Goal: Task Accomplishment & Management: Manage account settings

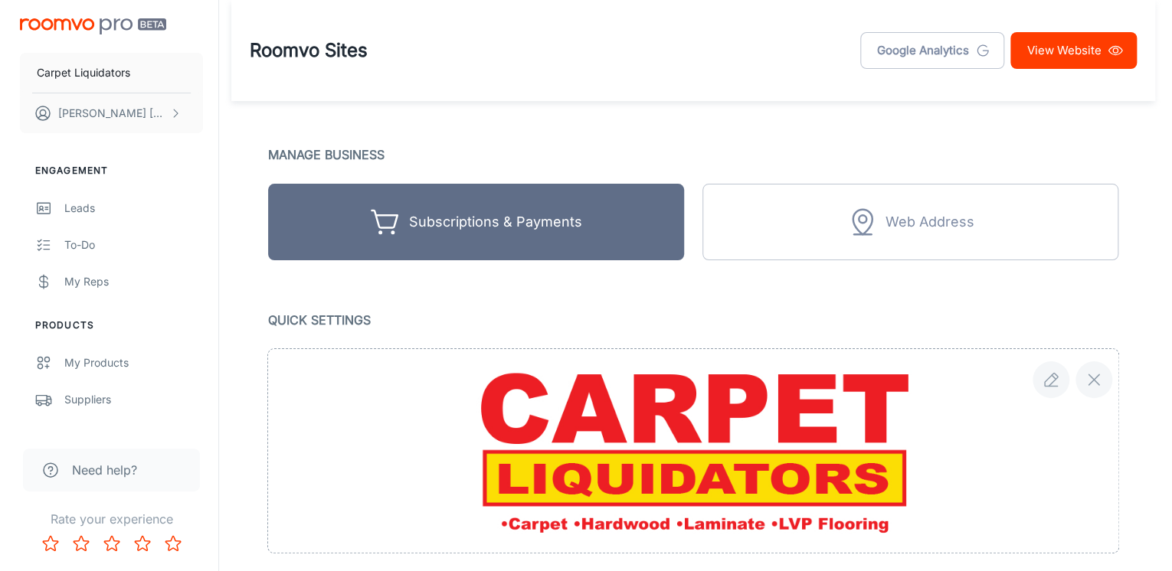
scroll to position [429, 0]
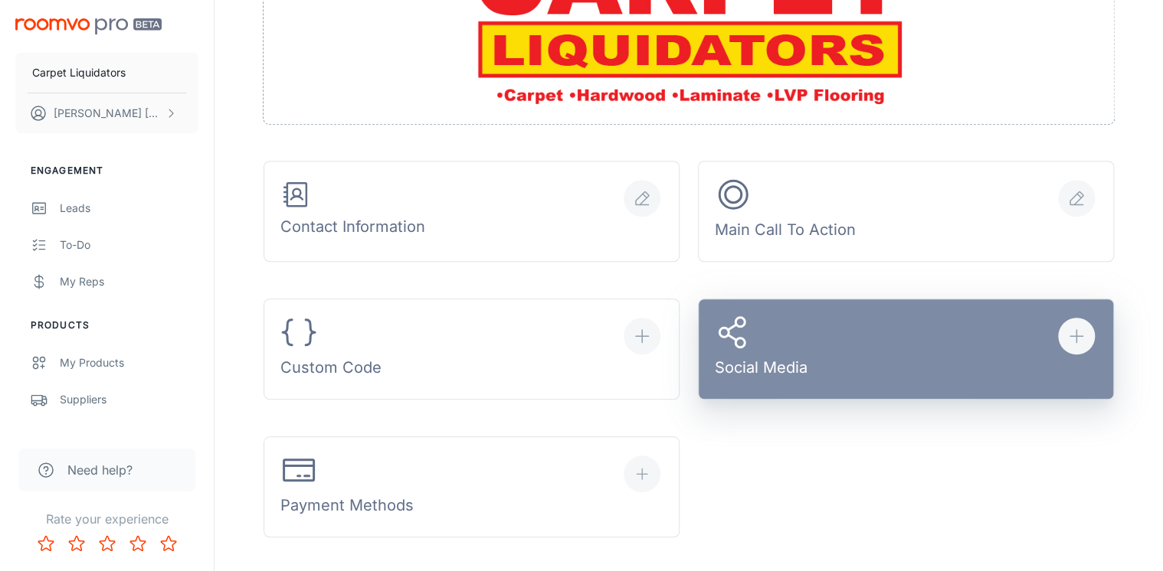
click at [1088, 341] on div "button" at bounding box center [1076, 336] width 37 height 37
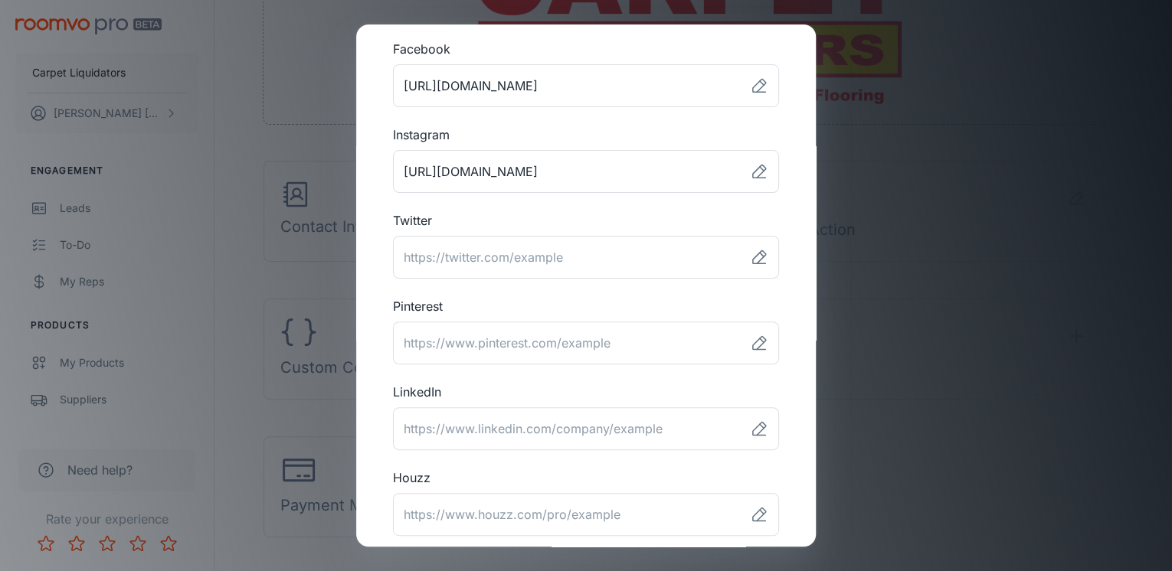
scroll to position [0, 0]
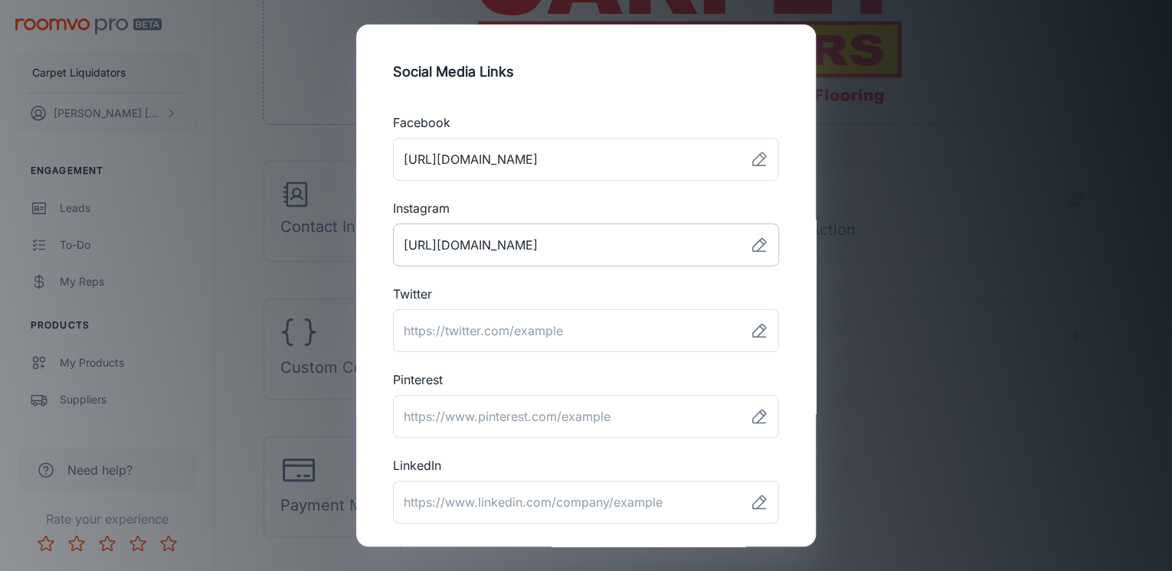
click at [750, 246] on icon at bounding box center [759, 245] width 18 height 18
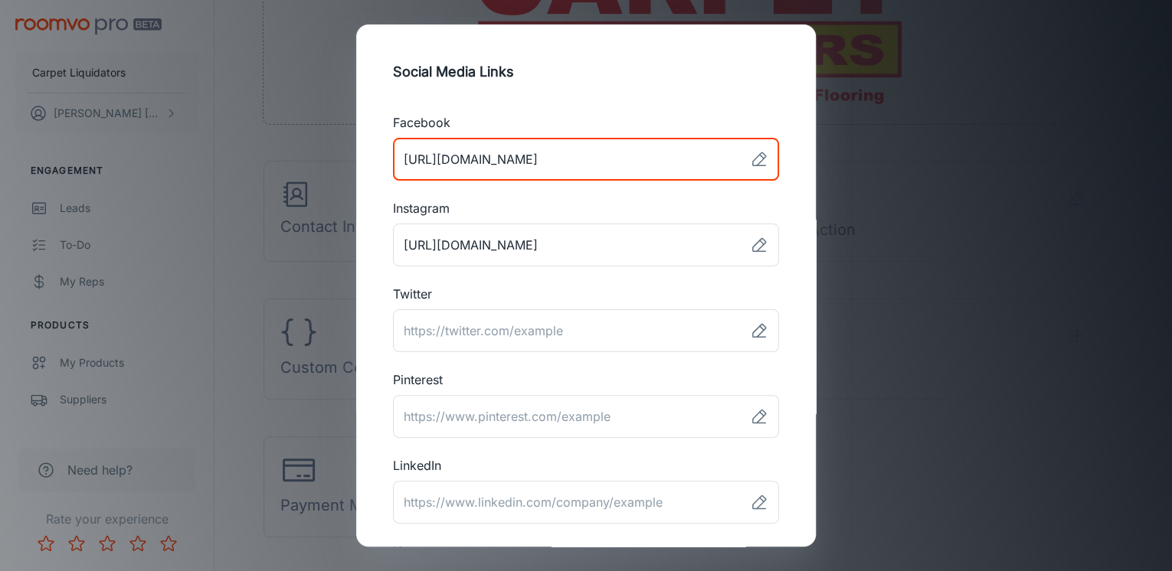
drag, startPoint x: 674, startPoint y: 157, endPoint x: 689, endPoint y: 156, distance: 15.3
click at [682, 156] on input "link" at bounding box center [568, 159] width 351 height 43
click at [753, 162] on icon at bounding box center [759, 158] width 13 height 13
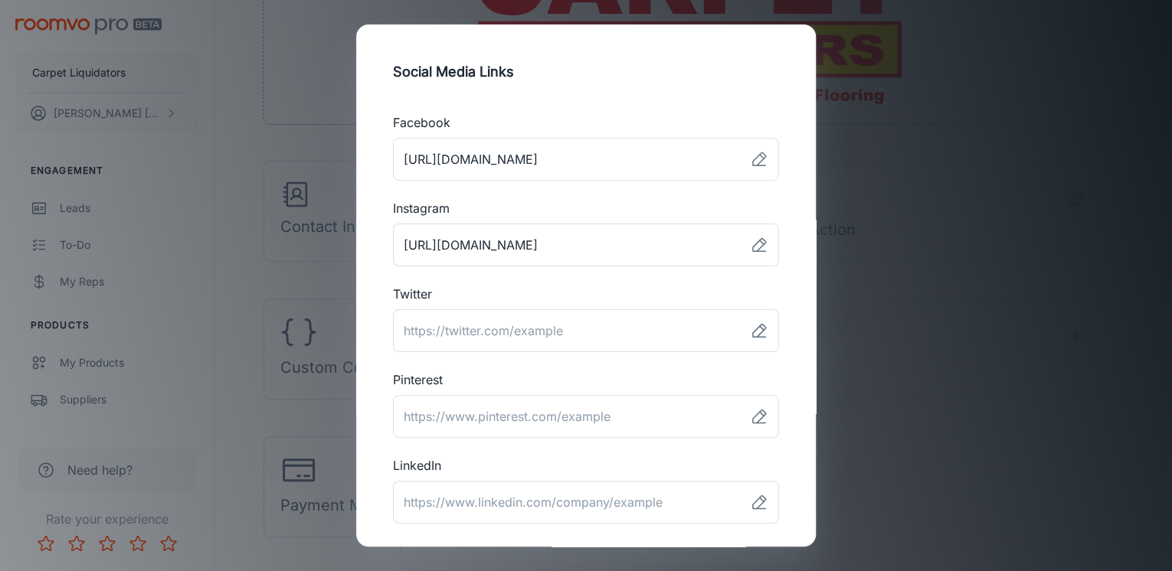
click at [655, 90] on h2 "Social Media Links" at bounding box center [586, 72] width 423 height 58
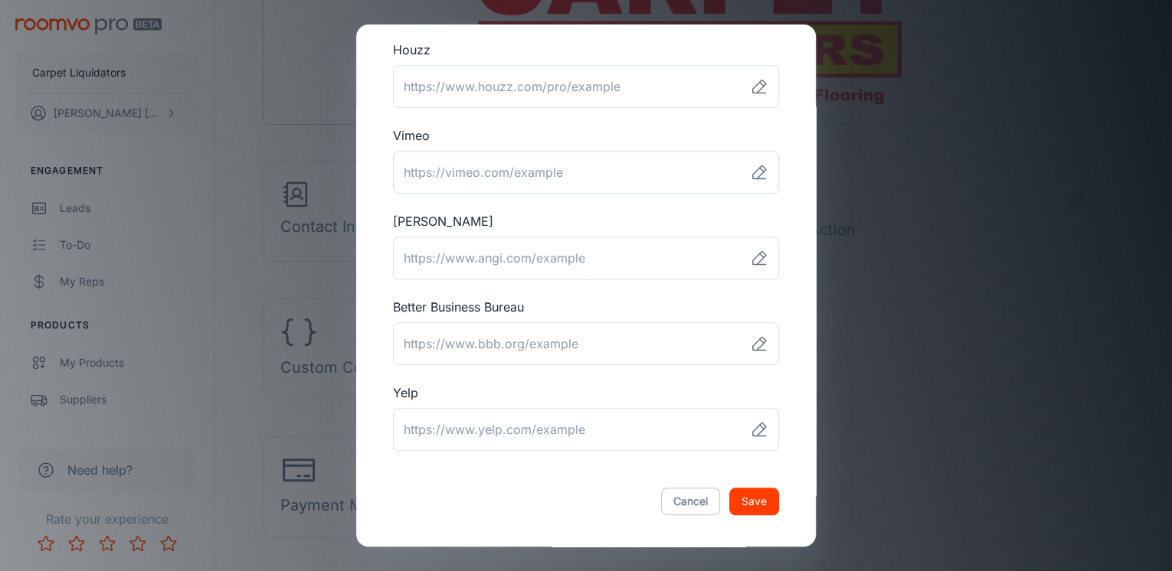
scroll to position [507, 0]
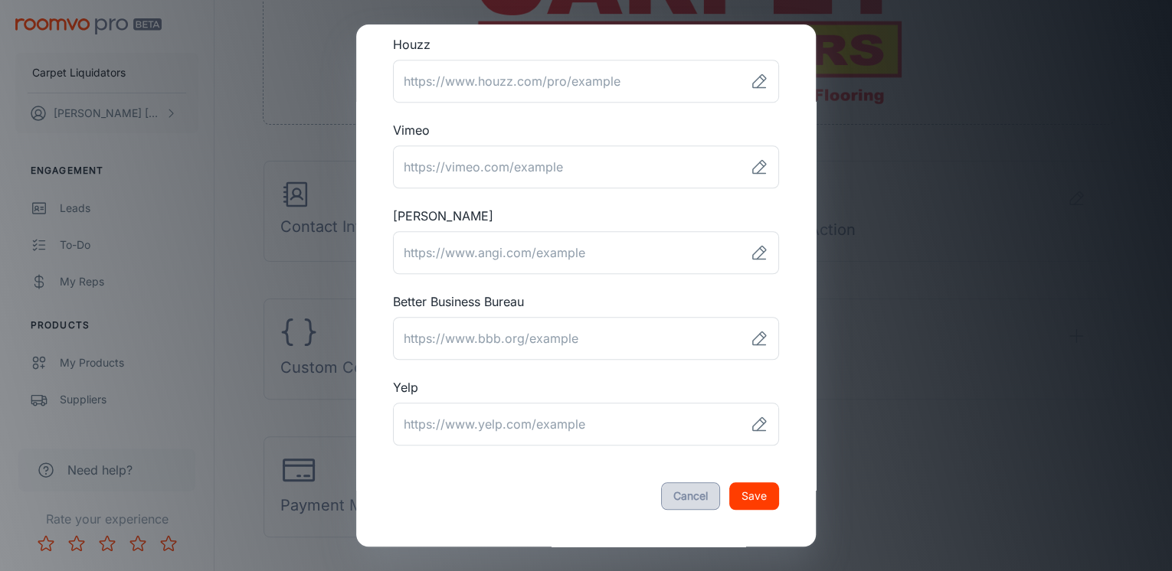
click at [674, 502] on button "Cancel" at bounding box center [690, 497] width 59 height 28
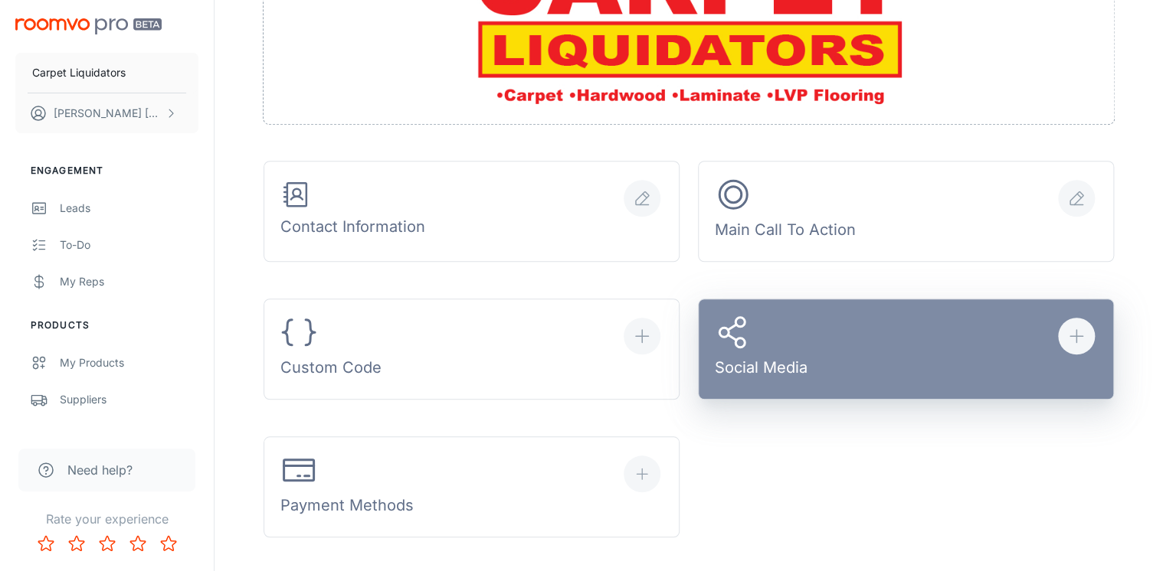
click at [1017, 358] on button "Social Media" at bounding box center [906, 349] width 416 height 101
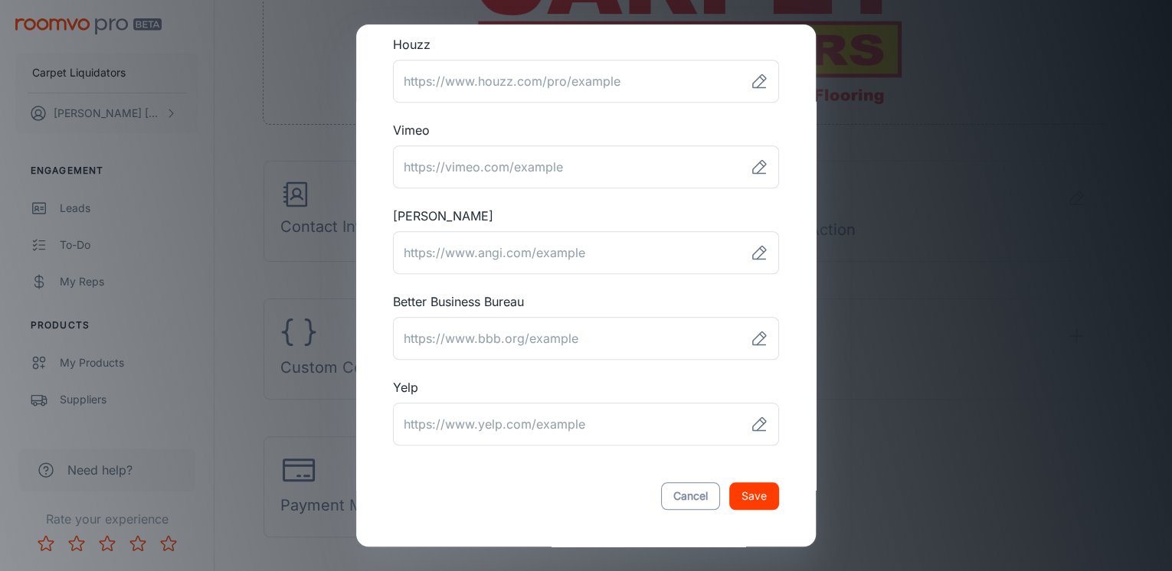
click at [694, 493] on button "Cancel" at bounding box center [690, 497] width 59 height 28
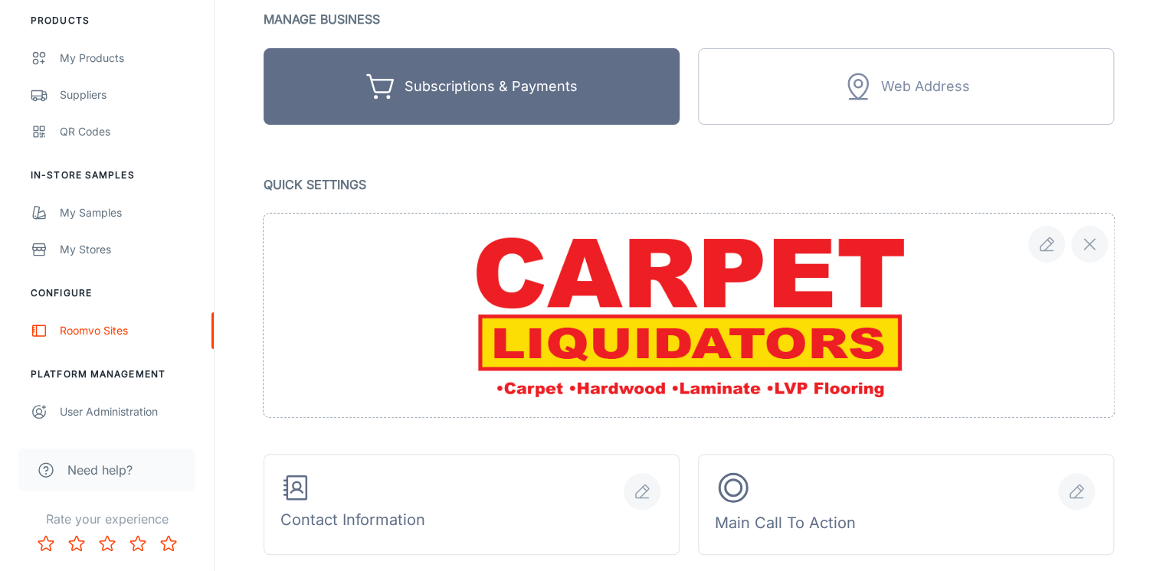
scroll to position [184, 0]
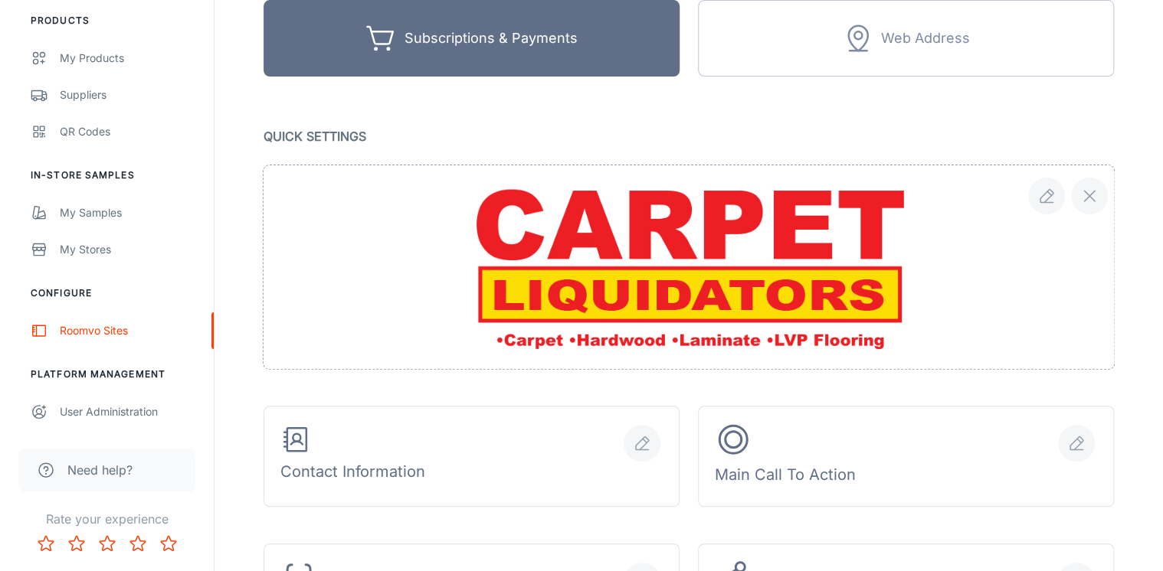
click at [312, 136] on div at bounding box center [679, 249] width 869 height 241
click at [1051, 198] on icon "button" at bounding box center [1046, 196] width 18 height 18
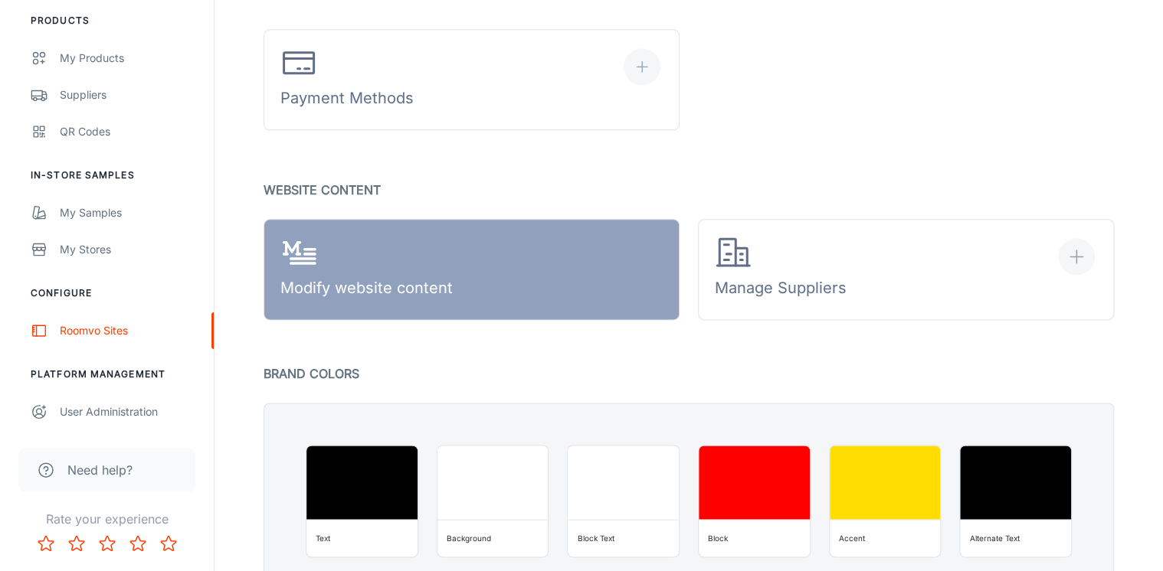
scroll to position [858, 0]
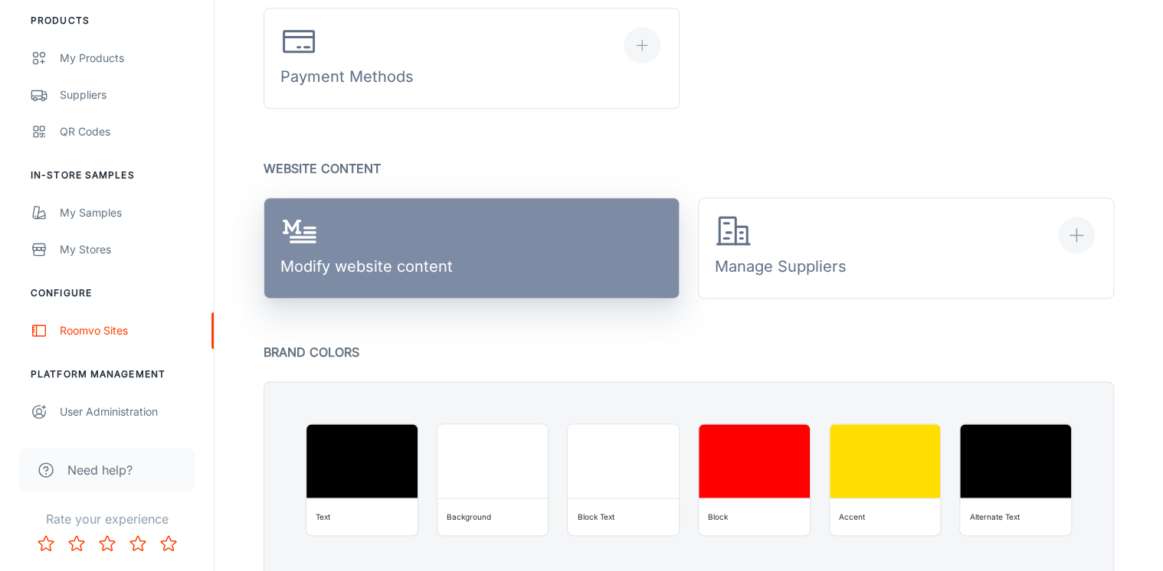
click at [577, 250] on link "Modify website content" at bounding box center [471, 248] width 416 height 101
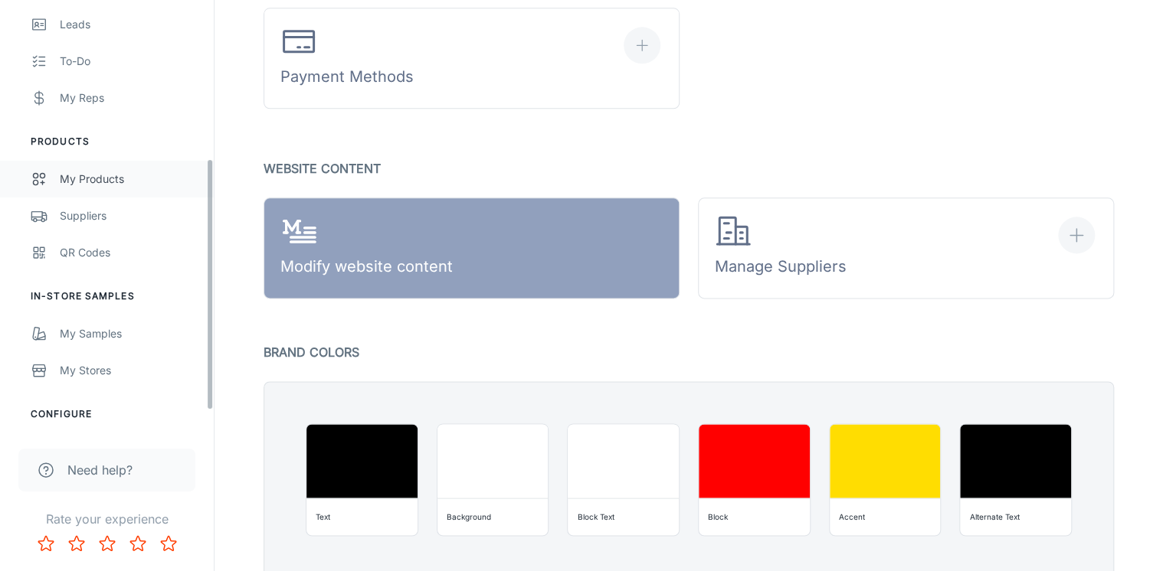
scroll to position [182, 0]
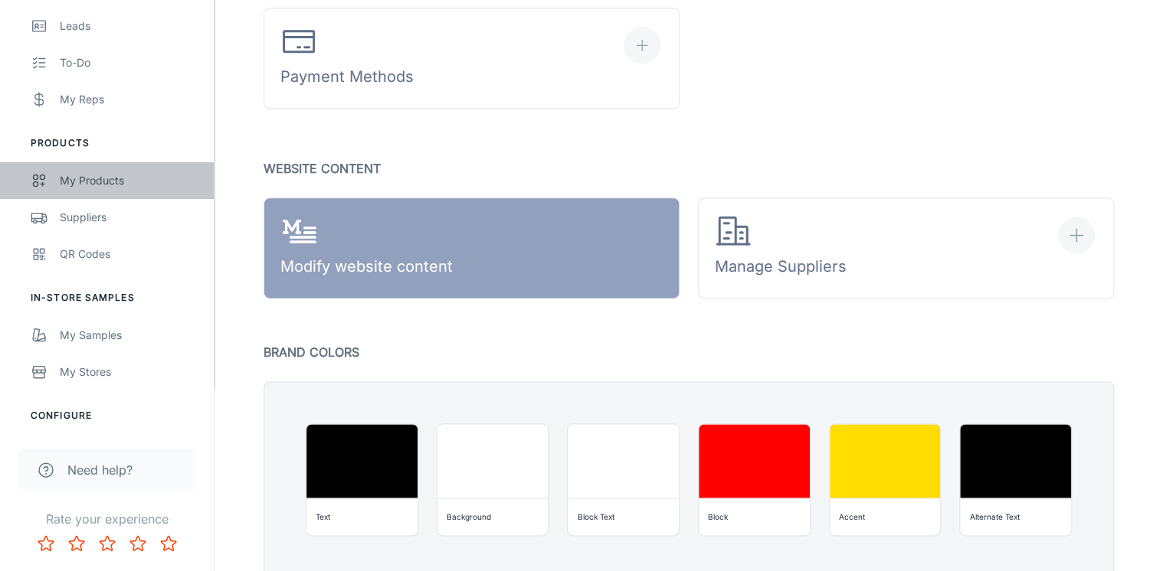
click at [70, 185] on div "My Products" at bounding box center [129, 180] width 139 height 17
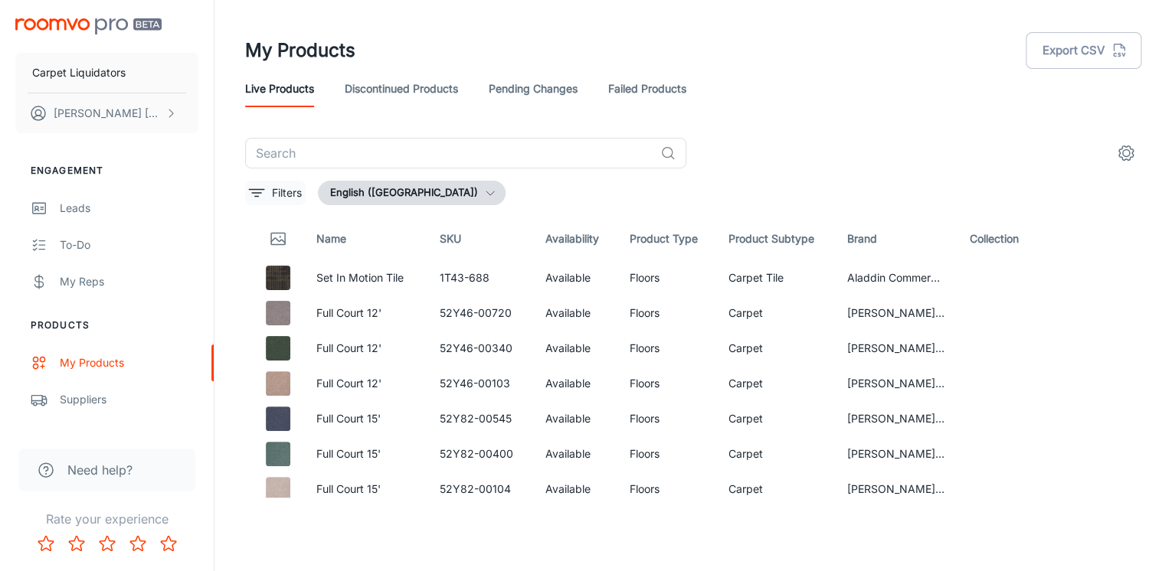
click at [263, 195] on icon "filter" at bounding box center [256, 193] width 18 height 18
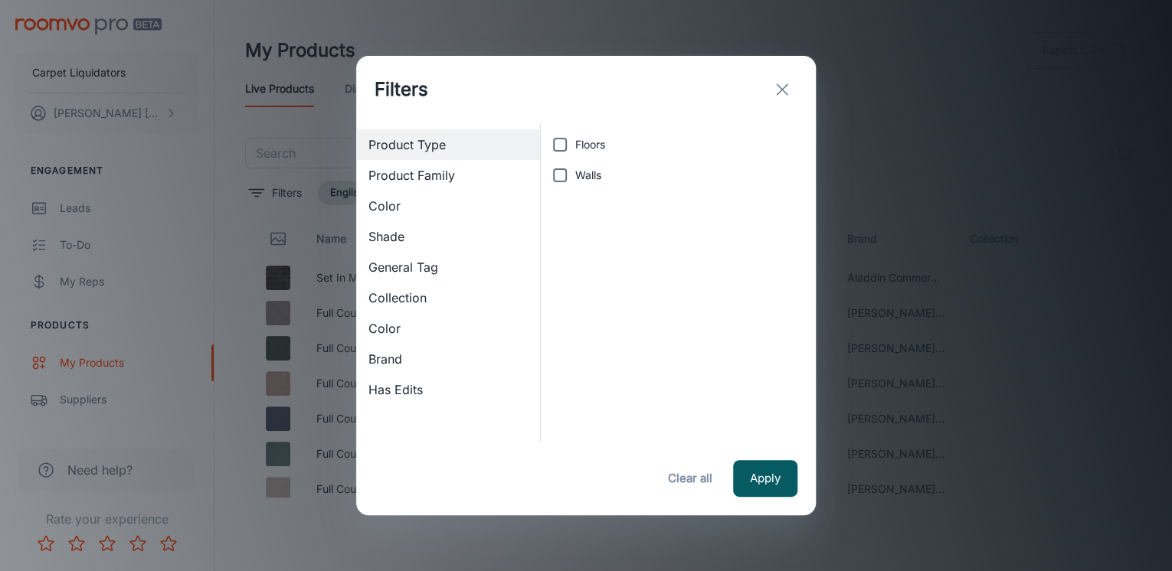
click at [395, 365] on span "Brand" at bounding box center [447, 359] width 159 height 18
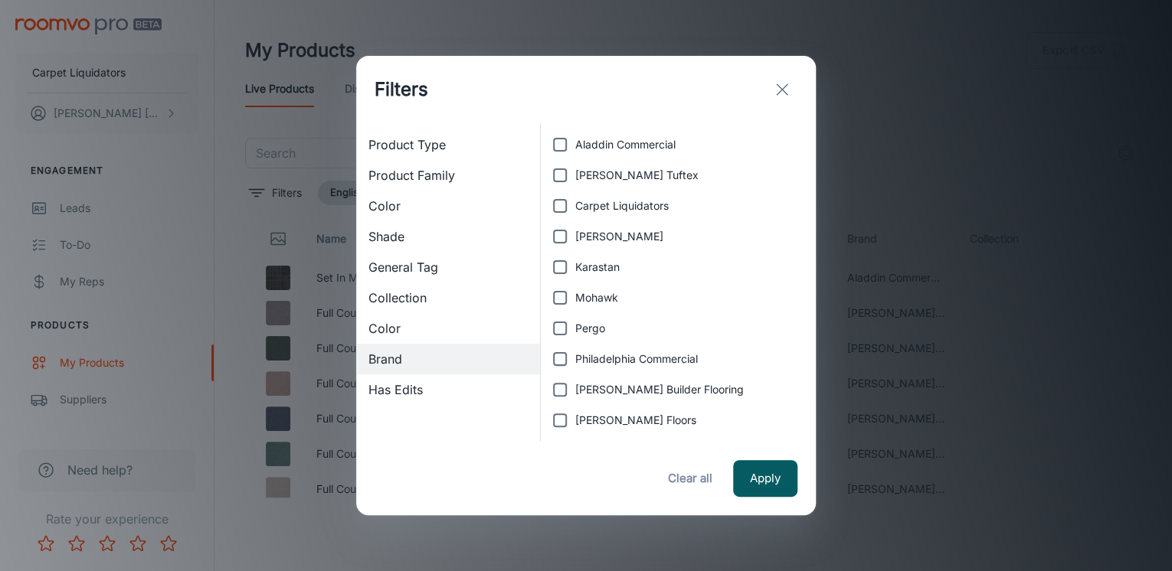
click at [597, 206] on span "Carpet Liquidators" at bounding box center [621, 206] width 93 height 17
click at [575, 206] on input "Carpet Liquidators" at bounding box center [560, 206] width 31 height 31
checkbox input "true"
click at [772, 464] on button "Apply" at bounding box center [765, 478] width 64 height 37
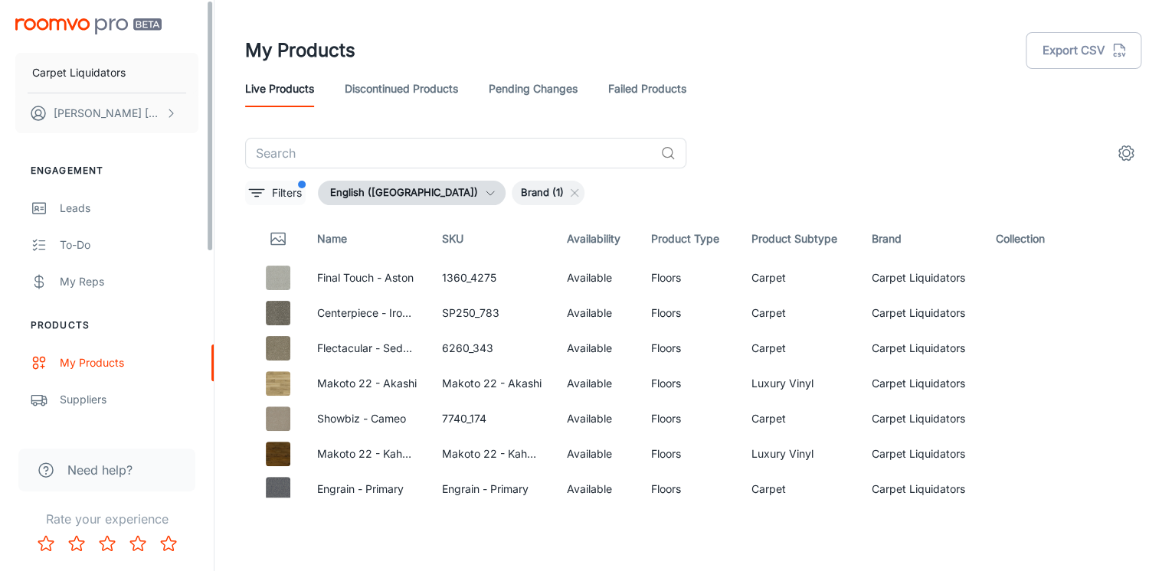
click at [273, 191] on p "Filters" at bounding box center [287, 193] width 30 height 17
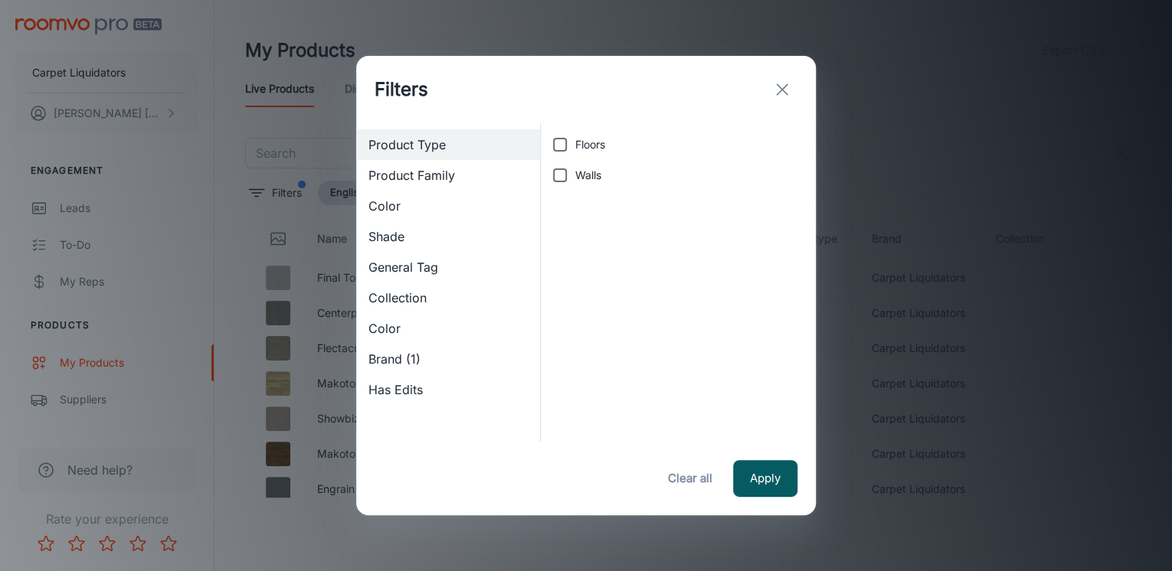
click at [389, 184] on span "Product Family" at bounding box center [447, 175] width 159 height 18
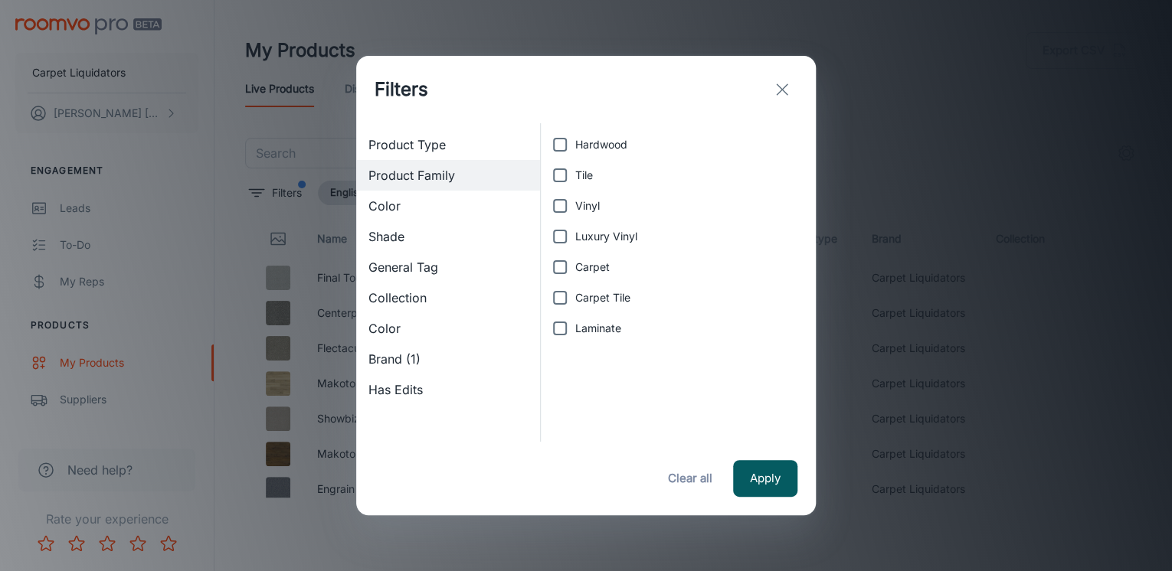
click at [597, 239] on span "Luxury Vinyl" at bounding box center [606, 236] width 62 height 17
click at [575, 239] on input "Luxury Vinyl" at bounding box center [560, 236] width 31 height 31
checkbox input "true"
click at [766, 475] on button "Apply" at bounding box center [765, 478] width 64 height 37
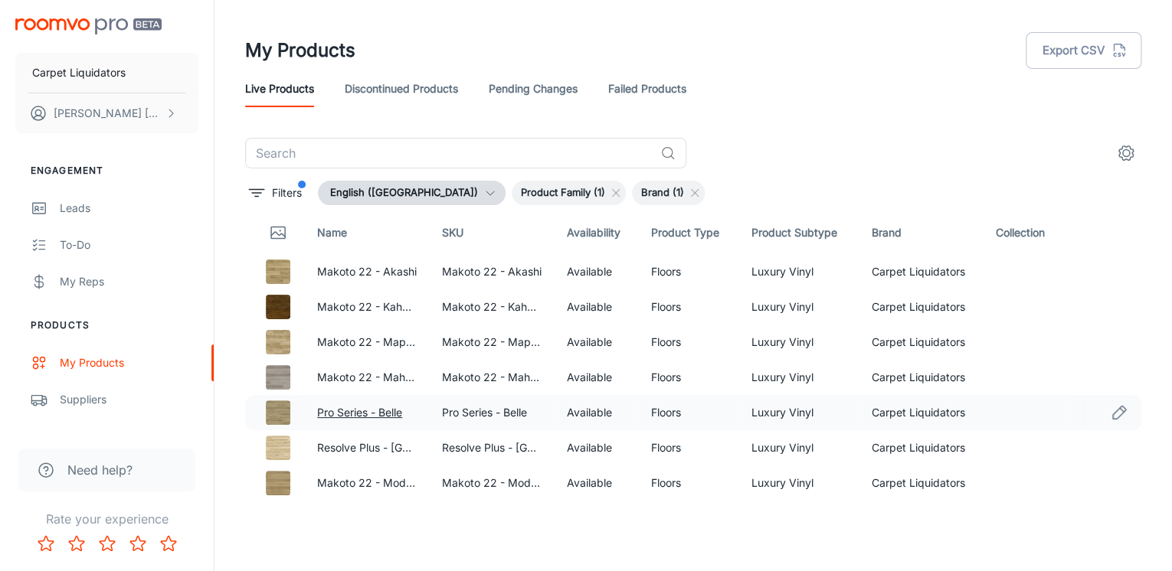
scroll to position [9, 0]
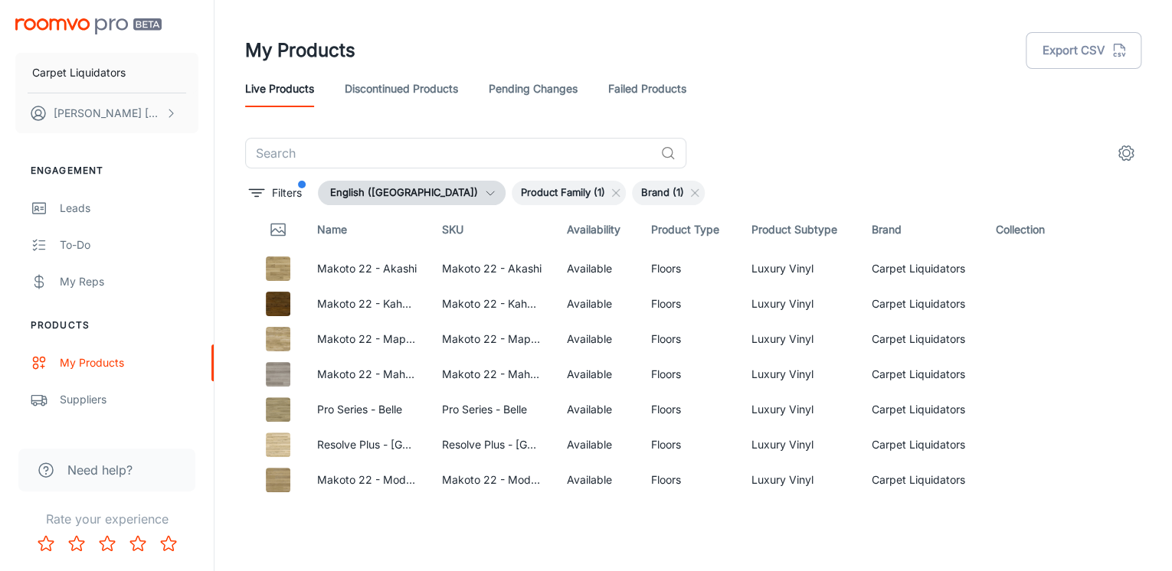
click at [401, 83] on link "Discontinued Products" at bounding box center [401, 88] width 113 height 37
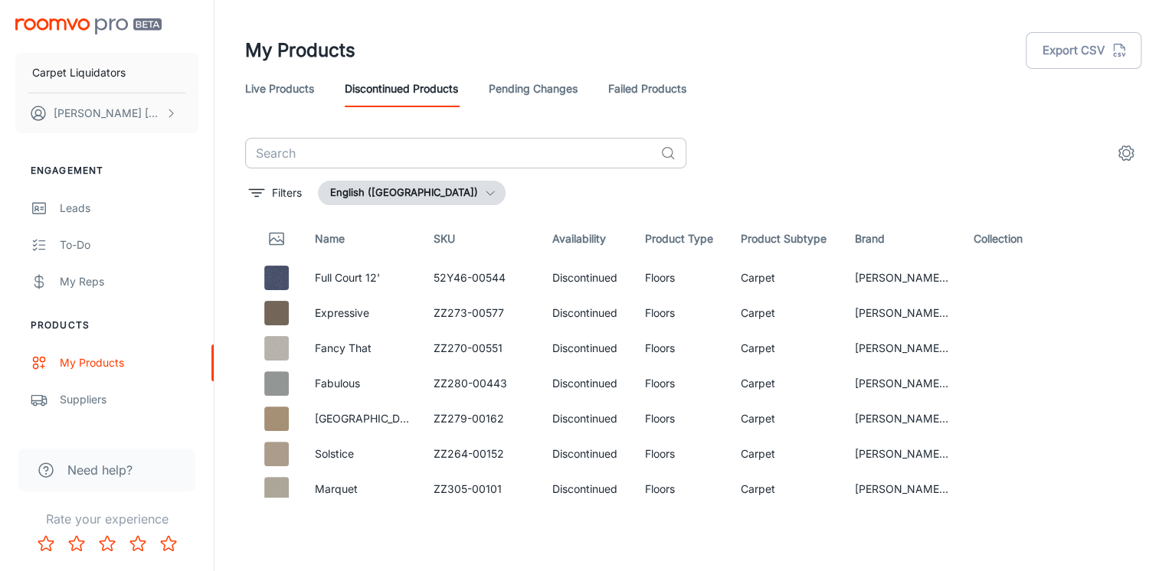
click at [291, 160] on input "text" at bounding box center [449, 153] width 409 height 31
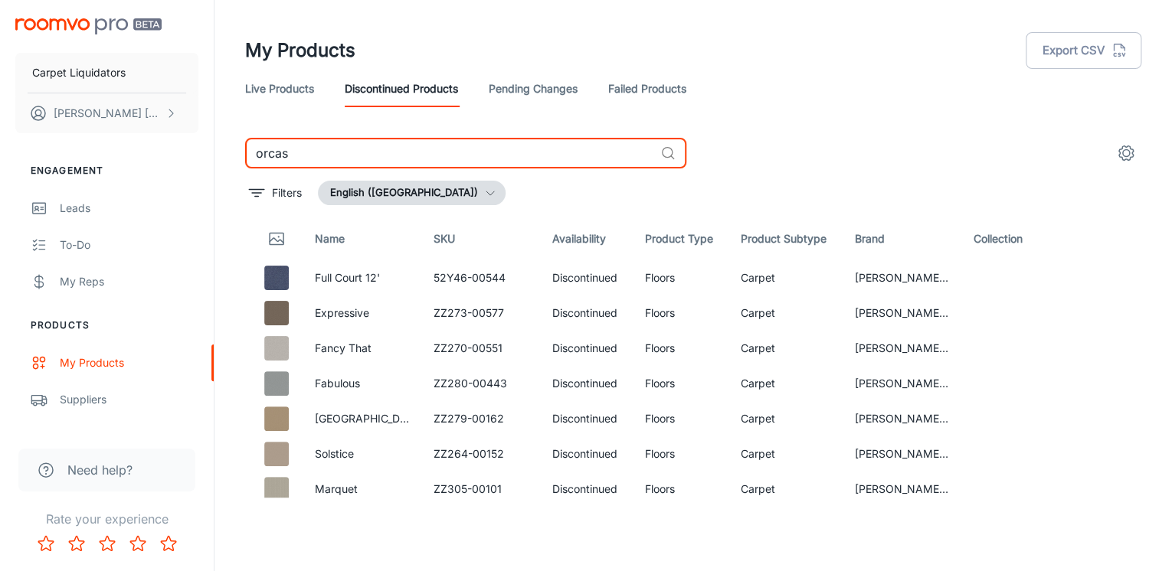
type input "orcas"
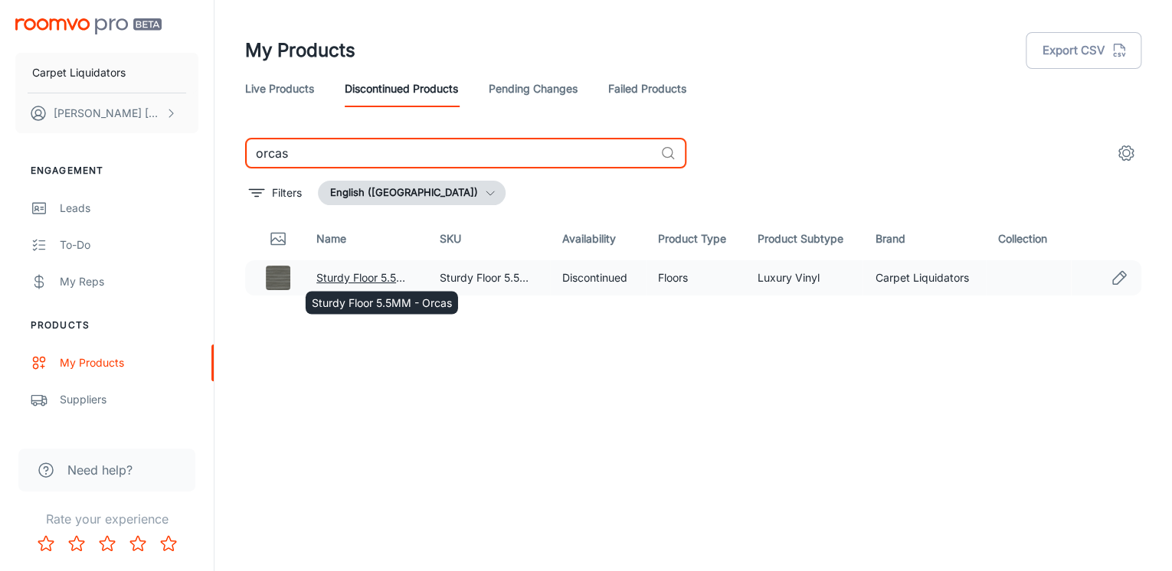
click at [352, 278] on link "Sturdy Floor 5.5MM - Orcas" at bounding box center [386, 277] width 140 height 13
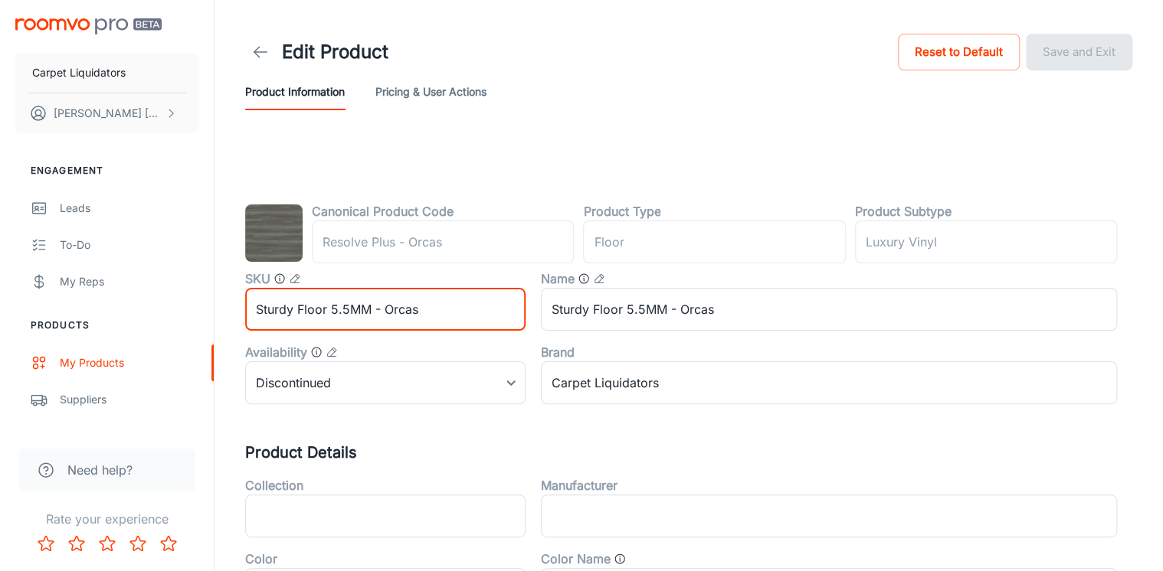
drag, startPoint x: 368, startPoint y: 309, endPoint x: 259, endPoint y: 309, distance: 109.5
click at [259, 309] on input "Sturdy Floor 5.5MM - Orcas" at bounding box center [385, 309] width 280 height 43
drag, startPoint x: 350, startPoint y: 309, endPoint x: 215, endPoint y: 308, distance: 134.8
type input "Pro Series Silver - Orcas"
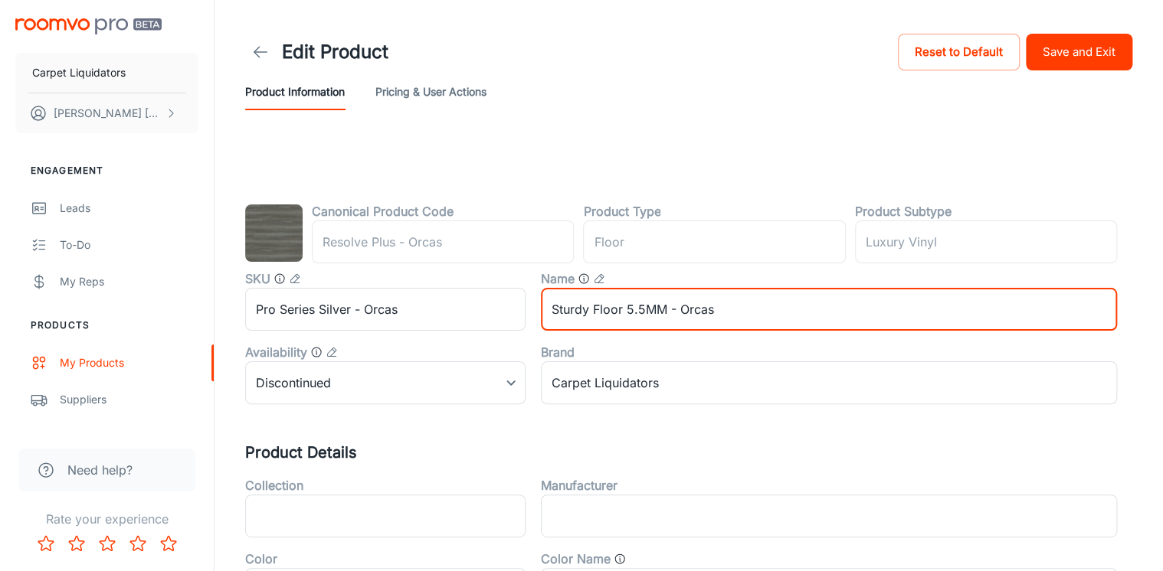
drag, startPoint x: 664, startPoint y: 306, endPoint x: 535, endPoint y: 308, distance: 129.5
click at [535, 308] on div "Name Sturdy Floor 5.5MM - Orcas ​" at bounding box center [820, 294] width 591 height 74
paste input "Pro Series Silver"
type input "Pro Series Silver - Orcas"
click at [328, 385] on body "Carpet Liquidators [PERSON_NAME] Engagement Leads To-do My Reps Products My Pro…" at bounding box center [581, 285] width 1163 height 571
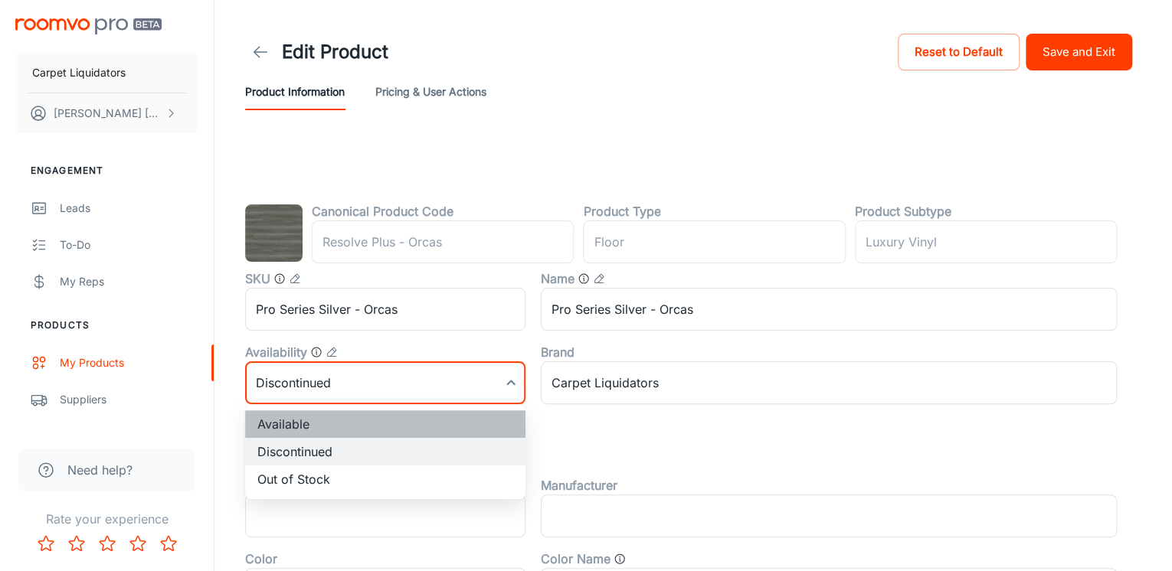
click at [298, 425] on li "Available" at bounding box center [385, 425] width 280 height 28
type input "0"
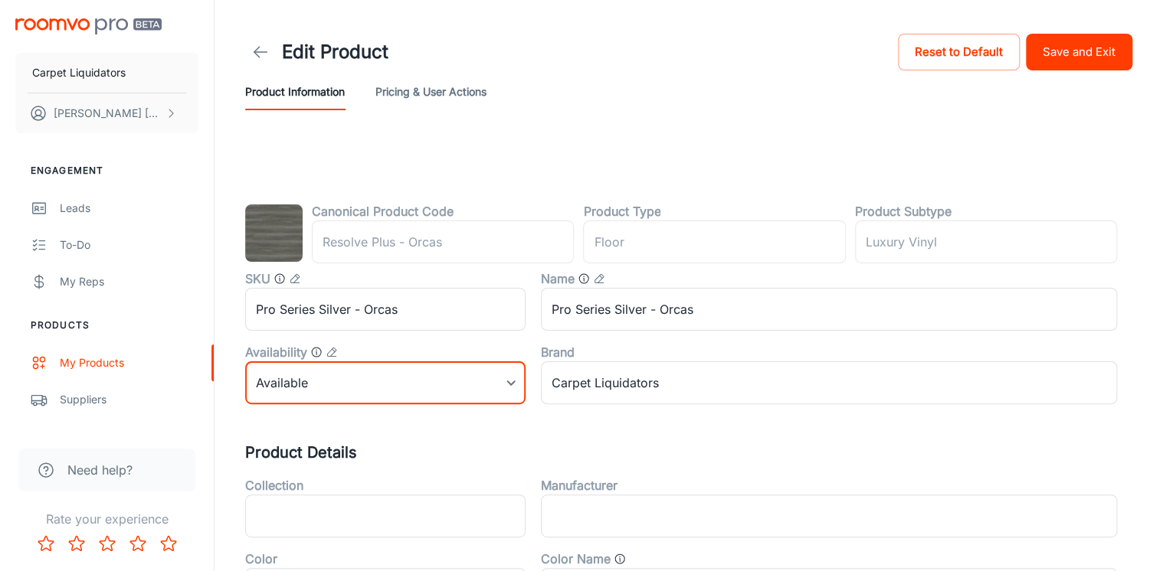
click at [1095, 54] on button "Save and Exit" at bounding box center [1079, 52] width 106 height 37
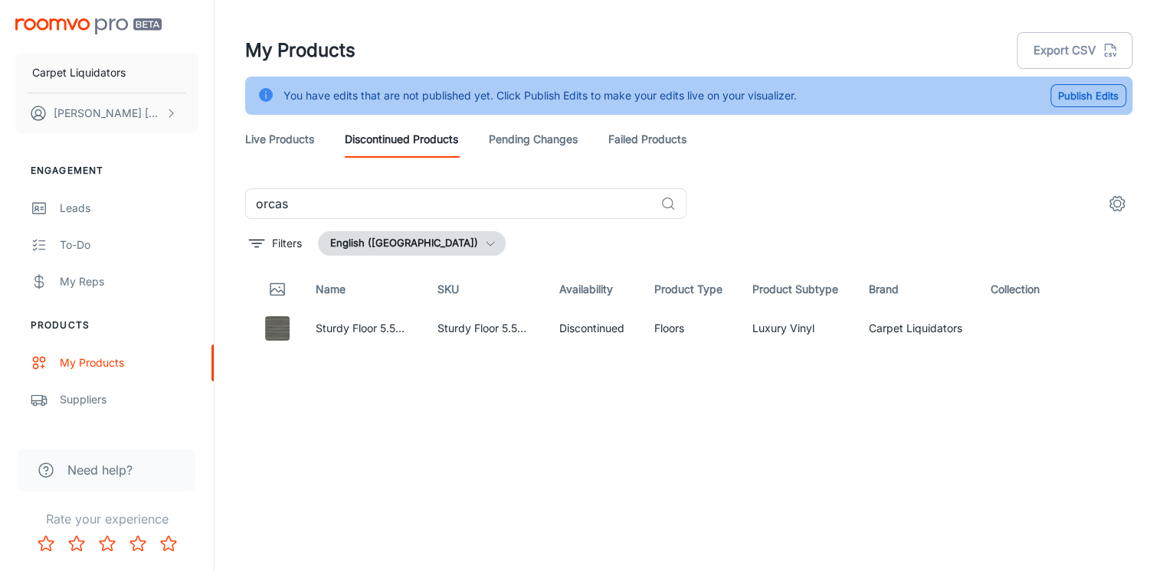
click at [1111, 107] on div "Publish Edits" at bounding box center [1082, 95] width 88 height 29
click at [1102, 103] on button "Publish Edits" at bounding box center [1088, 95] width 76 height 23
click at [290, 148] on link "Live Products" at bounding box center [279, 139] width 69 height 37
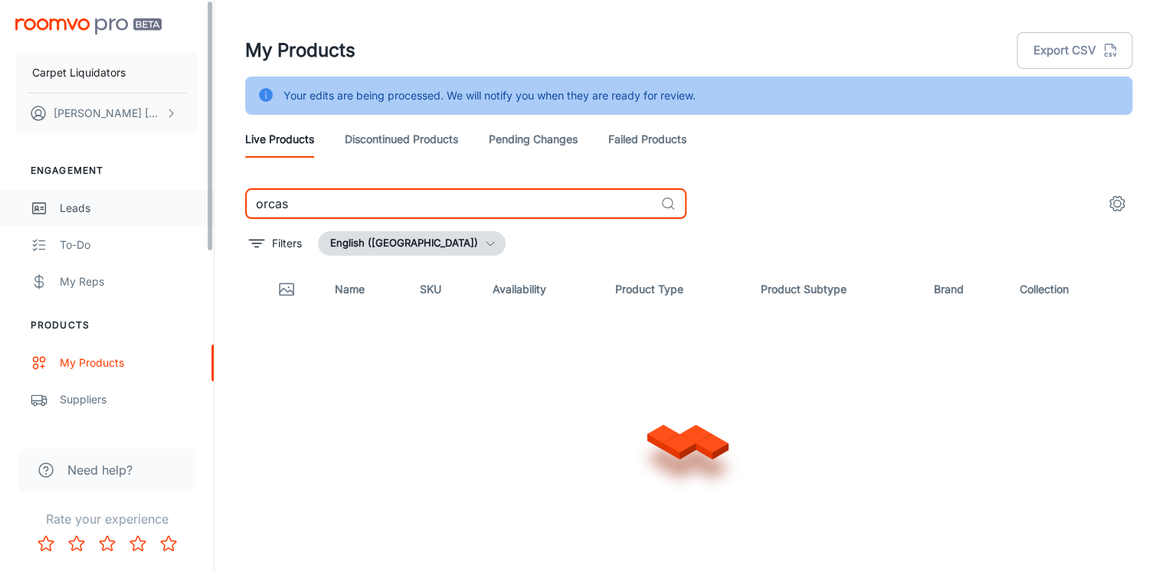
drag, startPoint x: 337, startPoint y: 208, endPoint x: 171, endPoint y: 200, distance: 166.4
click at [171, 200] on div "Carpet Liquidators [PERSON_NAME] Engagement Leads To-do My Reps Products My Pro…" at bounding box center [581, 305] width 1163 height 610
click at [266, 244] on button "Filters" at bounding box center [275, 243] width 61 height 25
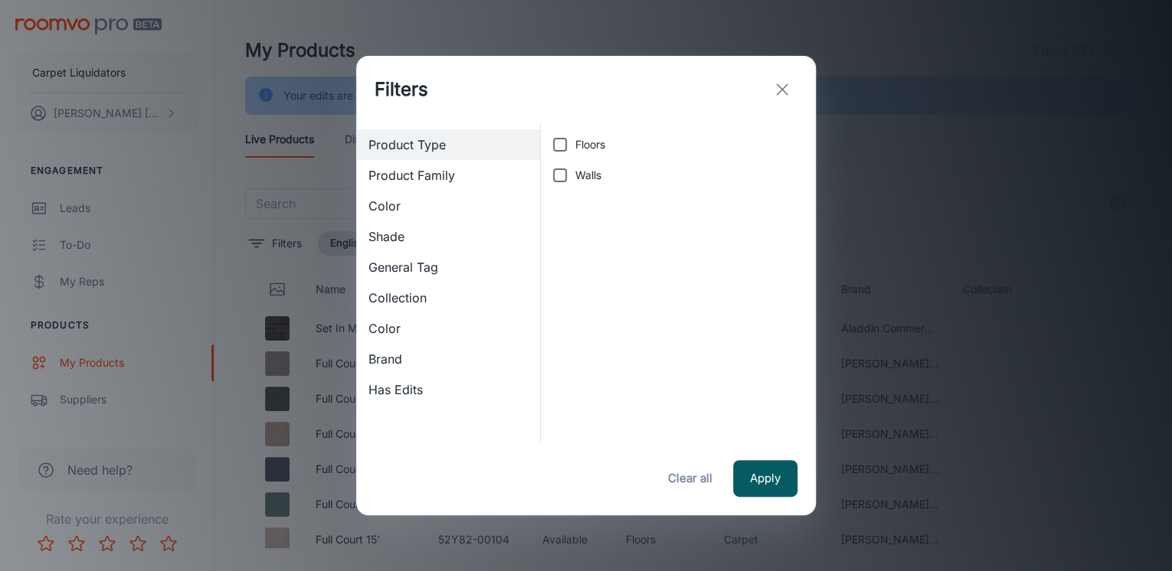
click at [394, 300] on span "Collection" at bounding box center [447, 298] width 159 height 18
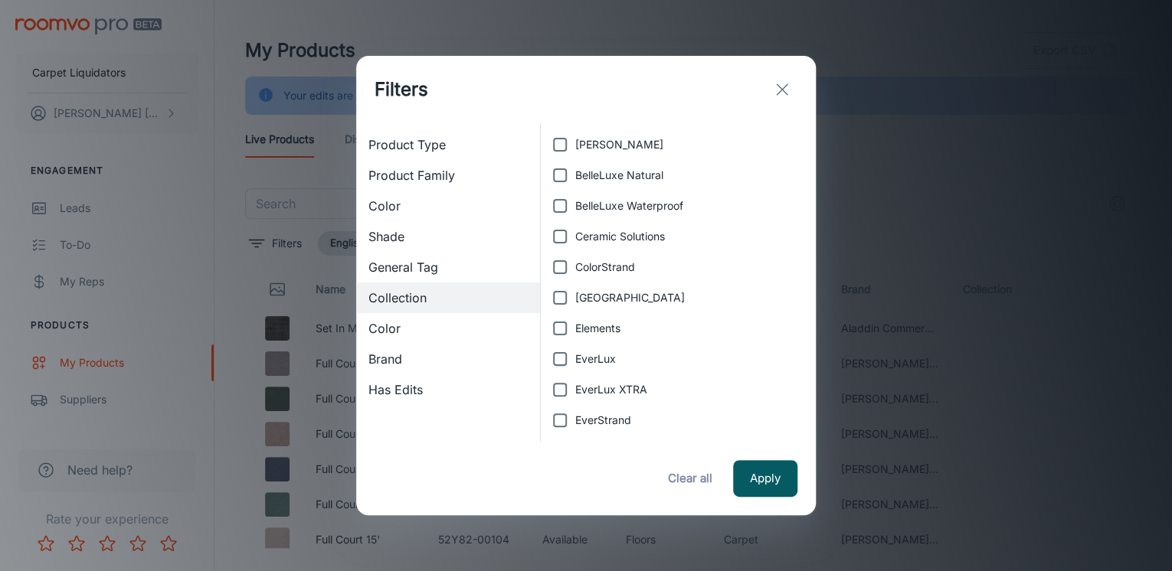
click at [379, 355] on span "Brand" at bounding box center [447, 359] width 159 height 18
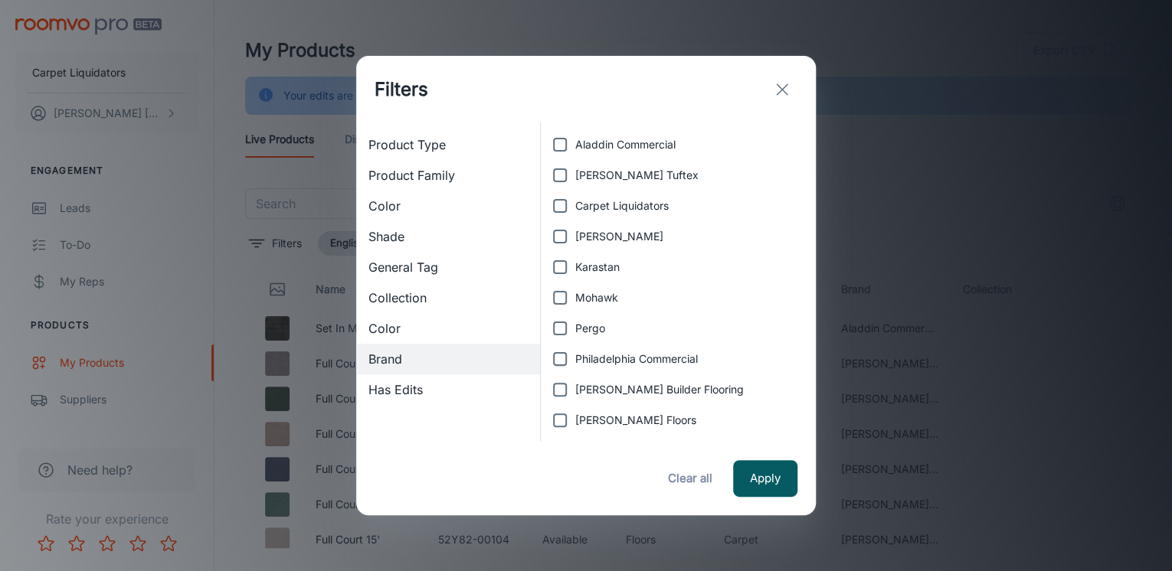
click at [582, 209] on span "Carpet Liquidators" at bounding box center [621, 206] width 93 height 17
click at [575, 209] on input "Carpet Liquidators" at bounding box center [560, 206] width 31 height 31
checkbox input "true"
drag, startPoint x: 784, startPoint y: 483, endPoint x: 771, endPoint y: 483, distance: 12.3
click at [782, 483] on button "Apply" at bounding box center [765, 478] width 64 height 37
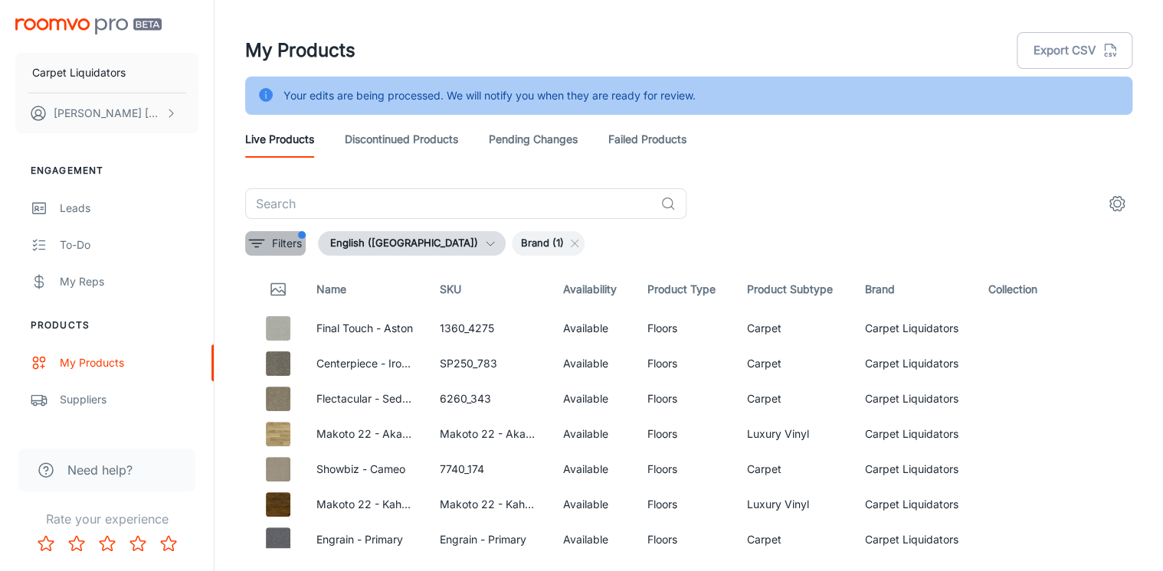
click at [267, 246] on button "Filters" at bounding box center [275, 243] width 61 height 25
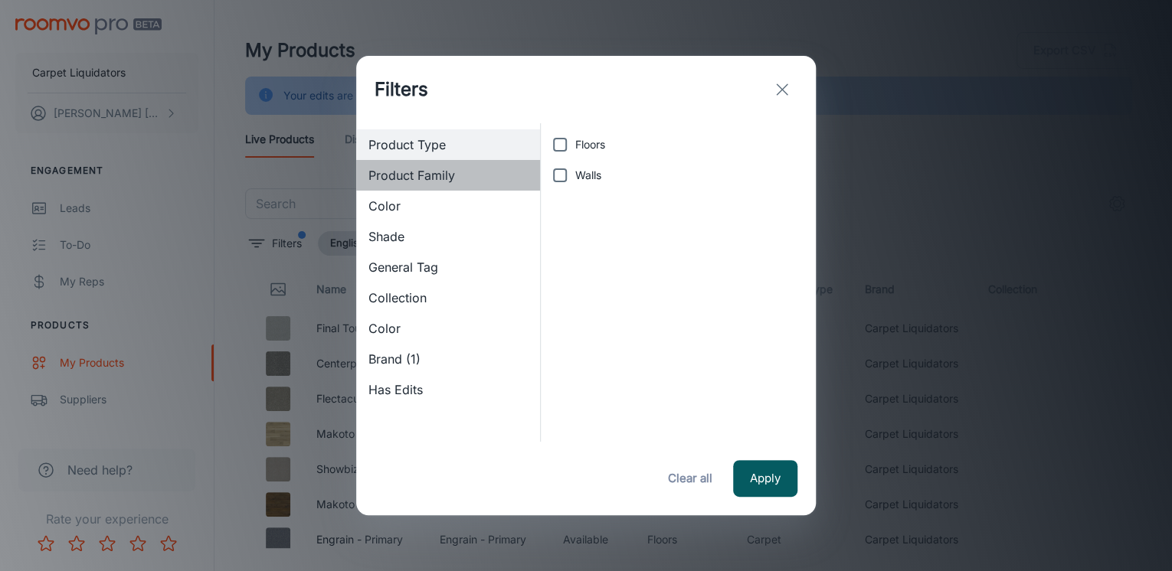
click at [390, 187] on div "Product Family" at bounding box center [448, 175] width 184 height 31
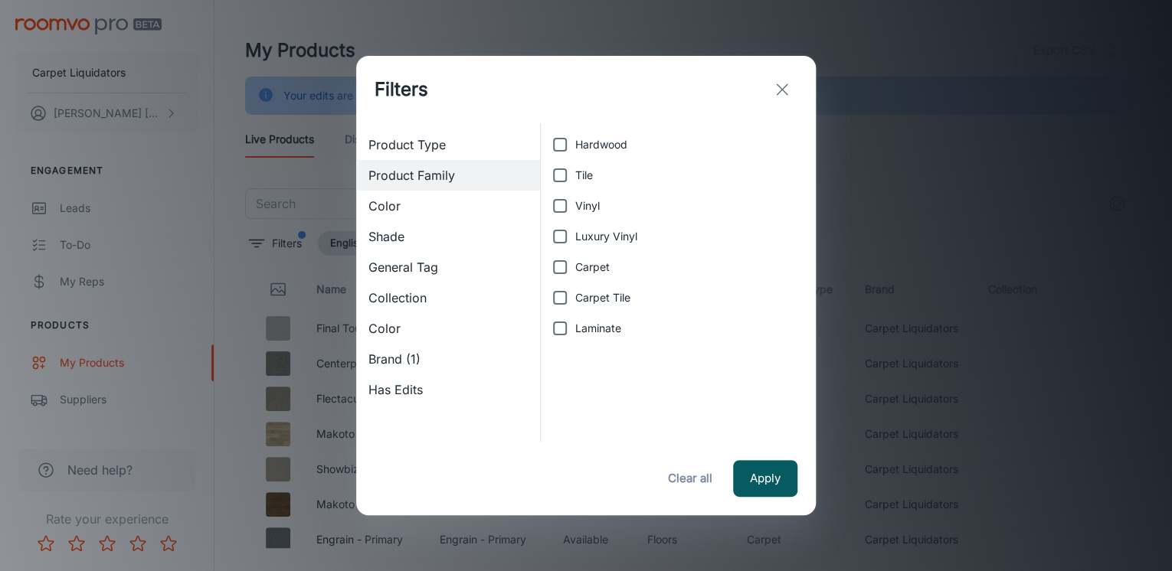
click at [561, 329] on input "Laminate" at bounding box center [560, 328] width 31 height 31
checkbox input "true"
click at [759, 478] on button "Apply" at bounding box center [765, 478] width 64 height 37
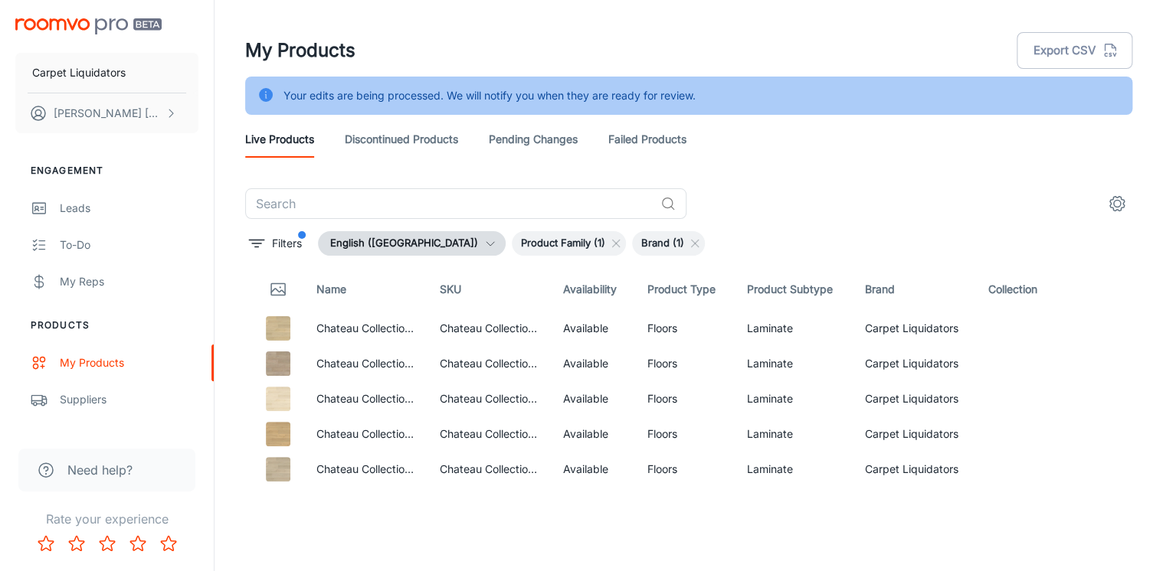
click at [370, 126] on link "Discontinued Products" at bounding box center [401, 139] width 113 height 37
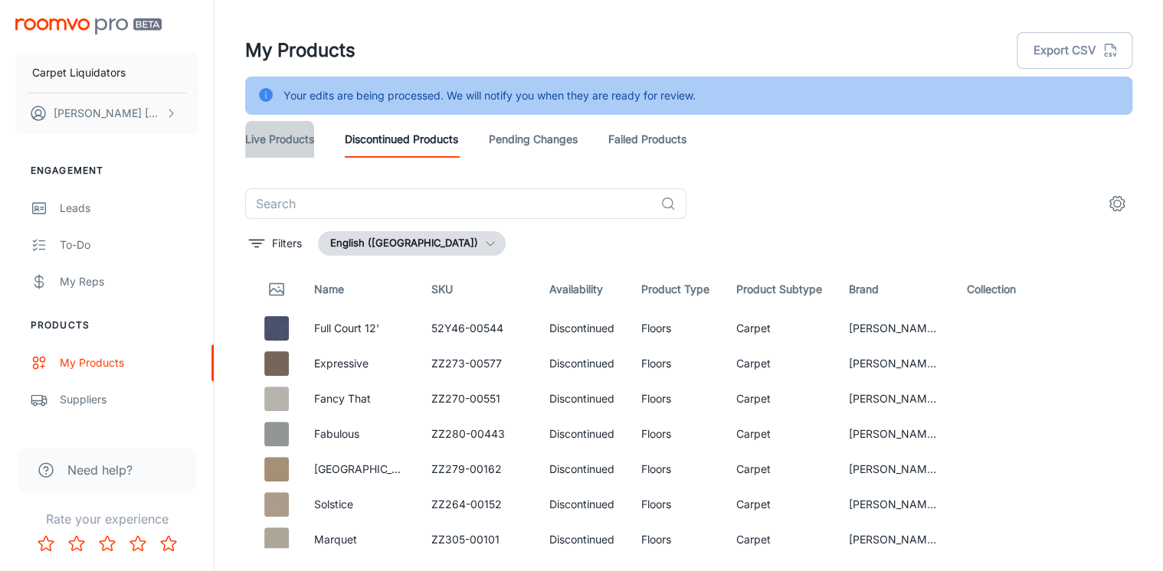
click at [288, 139] on link "Live Products" at bounding box center [279, 139] width 69 height 37
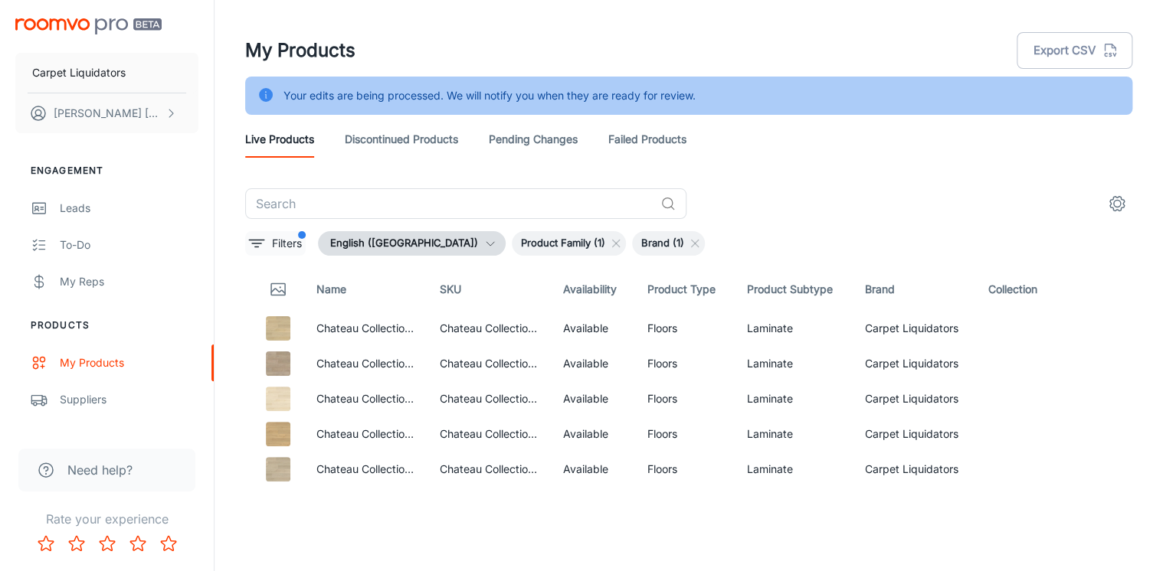
click at [259, 247] on icon "filter" at bounding box center [256, 243] width 18 height 18
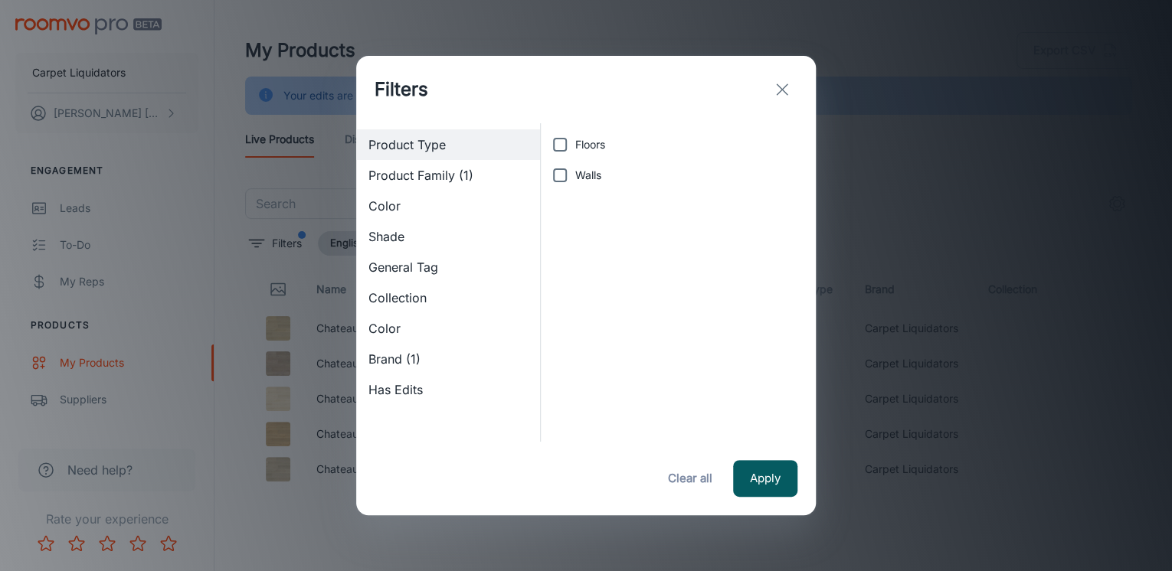
drag, startPoint x: 407, startPoint y: 279, endPoint x: 432, endPoint y: 175, distance: 107.2
click at [404, 279] on div "General Tag" at bounding box center [448, 267] width 184 height 31
click at [404, 311] on div "Collection" at bounding box center [448, 298] width 184 height 31
click at [398, 383] on span "Has Edits" at bounding box center [447, 390] width 159 height 18
click at [389, 362] on span "Brand (1)" at bounding box center [447, 359] width 159 height 18
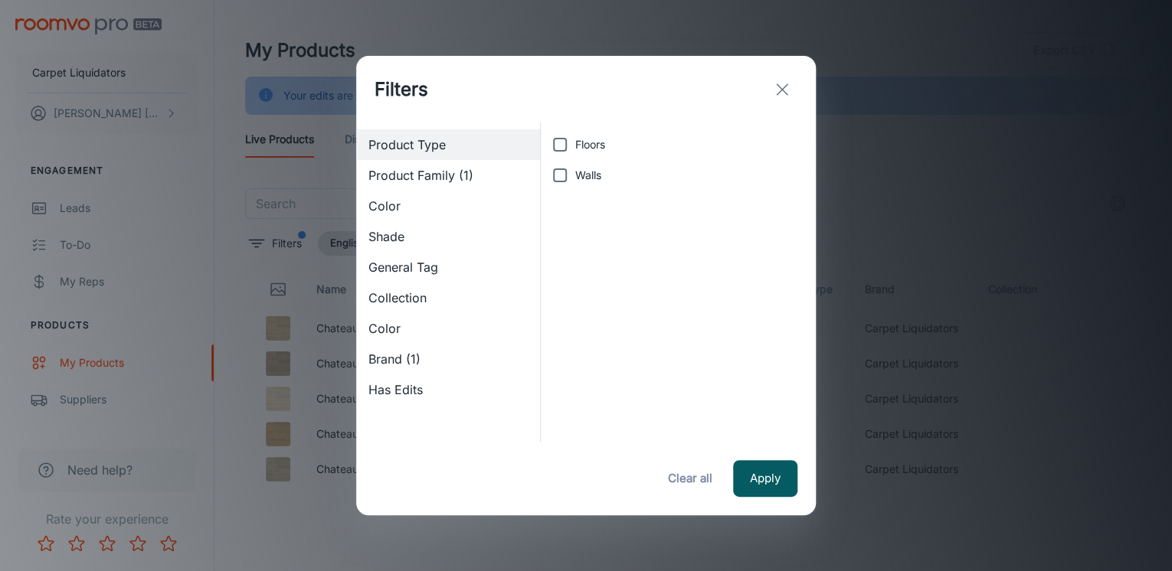
click at [407, 166] on span "Product Family (1)" at bounding box center [447, 175] width 159 height 18
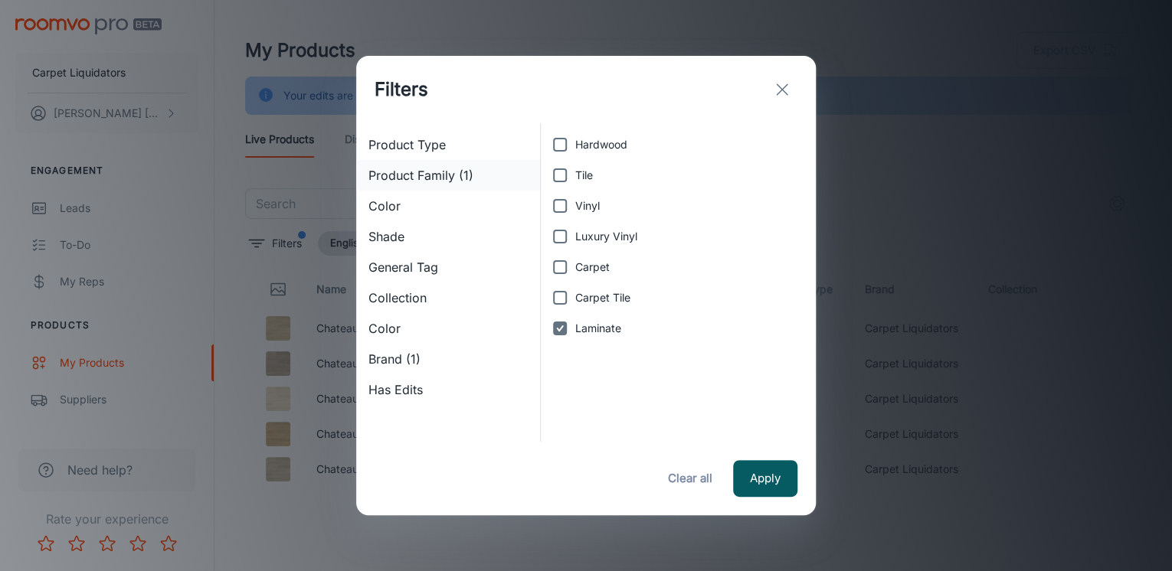
click at [432, 175] on span "Product Family (1)" at bounding box center [447, 175] width 159 height 18
click at [582, 300] on span "Carpet Tile" at bounding box center [602, 298] width 55 height 17
click at [575, 300] on input "Carpet Tile" at bounding box center [560, 298] width 31 height 31
checkbox input "true"
click at [561, 326] on input "Laminate" at bounding box center [560, 328] width 31 height 31
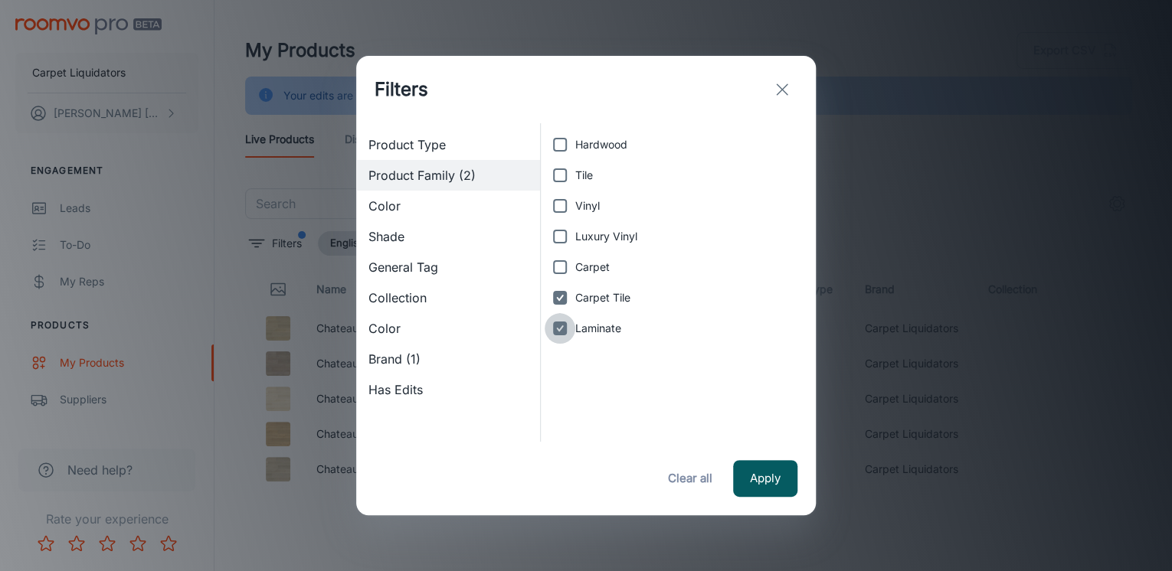
checkbox input "false"
click at [748, 469] on button "Apply" at bounding box center [765, 478] width 64 height 37
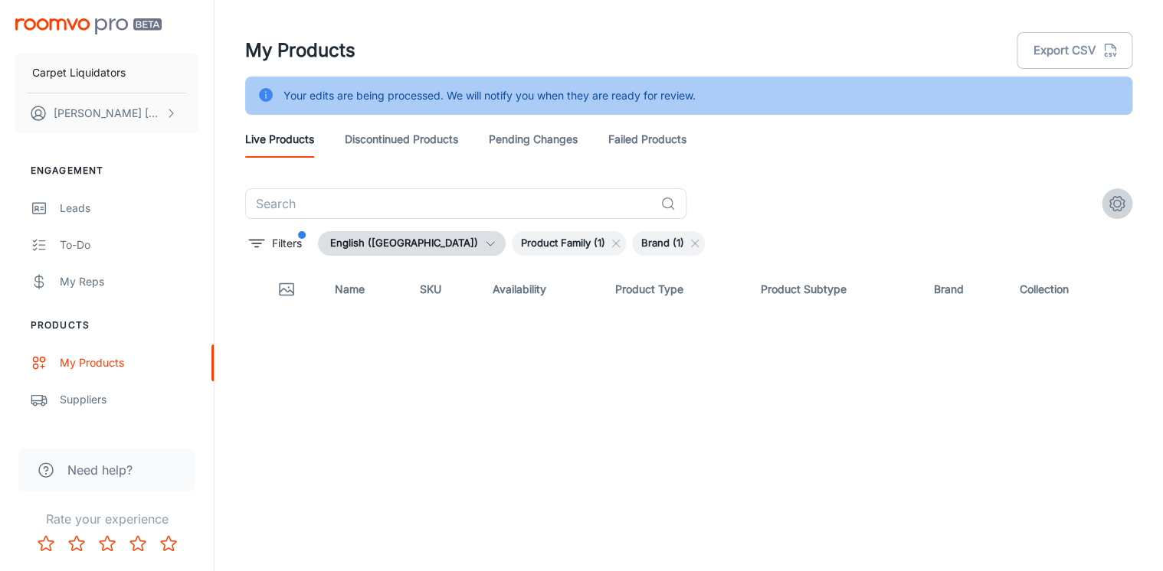
click at [1110, 206] on icon "settings" at bounding box center [1117, 204] width 15 height 15
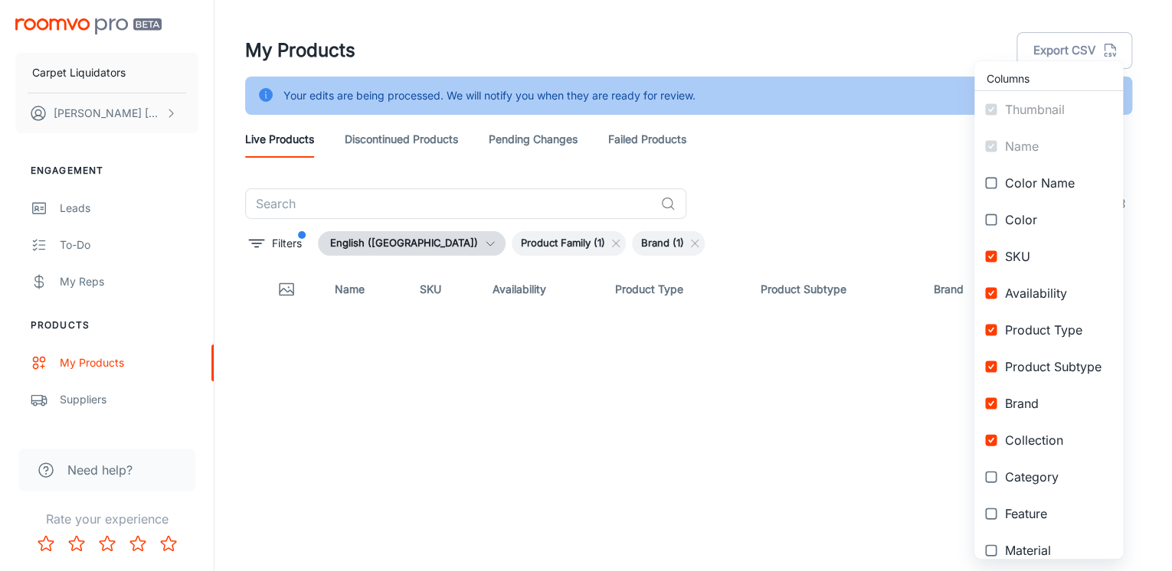
click at [878, 204] on div at bounding box center [586, 285] width 1172 height 571
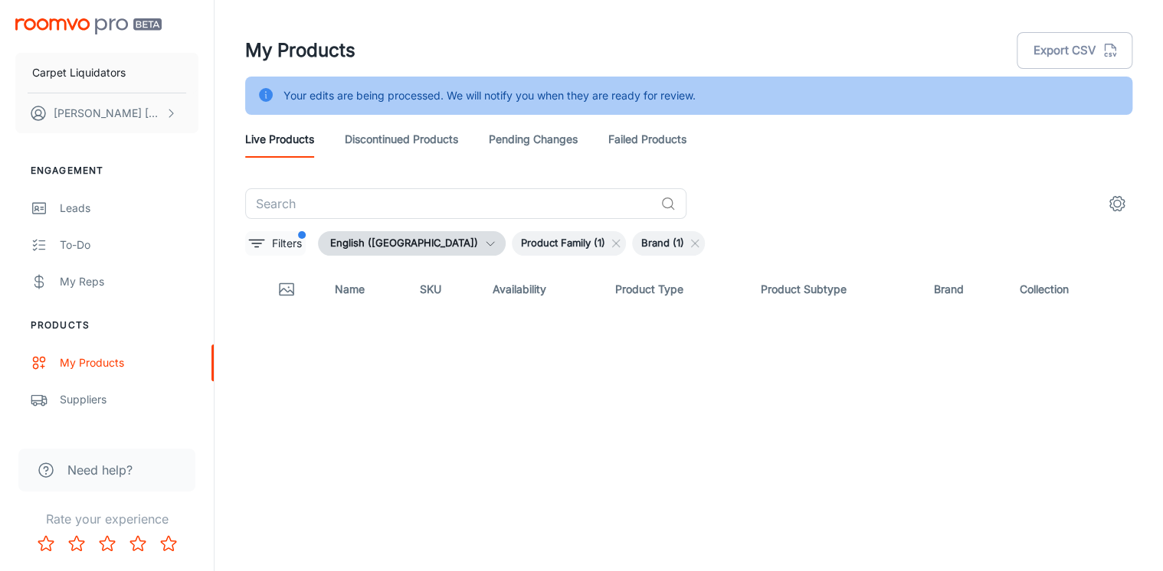
click at [258, 241] on icon "filter" at bounding box center [256, 243] width 18 height 18
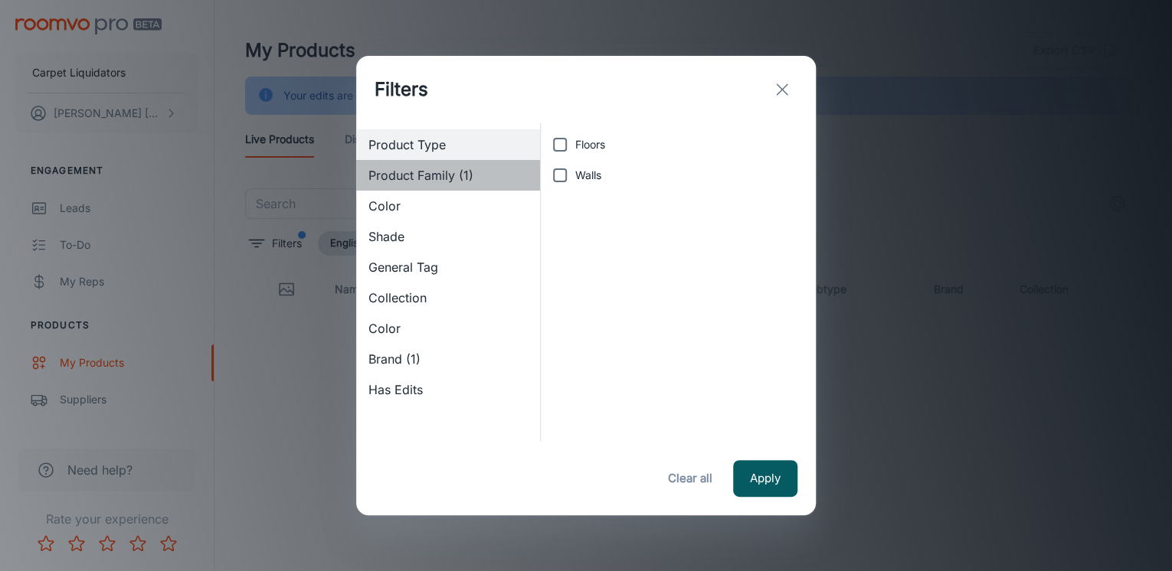
click at [418, 177] on span "Product Family (1)" at bounding box center [447, 175] width 159 height 18
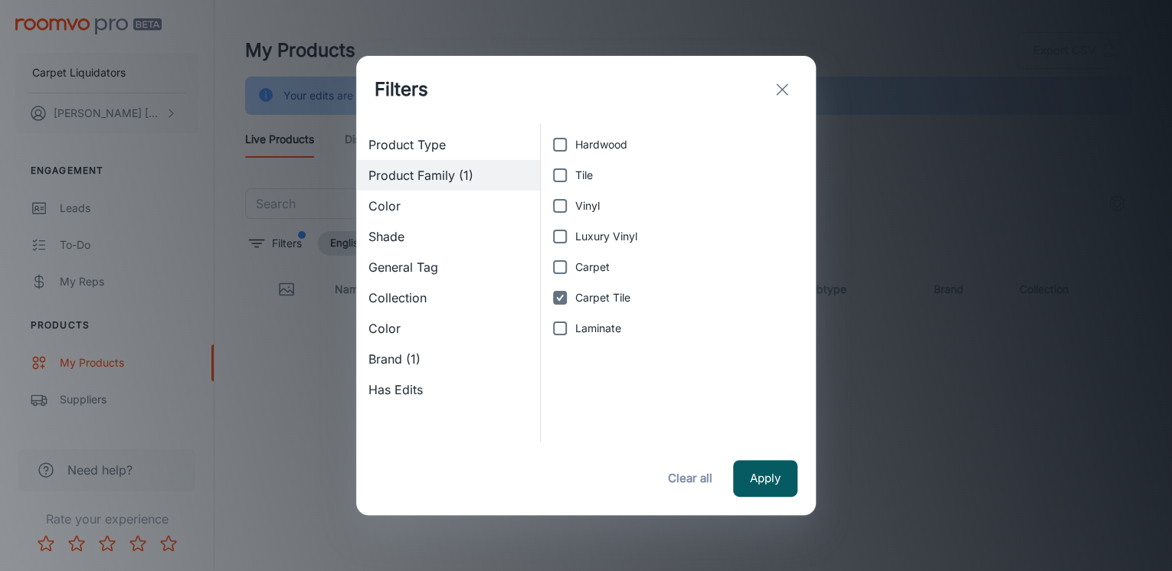
click at [576, 271] on span "Carpet" at bounding box center [592, 267] width 34 height 17
click at [575, 271] on input "Carpet" at bounding box center [560, 267] width 31 height 31
checkbox input "true"
drag, startPoint x: 561, startPoint y: 308, endPoint x: 561, endPoint y: 270, distance: 38.3
click at [561, 307] on input "Carpet Tile" at bounding box center [560, 298] width 31 height 31
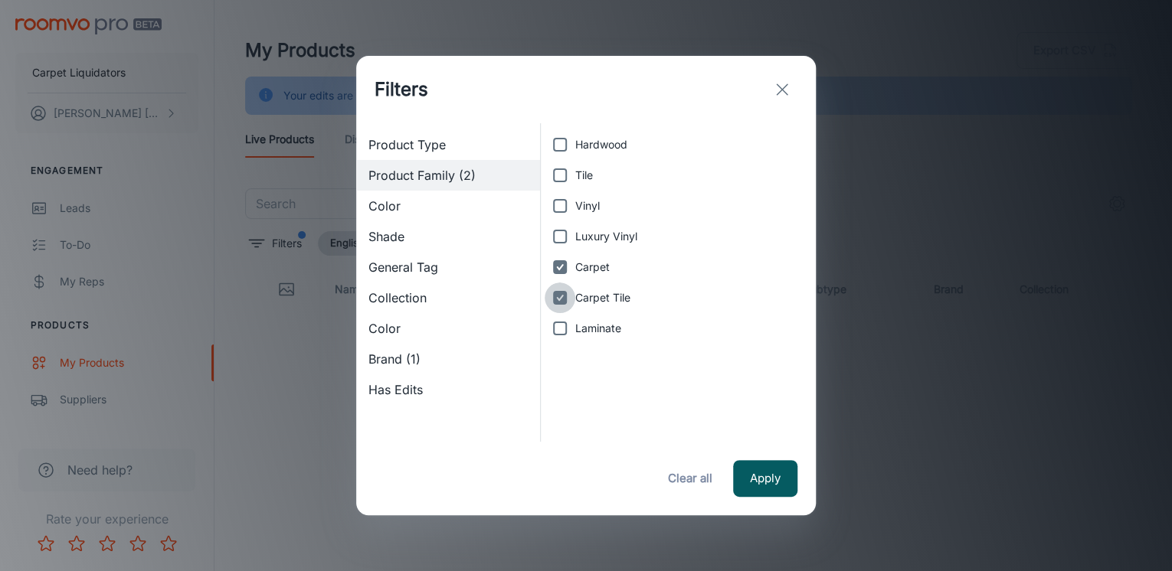
checkbox input "false"
click at [561, 270] on input "Carpet" at bounding box center [560, 267] width 31 height 31
checkbox input "false"
click at [563, 235] on input "Luxury Vinyl" at bounding box center [560, 236] width 31 height 31
checkbox input "true"
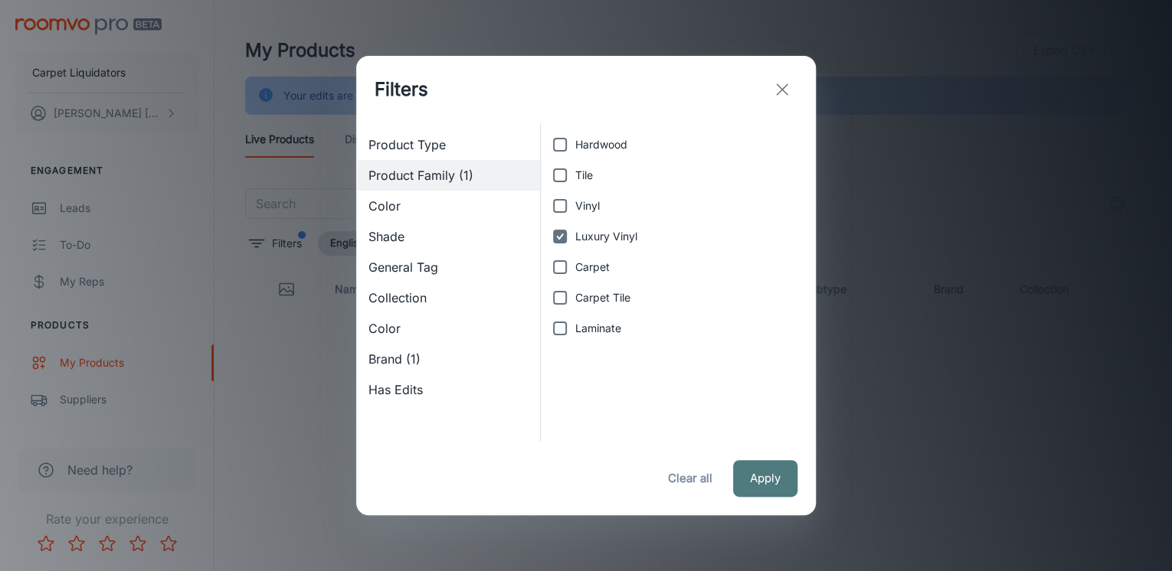
click at [775, 480] on button "Apply" at bounding box center [765, 478] width 64 height 37
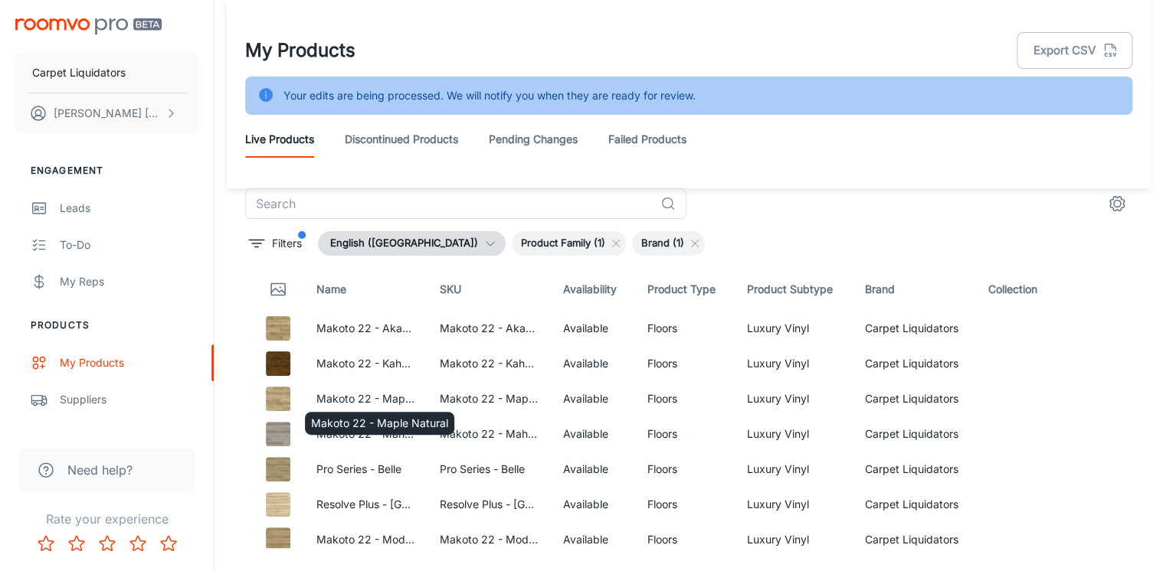
scroll to position [38, 0]
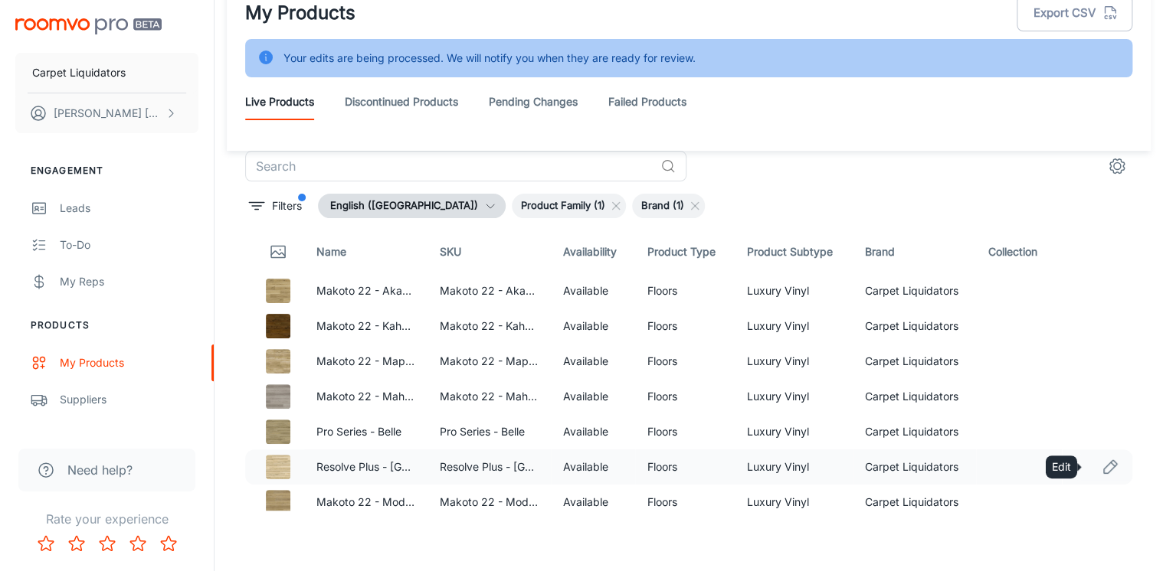
click at [1101, 466] on icon "Edit" at bounding box center [1110, 467] width 18 height 18
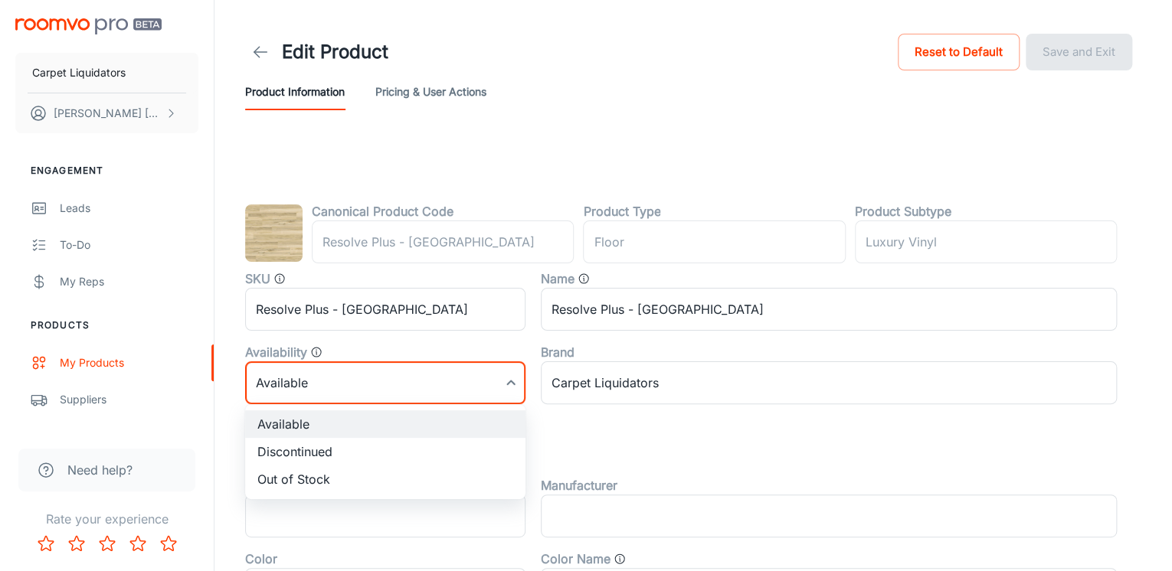
drag, startPoint x: 279, startPoint y: 373, endPoint x: 289, endPoint y: 372, distance: 10.0
click at [280, 374] on body "Carpet Liquidators [PERSON_NAME] Engagement Leads To-do My Reps Products My Pro…" at bounding box center [586, 285] width 1172 height 571
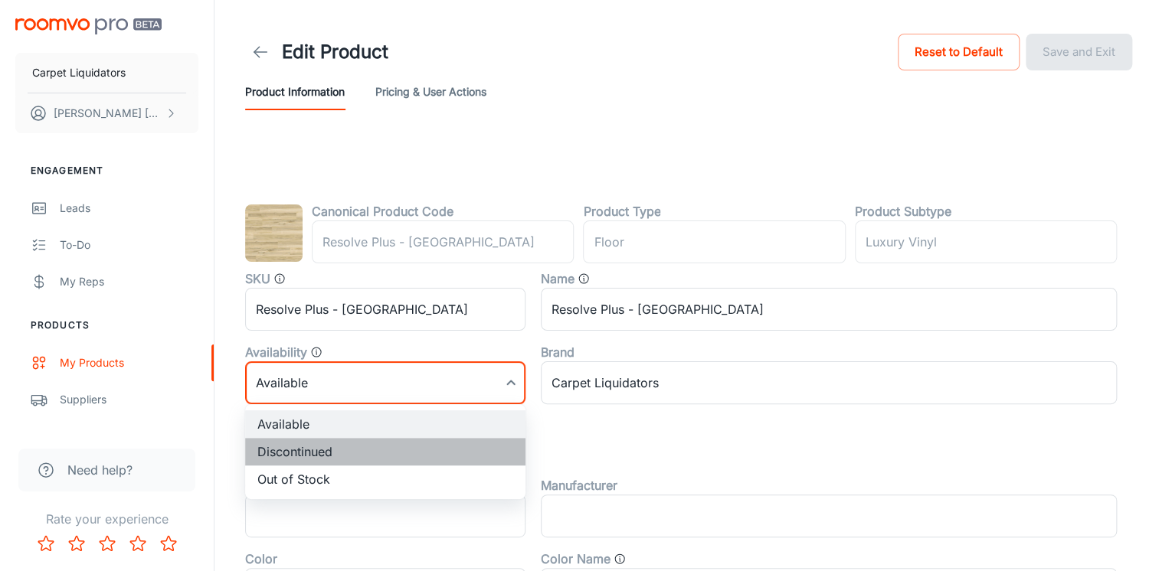
click at [306, 445] on li "Discontinued" at bounding box center [385, 452] width 280 height 28
type input "1"
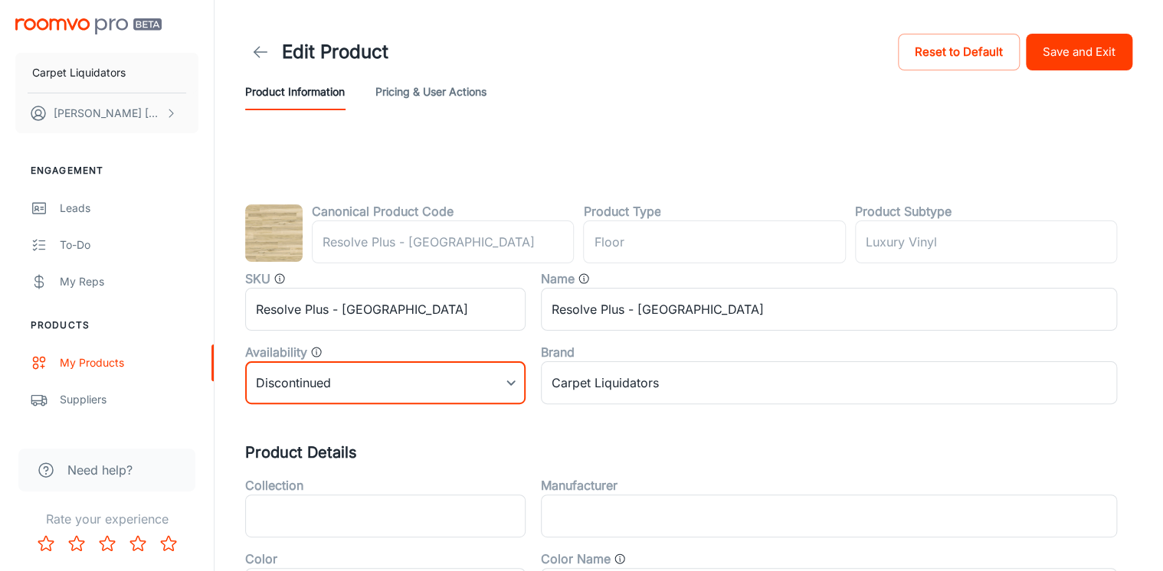
click at [1096, 43] on button "Save and Exit" at bounding box center [1079, 52] width 106 height 37
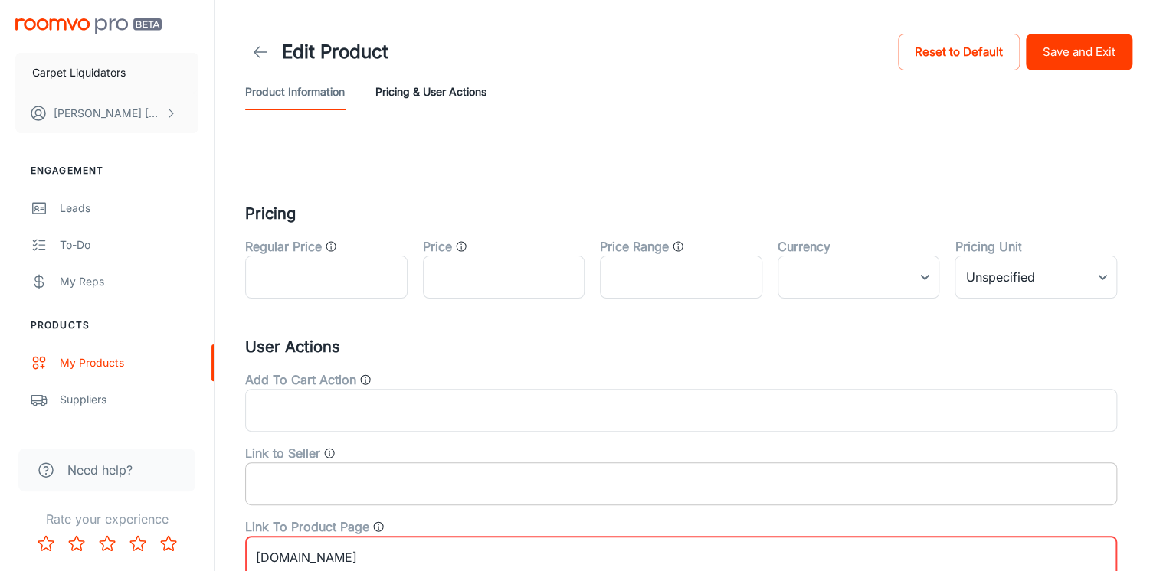
scroll to position [199, 0]
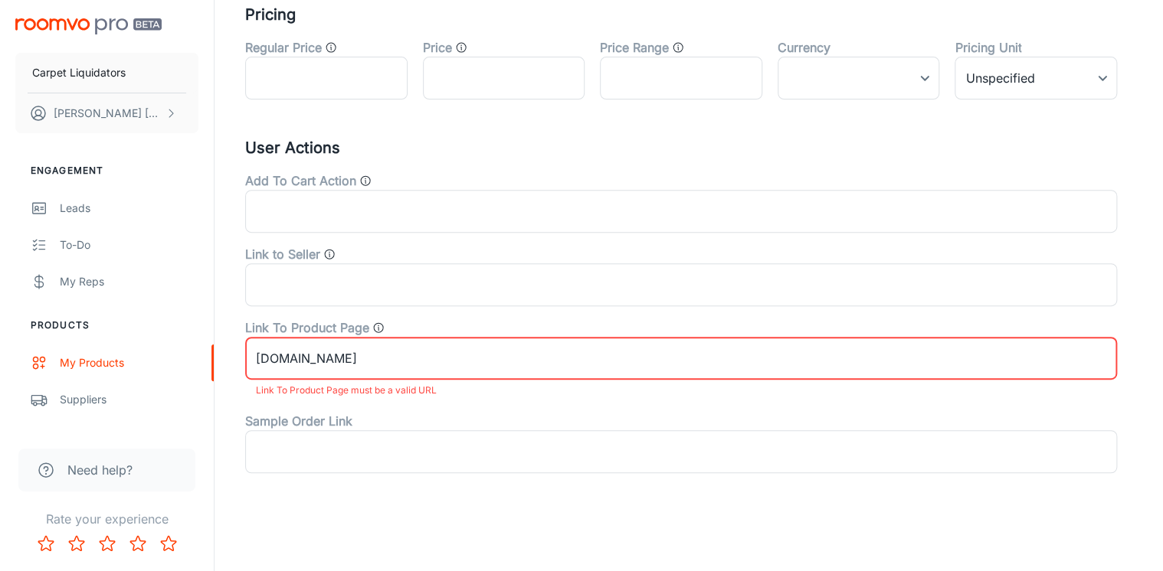
click at [256, 357] on input "[DOMAIN_NAME]" at bounding box center [681, 358] width 872 height 43
click at [257, 357] on input "[DOMAIN_NAME]" at bounding box center [681, 358] width 872 height 43
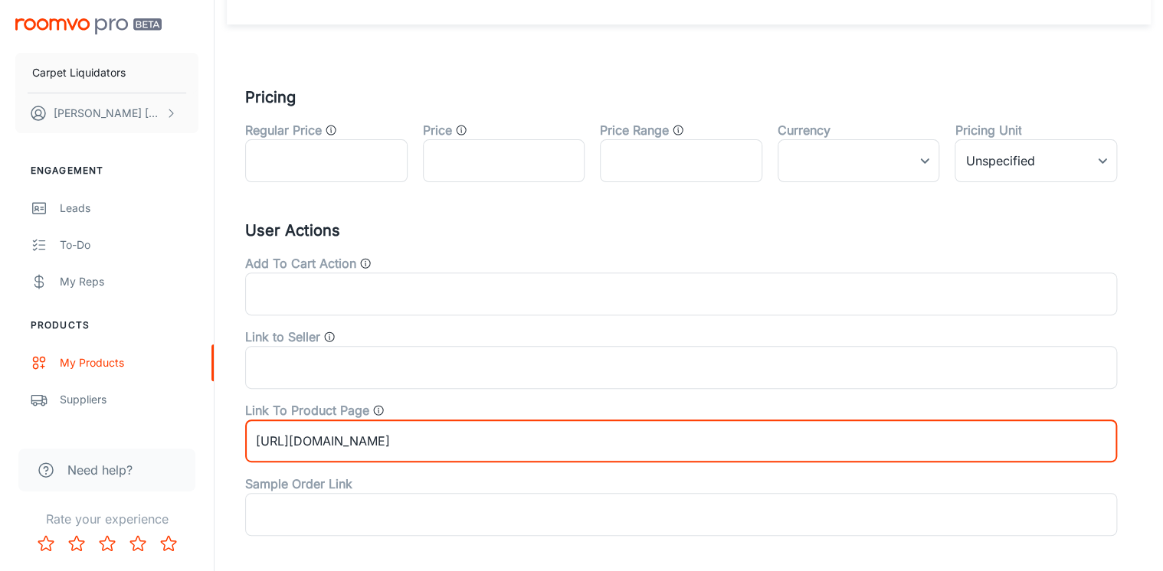
scroll to position [0, 0]
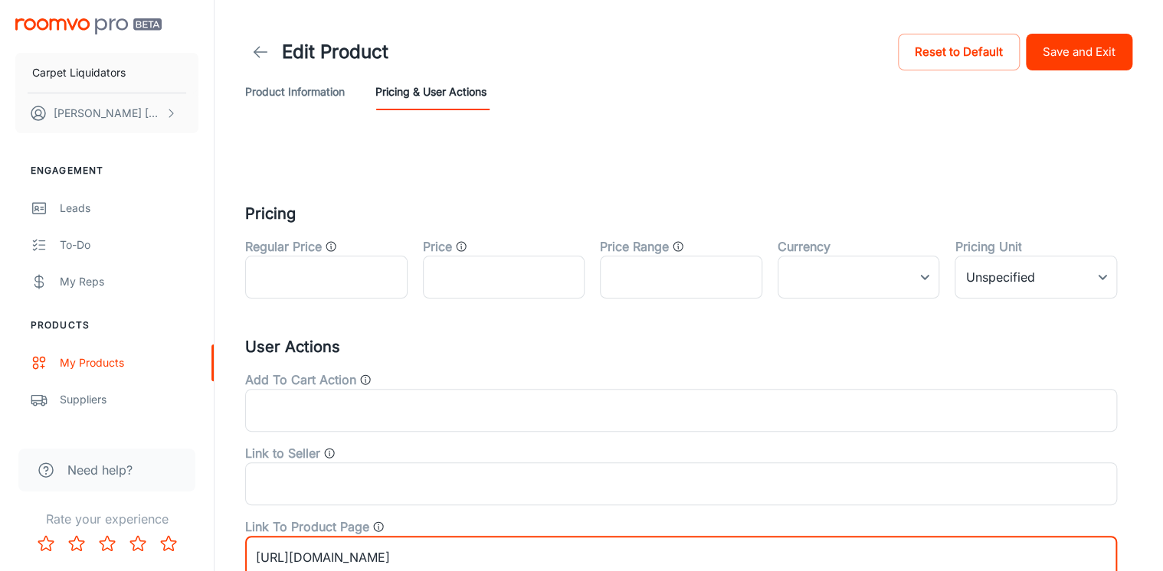
type input "[URL][DOMAIN_NAME]"
click at [1052, 61] on button "Save and Exit" at bounding box center [1079, 52] width 106 height 37
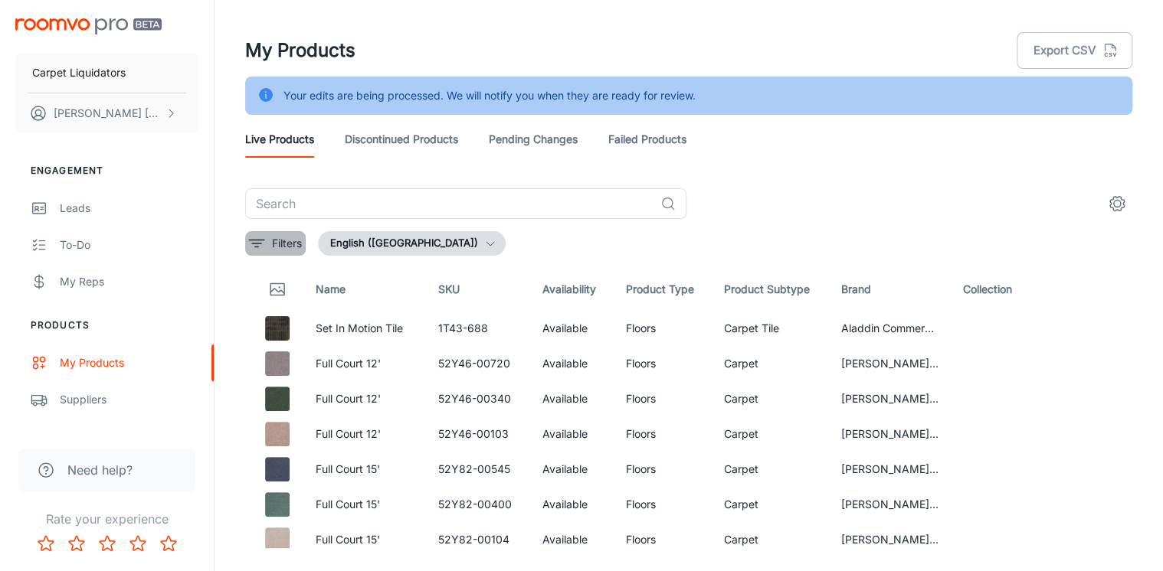
click at [260, 238] on icon "filter" at bounding box center [256, 243] width 18 height 18
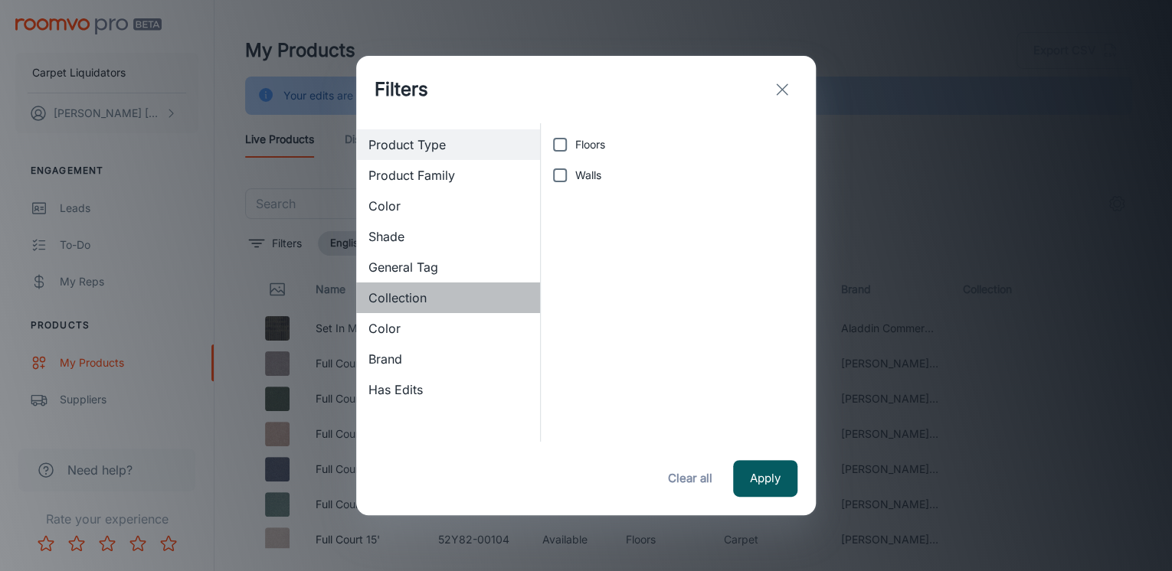
click at [404, 297] on span "Collection" at bounding box center [447, 298] width 159 height 18
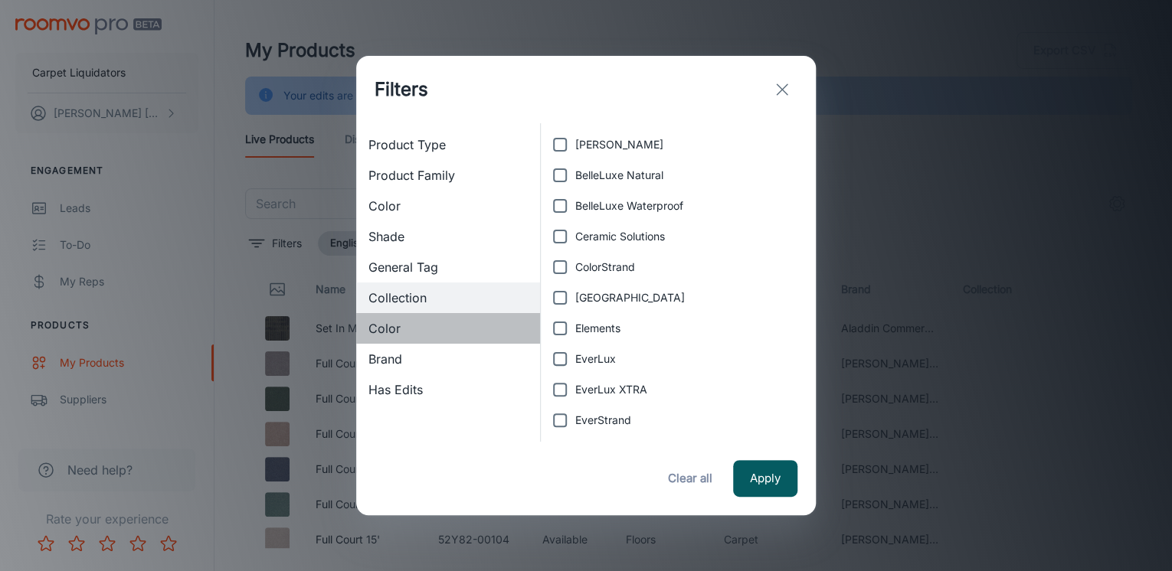
click at [400, 331] on span "Color" at bounding box center [447, 328] width 159 height 18
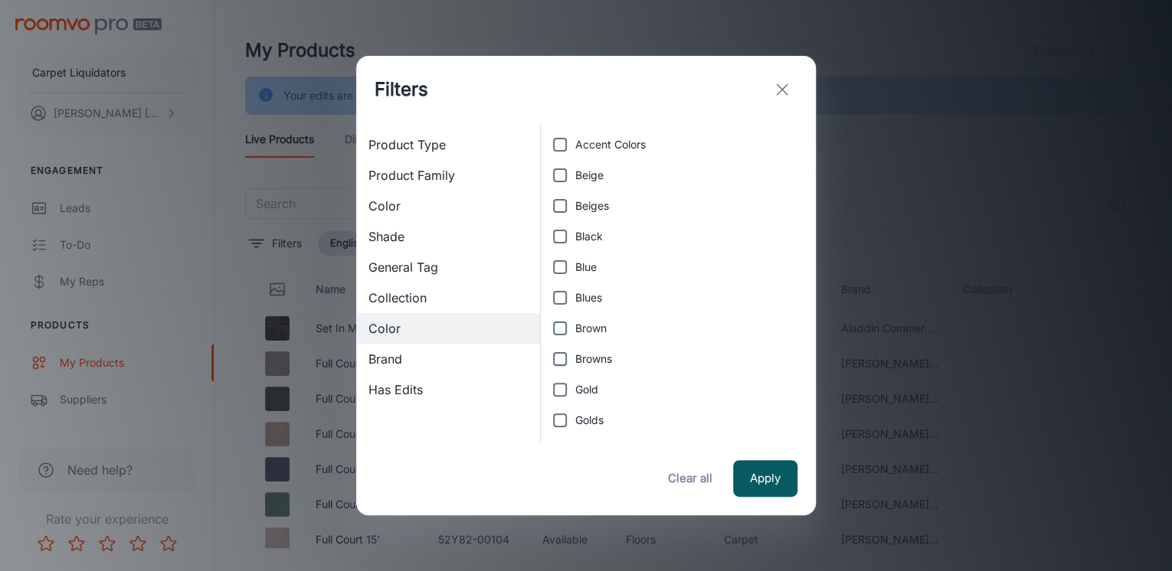
click at [395, 357] on span "Brand" at bounding box center [447, 359] width 159 height 18
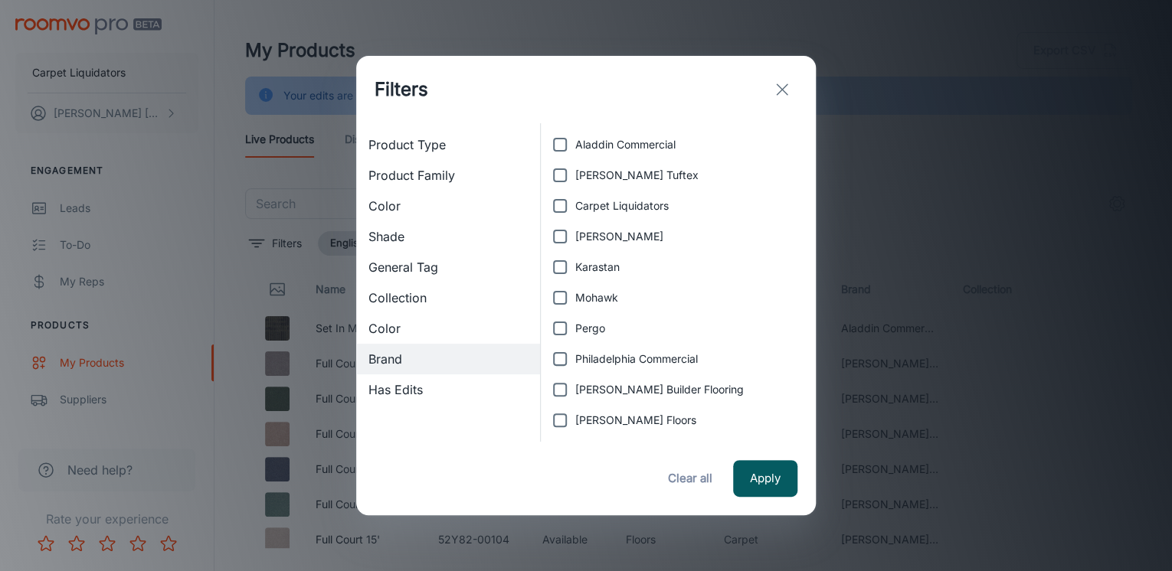
drag, startPoint x: 600, startPoint y: 202, endPoint x: 607, endPoint y: 208, distance: 9.8
click at [604, 205] on span "Carpet Liquidators" at bounding box center [621, 206] width 93 height 17
click at [559, 209] on input "Carpet Liquidators" at bounding box center [560, 206] width 31 height 31
checkbox input "true"
click at [772, 481] on button "Apply" at bounding box center [765, 478] width 64 height 37
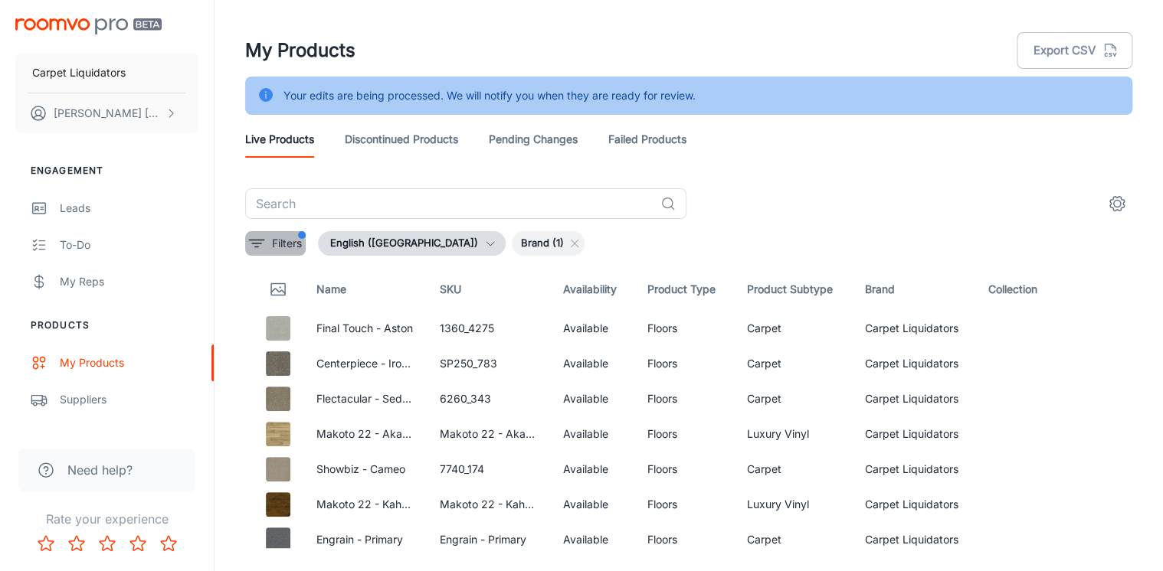
click at [291, 239] on p "Filters" at bounding box center [287, 243] width 30 height 17
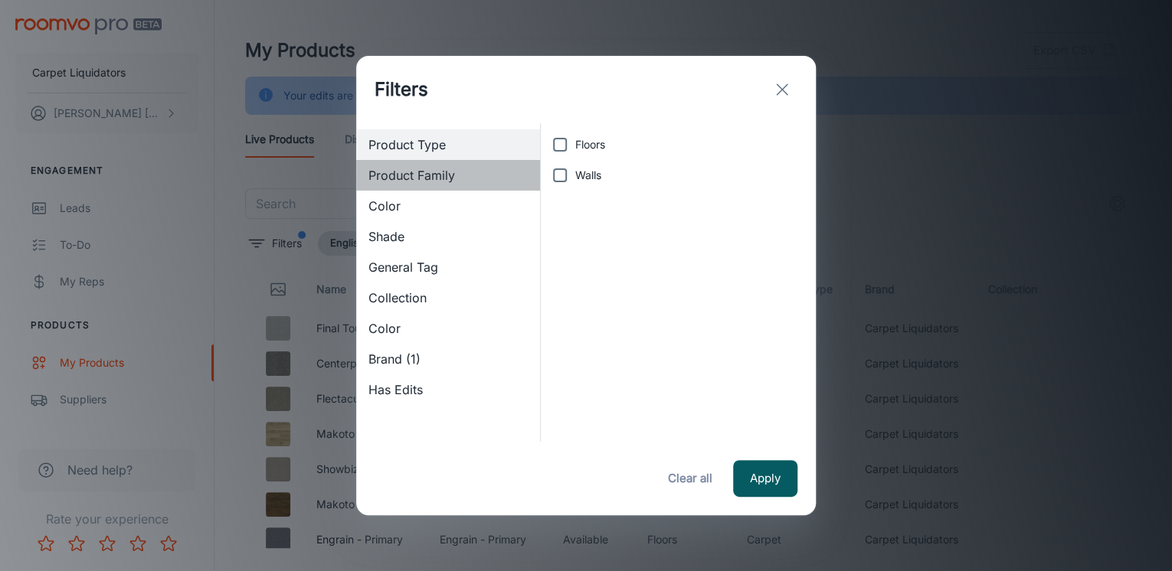
click at [399, 175] on span "Product Family" at bounding box center [447, 175] width 159 height 18
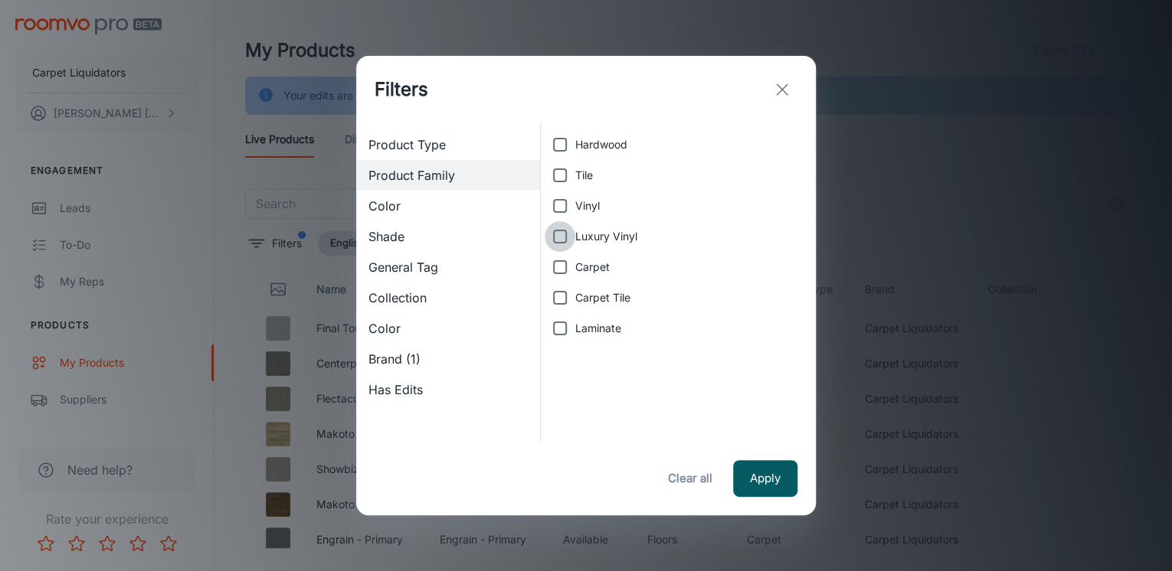
click at [565, 227] on input "Luxury Vinyl" at bounding box center [560, 236] width 31 height 31
checkbox input "true"
click at [757, 481] on button "Apply" at bounding box center [765, 478] width 64 height 37
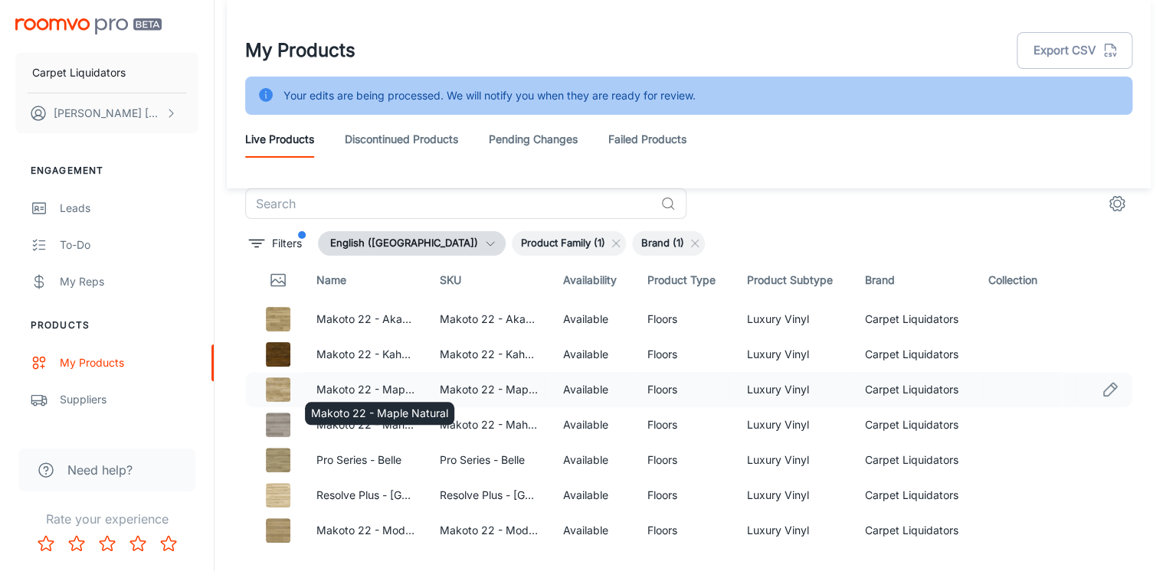
scroll to position [38, 0]
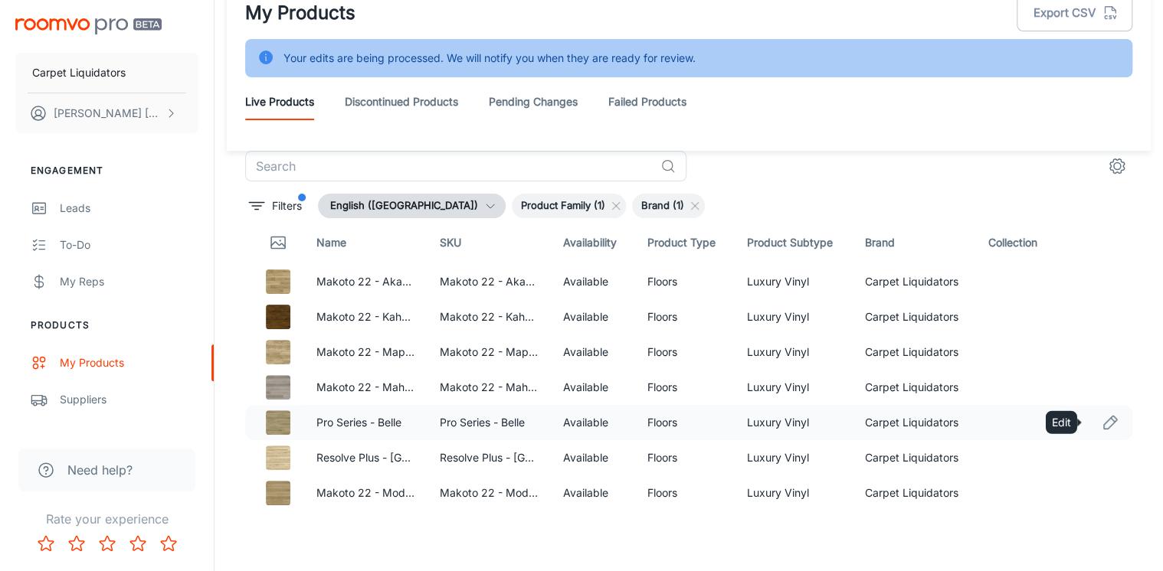
click at [1101, 421] on icon "Edit" at bounding box center [1110, 423] width 18 height 18
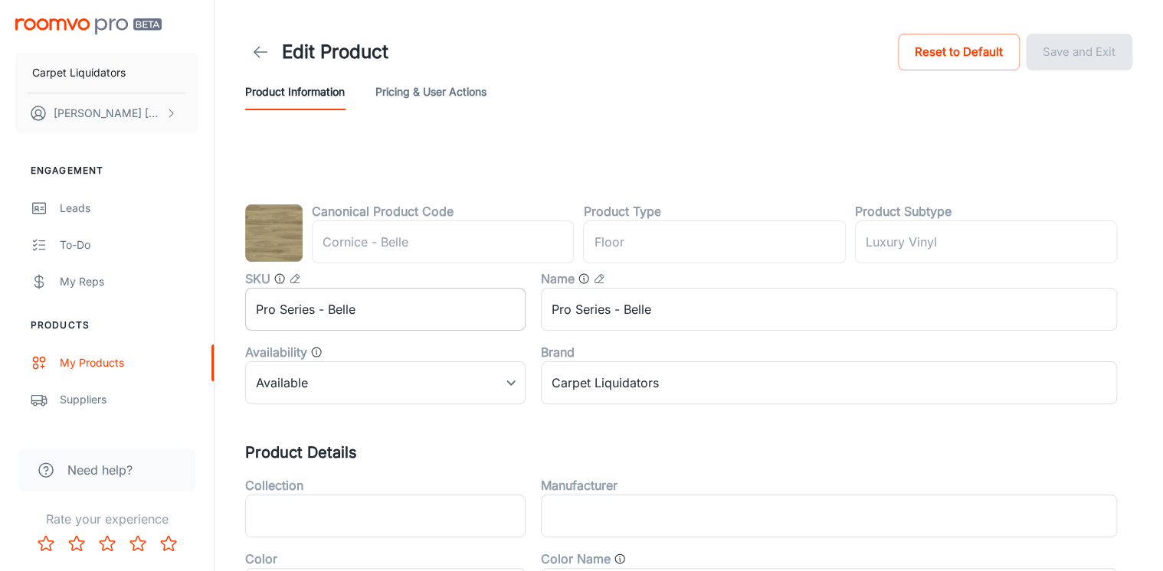
click at [312, 313] on input "Pro Series - Belle" at bounding box center [385, 309] width 280 height 43
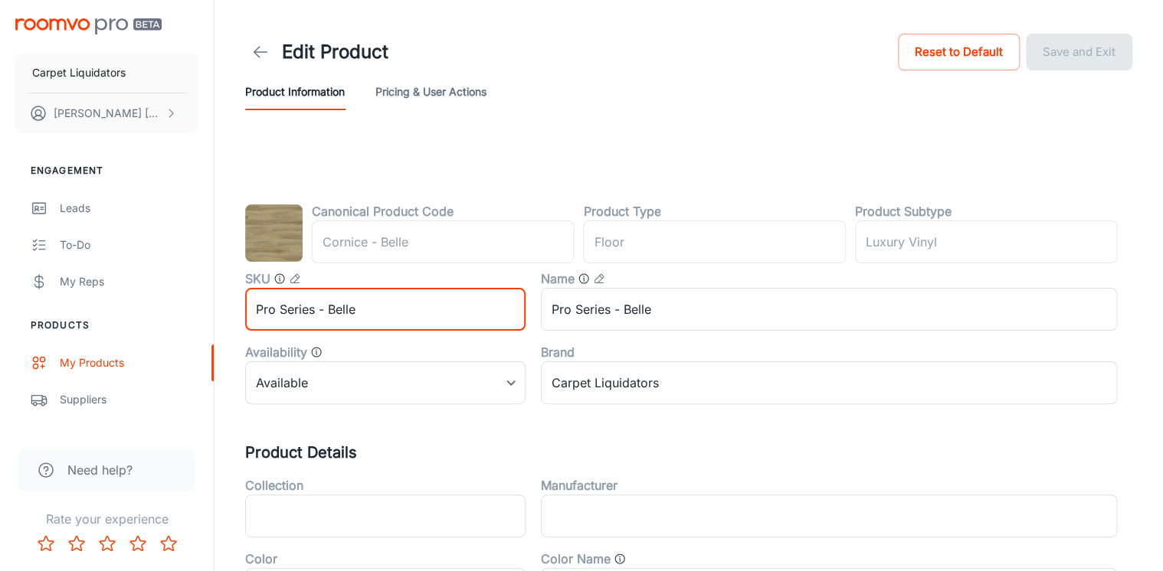
click at [315, 316] on input "Pro Series - Belle" at bounding box center [385, 309] width 280 height 43
type input "Pro Series Silver - Belle"
click at [613, 312] on input "Pro Series - Belle" at bounding box center [829, 309] width 576 height 43
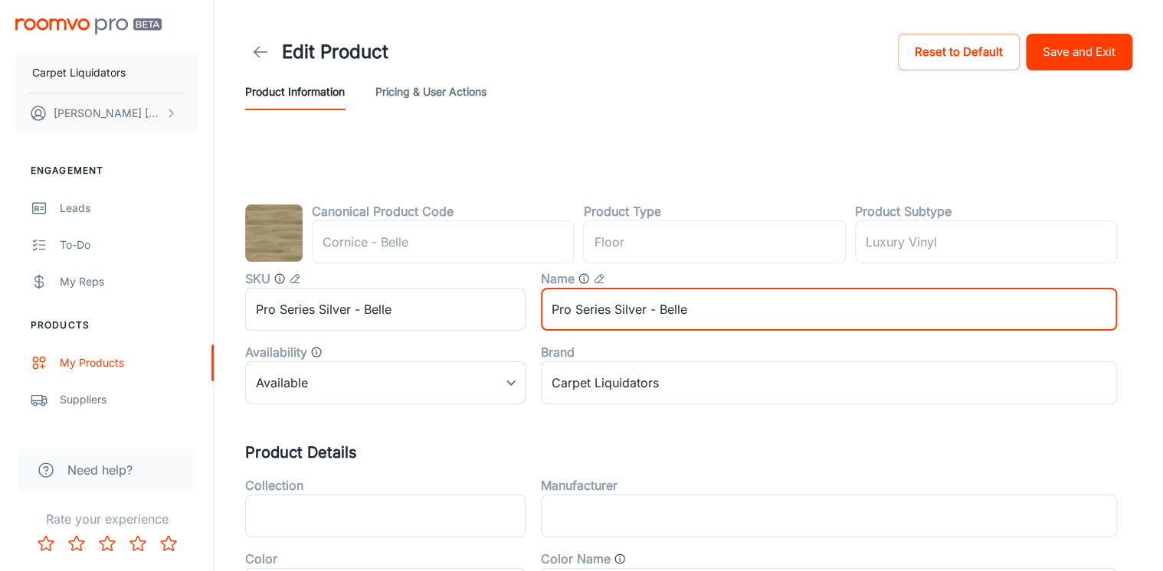
type input "Pro Series Silver - Belle"
click at [1092, 55] on button "Save and Exit" at bounding box center [1079, 52] width 106 height 37
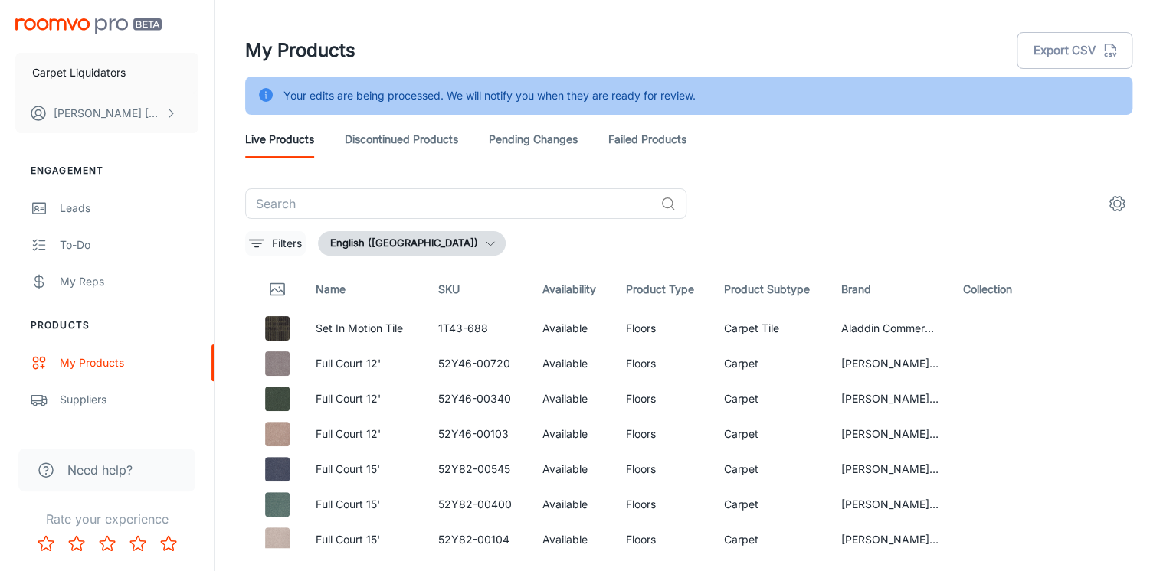
click at [261, 241] on icon "filter" at bounding box center [256, 243] width 18 height 18
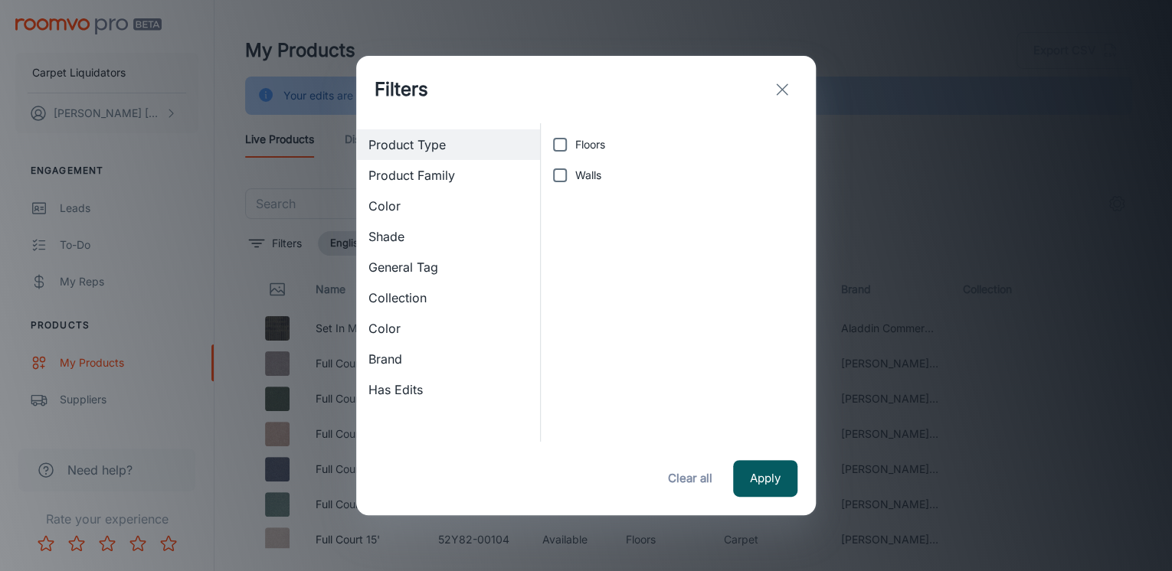
click at [787, 98] on button "exit" at bounding box center [782, 89] width 31 height 31
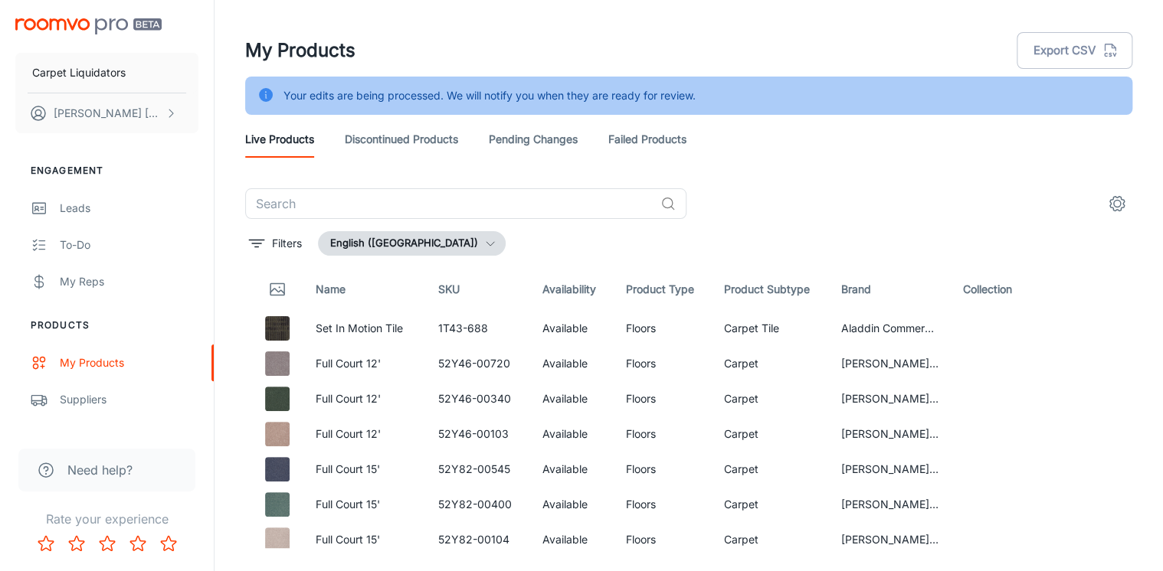
click at [514, 136] on link "Pending Changes" at bounding box center [533, 139] width 89 height 37
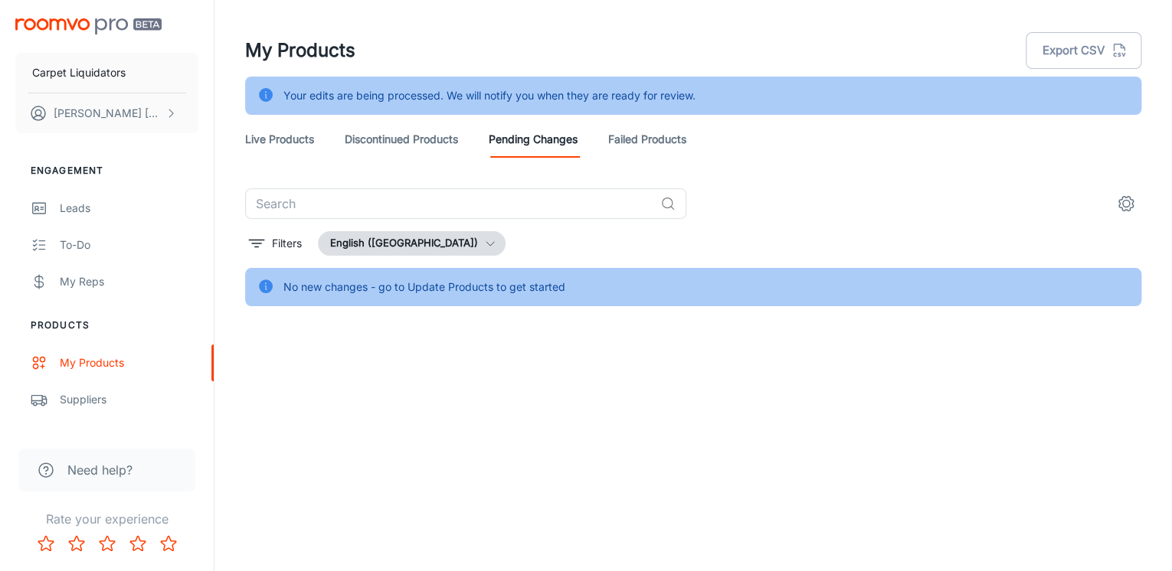
click at [346, 87] on div "Your edits are being processed. We will notify you when they are ready for revi…" at bounding box center [489, 95] width 412 height 29
click at [73, 357] on div "My Products" at bounding box center [129, 363] width 139 height 17
click at [289, 135] on link "Live Products" at bounding box center [279, 139] width 69 height 37
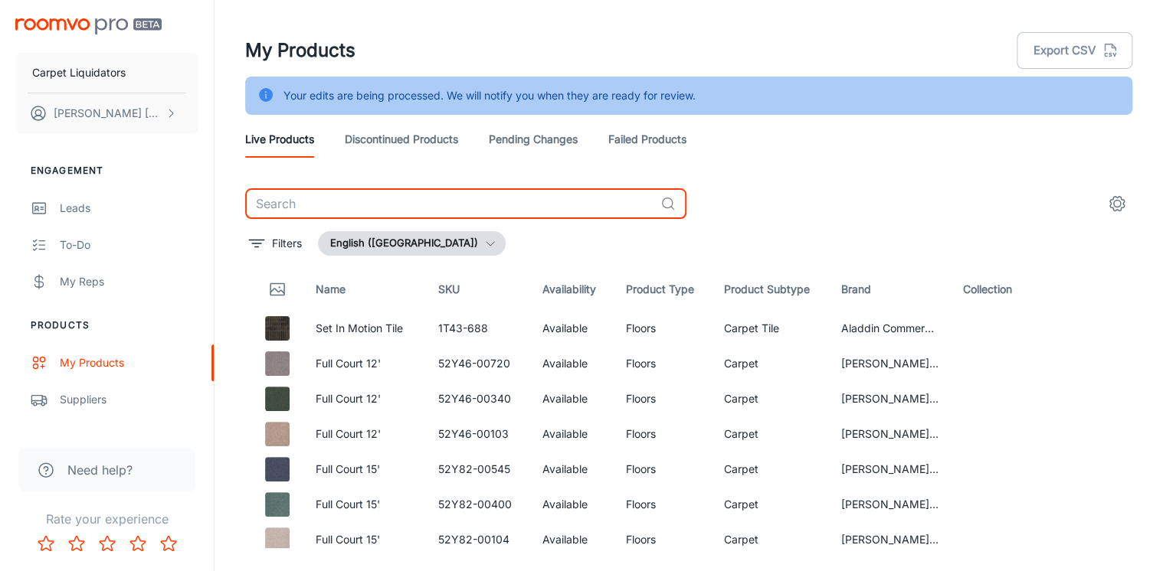
click at [306, 194] on input "text" at bounding box center [449, 203] width 409 height 31
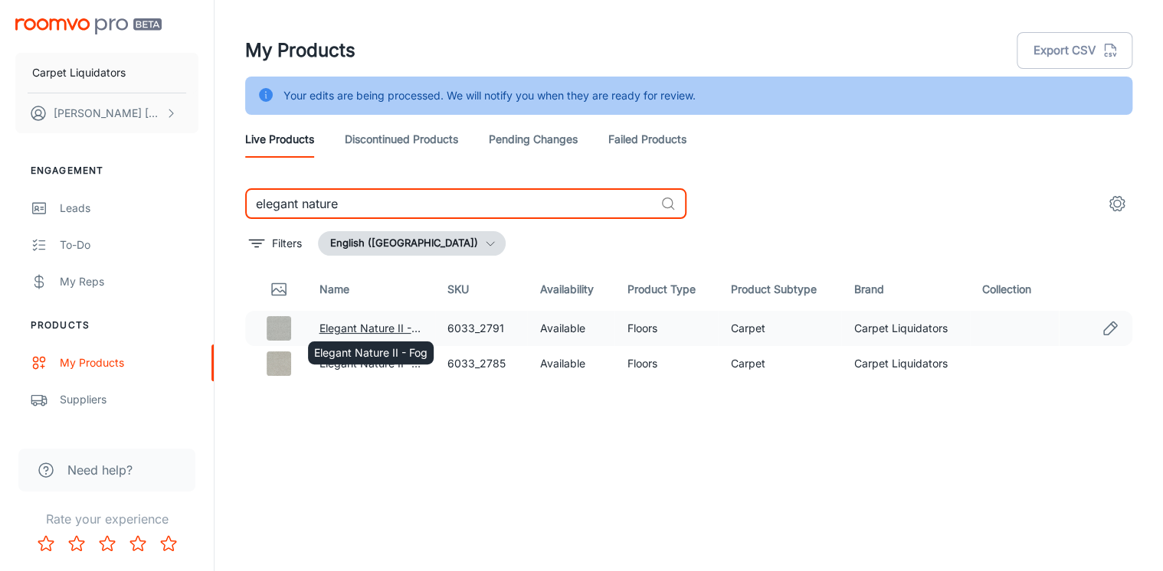
type input "elegant nature"
click at [383, 322] on link "Elegant Nature II - Fog" at bounding box center [375, 328] width 113 height 13
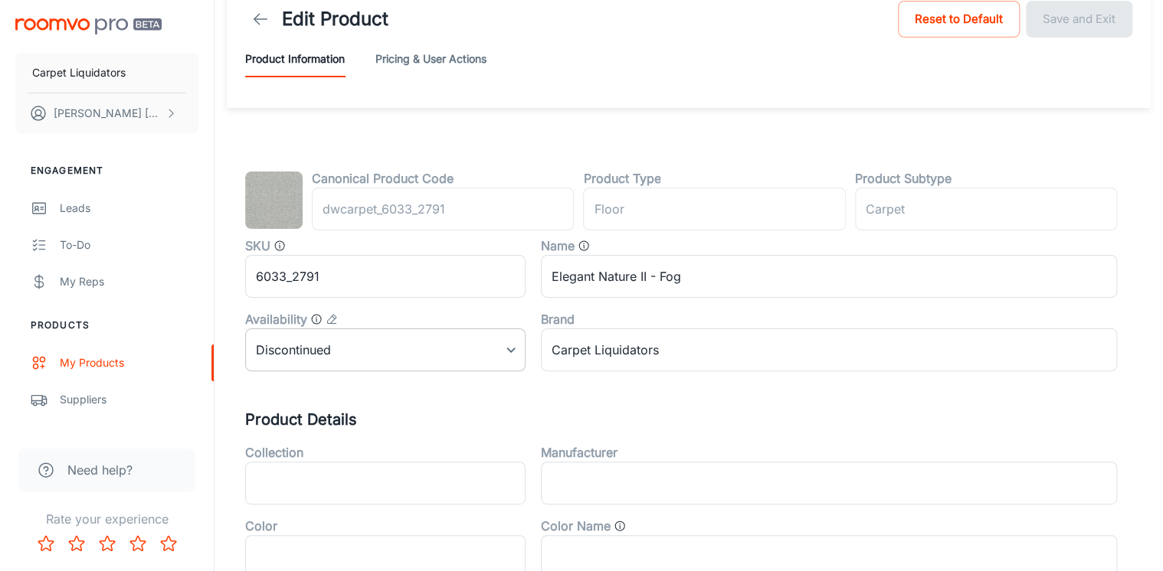
scroll to position [61, 0]
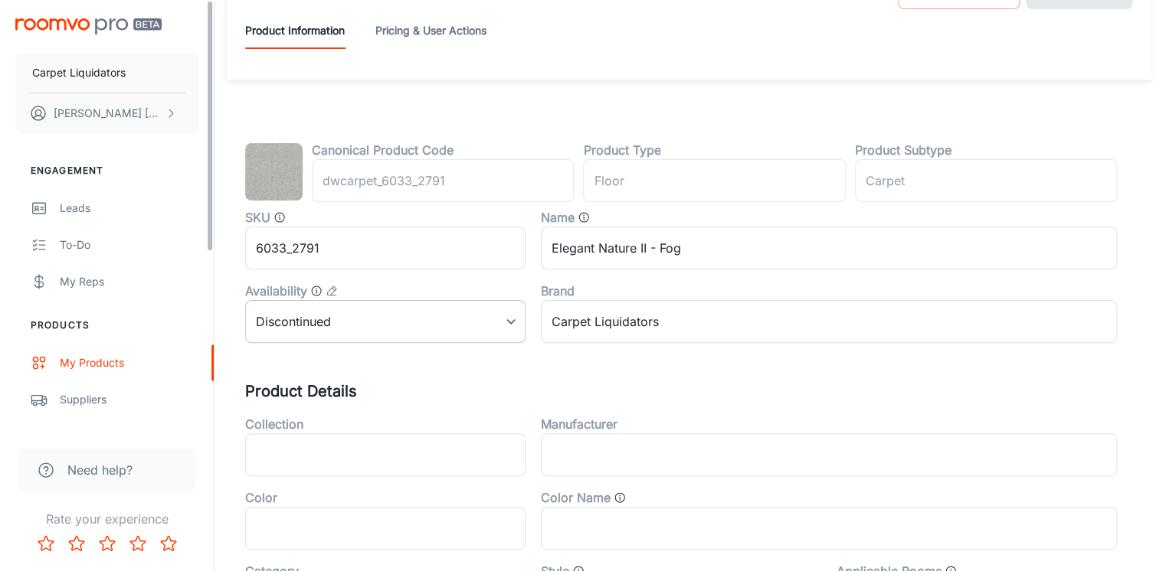
click at [263, 325] on body "Carpet Liquidators [PERSON_NAME] Engagement Leads To-do My Reps Products My Pro…" at bounding box center [581, 224] width 1163 height 571
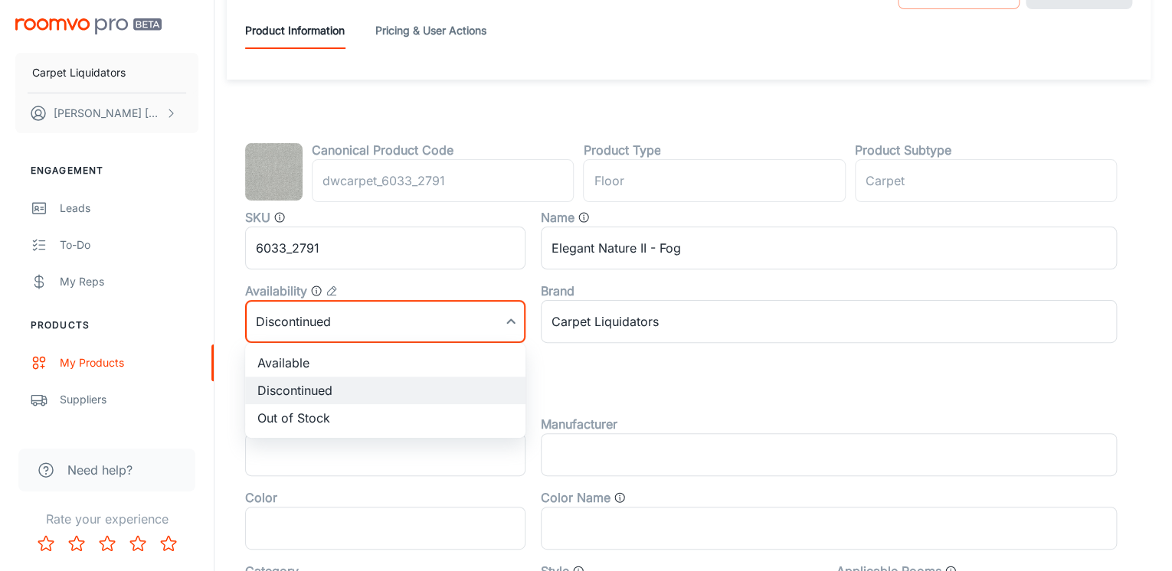
click at [521, 279] on div at bounding box center [586, 285] width 1172 height 571
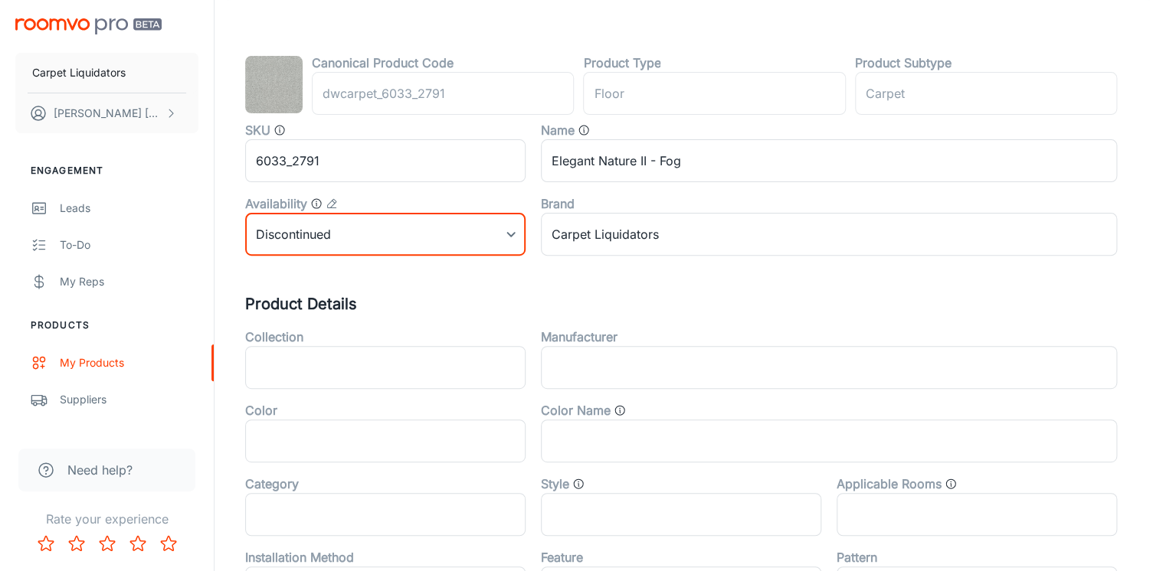
scroll to position [0, 0]
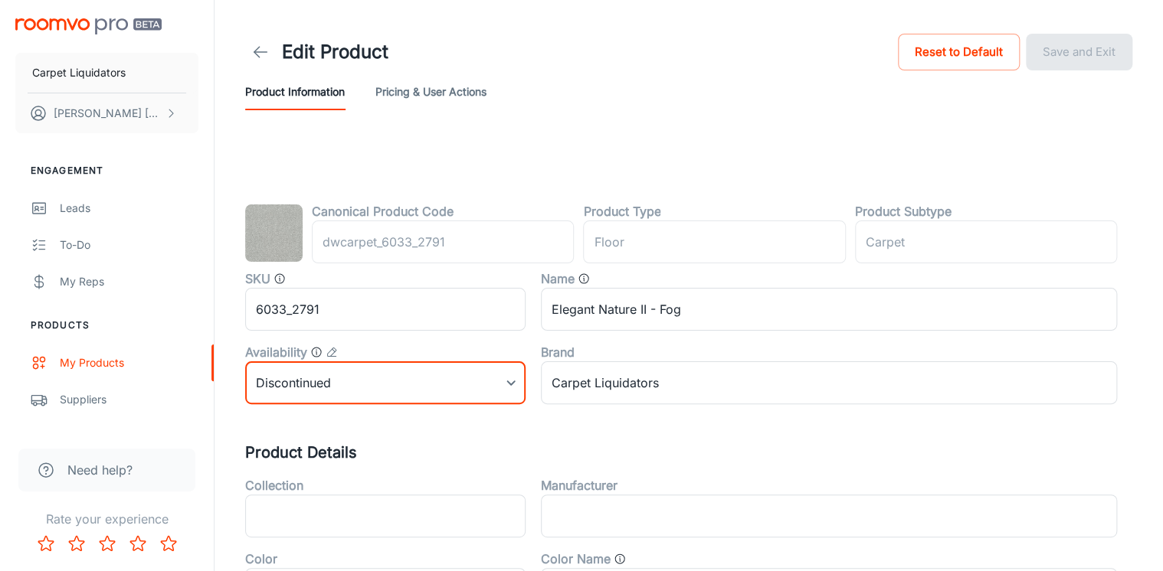
click at [444, 100] on button "Pricing & User Actions" at bounding box center [430, 92] width 111 height 37
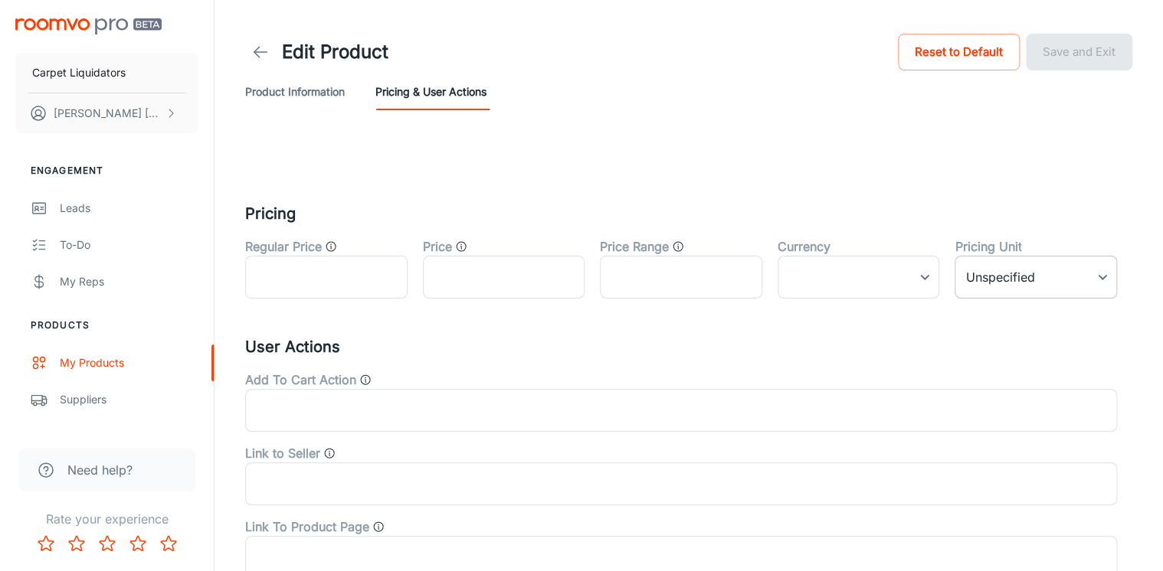
click at [1029, 265] on body "Carpet Liquidators [PERSON_NAME] Engagement Leads To-do My Reps Products My Pro…" at bounding box center [581, 285] width 1163 height 571
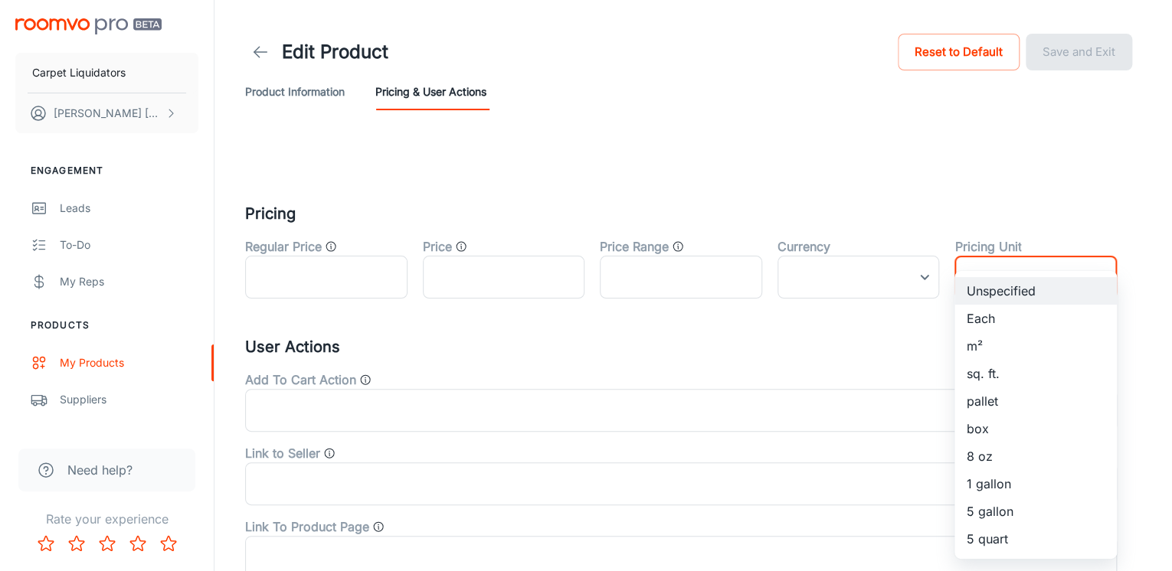
click at [1011, 179] on div at bounding box center [586, 285] width 1172 height 571
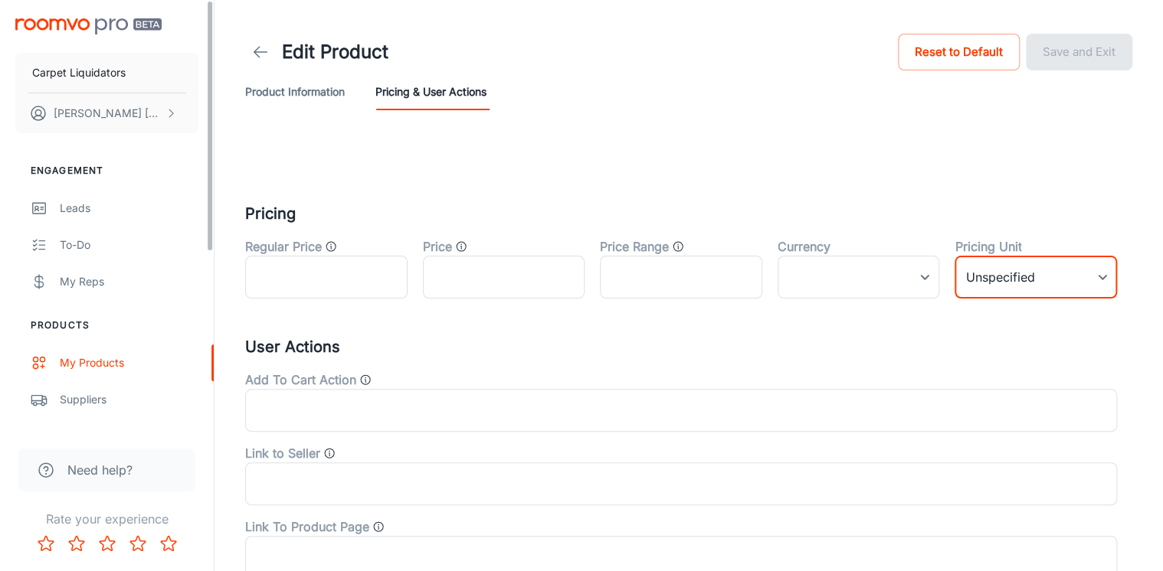
click at [289, 72] on div "Edit Product Reset to Default Save and Exit" at bounding box center [688, 52] width 887 height 43
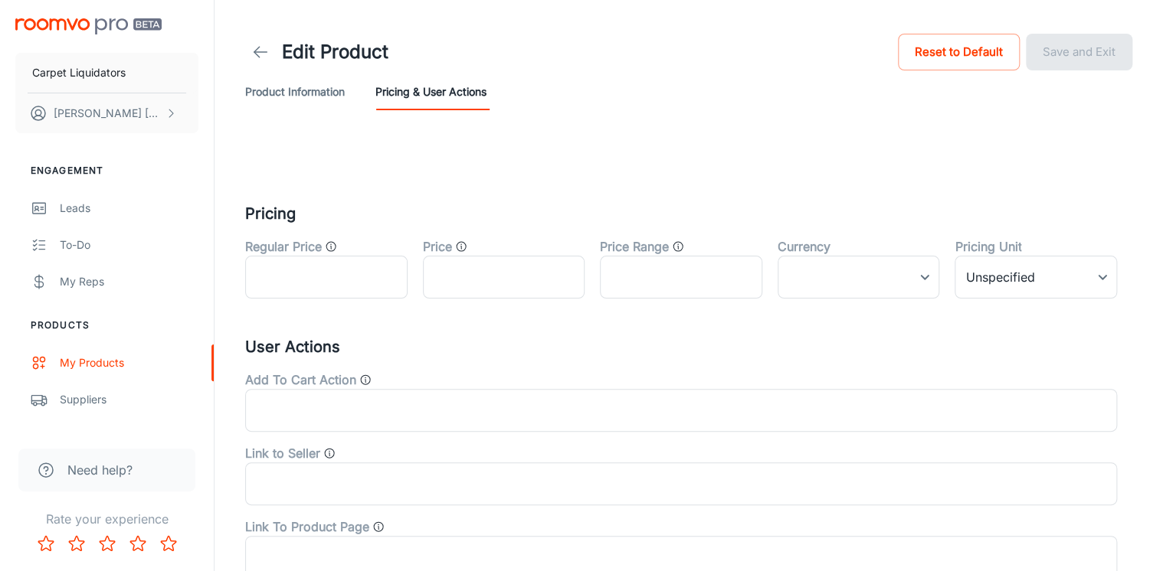
click at [286, 99] on button "Product Information" at bounding box center [295, 92] width 100 height 37
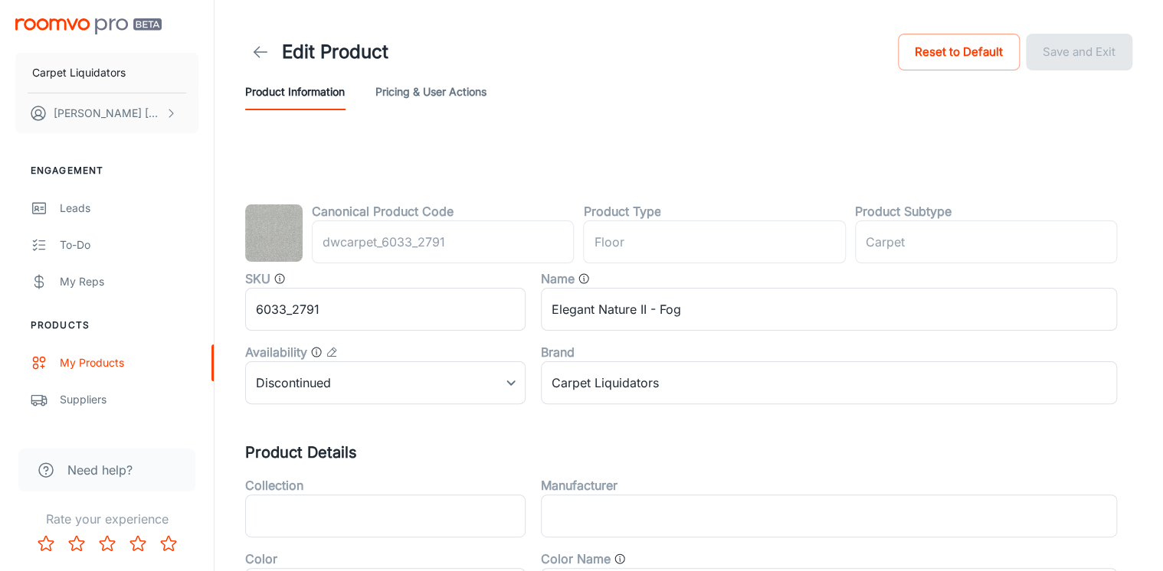
click at [257, 49] on polyline at bounding box center [256, 52] width 5 height 11
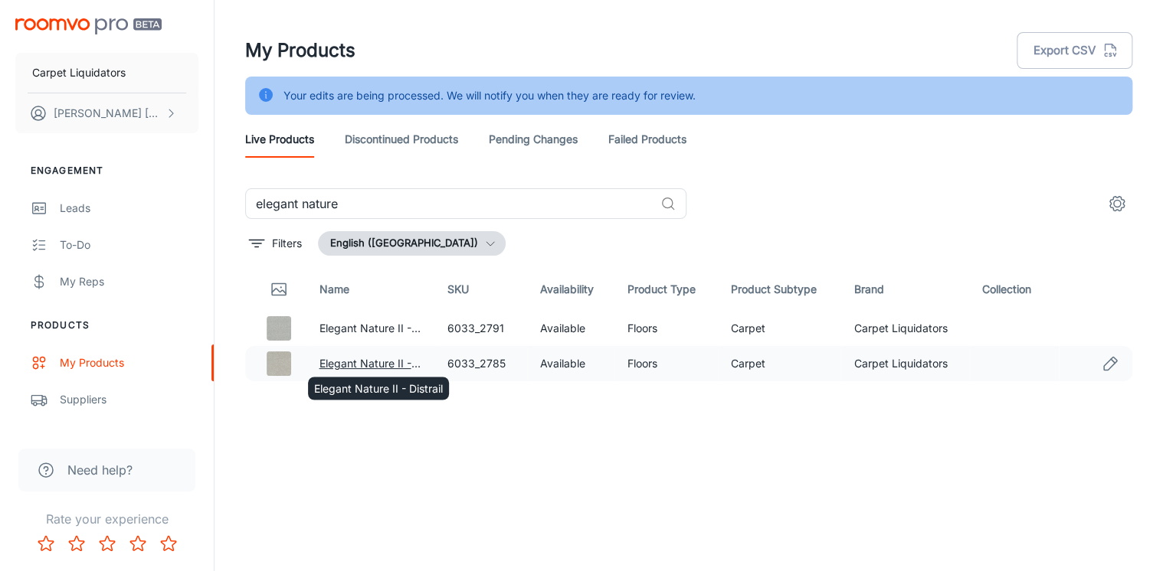
click at [352, 364] on link "Elegant Nature II - Distrail" at bounding box center [383, 363] width 129 height 13
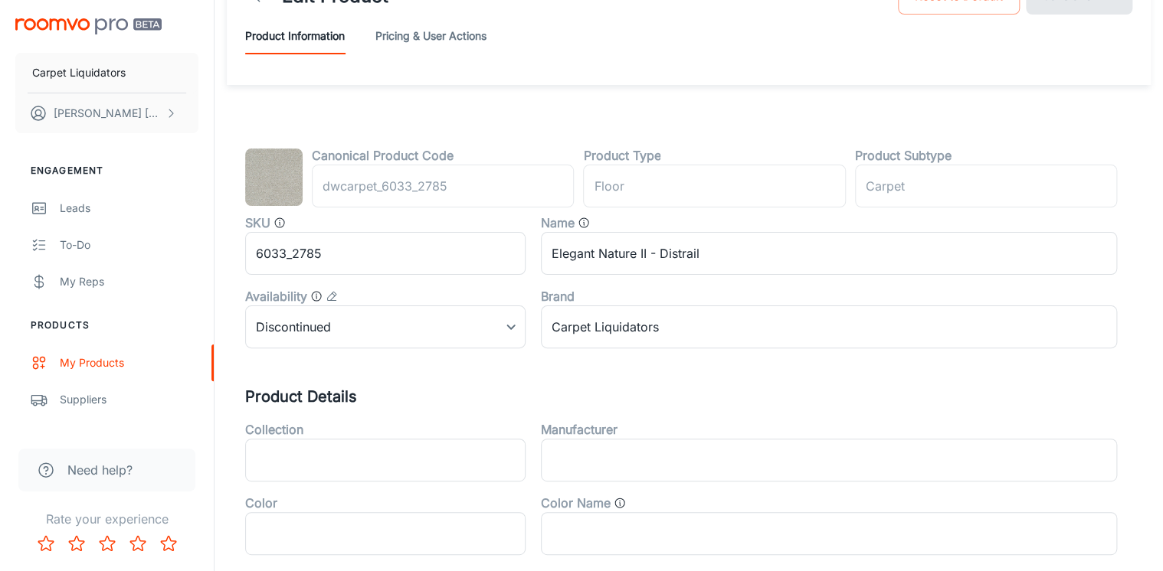
scroll to position [123, 0]
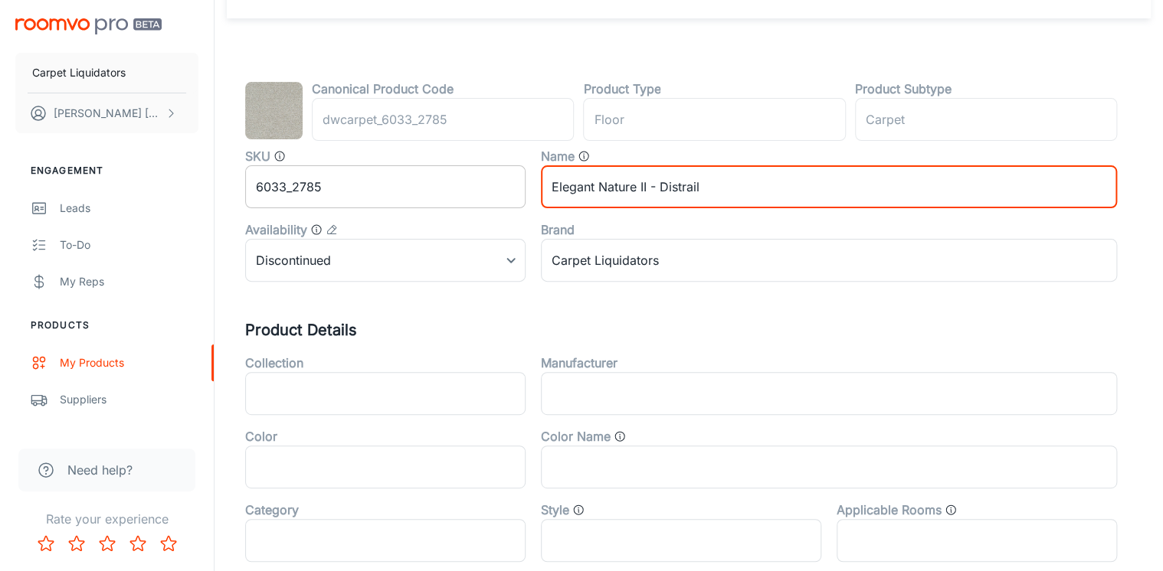
drag, startPoint x: 644, startPoint y: 188, endPoint x: 522, endPoint y: 174, distance: 122.7
click at [522, 174] on div "SKU 6033_2785 ​ Name Elegant Nature II - Distrail ​ Availability Discontinued 1…" at bounding box center [673, 208] width 887 height 147
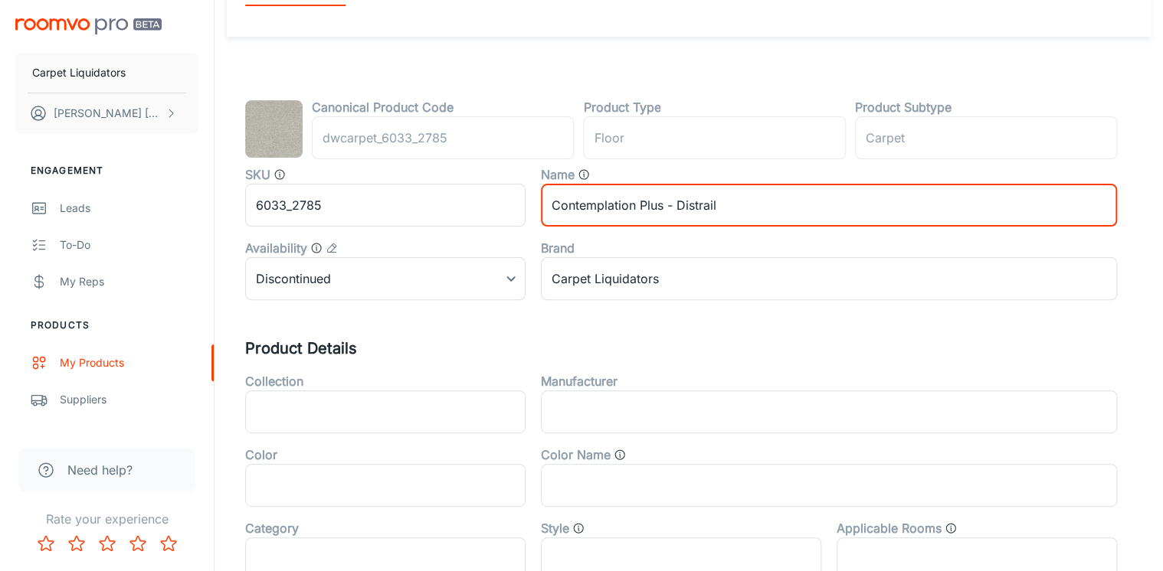
scroll to position [0, 0]
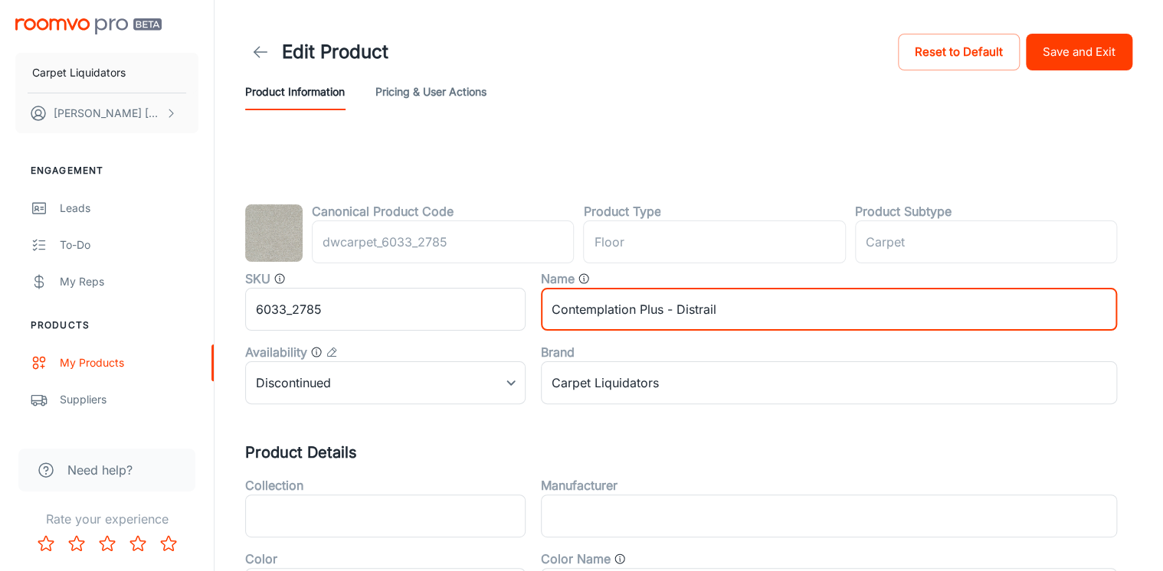
type input "Contemplation Plus - Distrail"
click at [1086, 52] on button "Save and Exit" at bounding box center [1079, 52] width 106 height 37
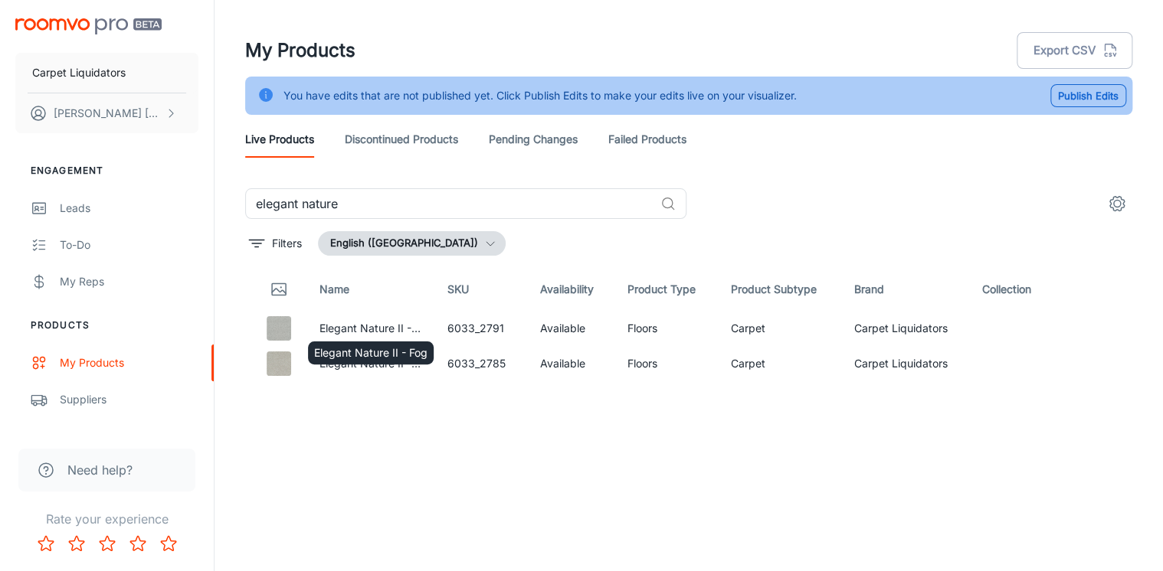
click at [358, 362] on div "Elegant Nature II - Fog" at bounding box center [371, 353] width 126 height 23
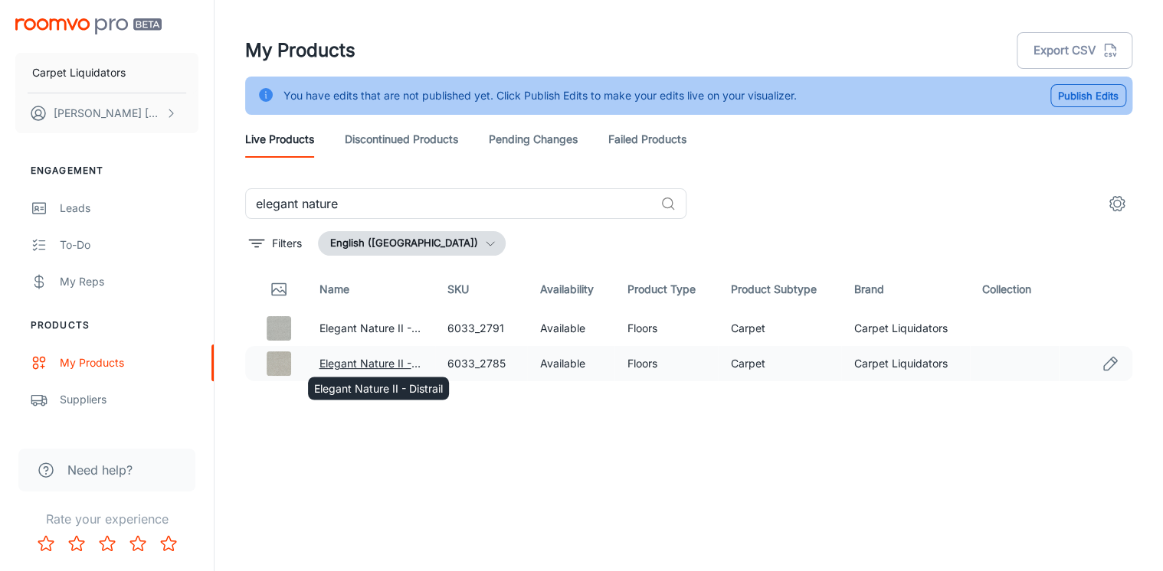
click at [383, 362] on link "Elegant Nature II - Distrail" at bounding box center [383, 363] width 129 height 13
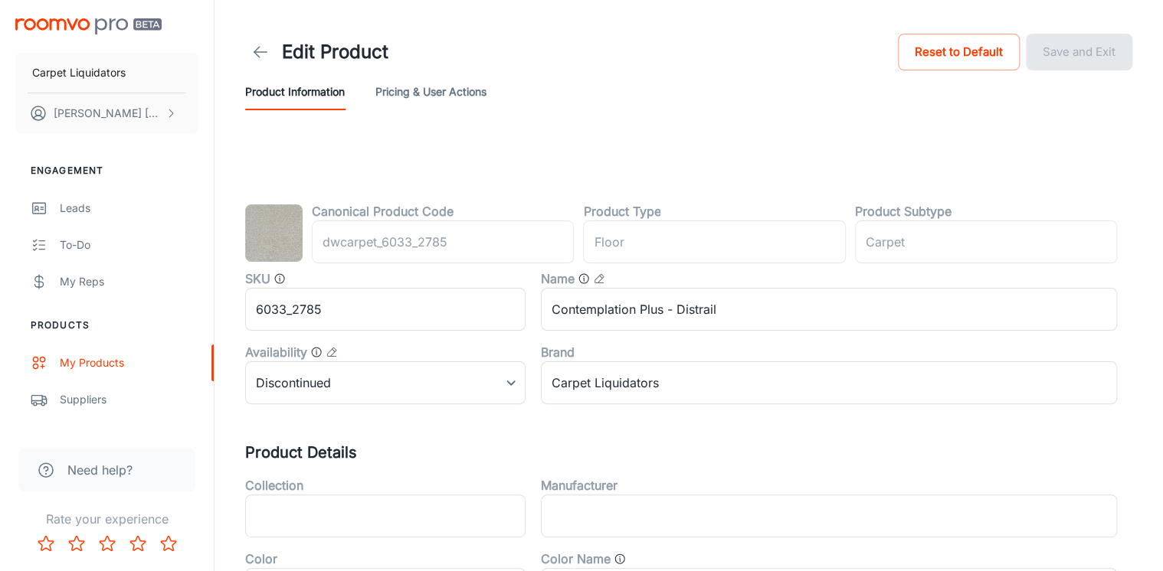
click at [267, 51] on icon at bounding box center [260, 52] width 18 height 18
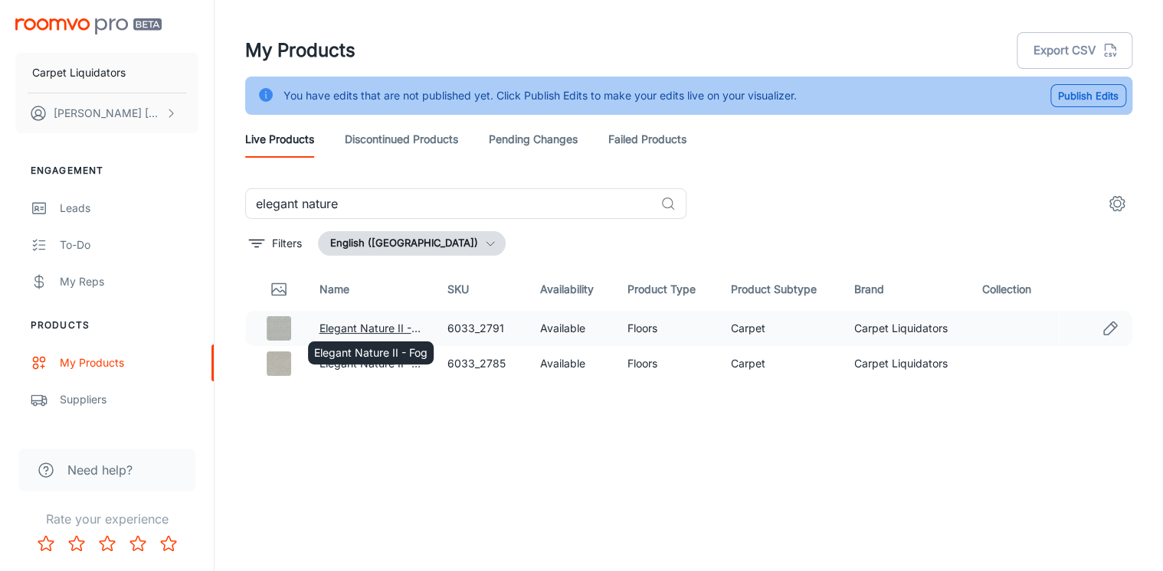
click at [346, 328] on link "Elegant Nature II - Fog" at bounding box center [375, 328] width 113 height 13
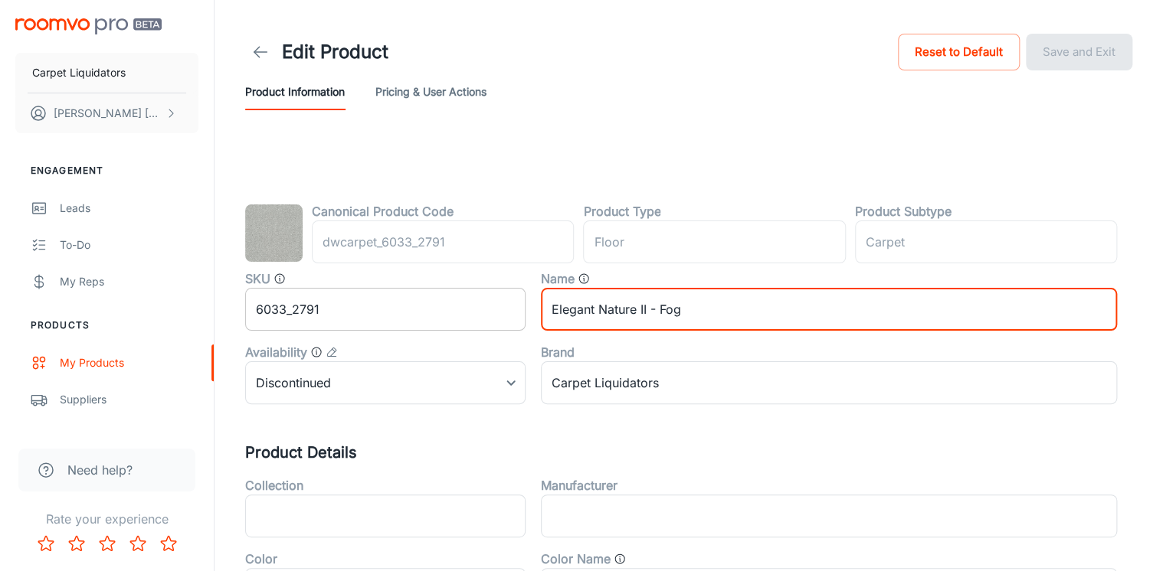
drag, startPoint x: 646, startPoint y: 309, endPoint x: 443, endPoint y: 290, distance: 204.7
click at [443, 290] on div "SKU 6033_2791 ​ Name Elegant Nature II - Fog ​ Availability Discontinued 1 ​ Br…" at bounding box center [673, 330] width 887 height 147
type input "Contemplation Plus - Fog"
click at [1097, 51] on button "Save and Exit" at bounding box center [1079, 52] width 106 height 37
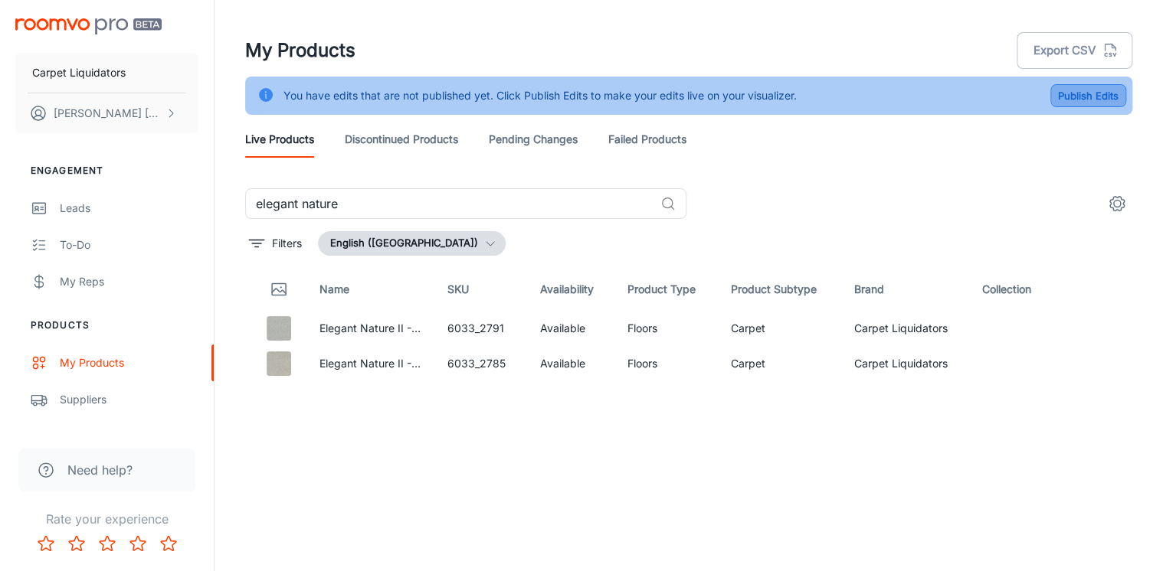
click at [1099, 101] on button "Publish Edits" at bounding box center [1088, 95] width 76 height 23
click at [539, 146] on link "Pending Changes" at bounding box center [533, 139] width 89 height 37
